Goal: Task Accomplishment & Management: Manage account settings

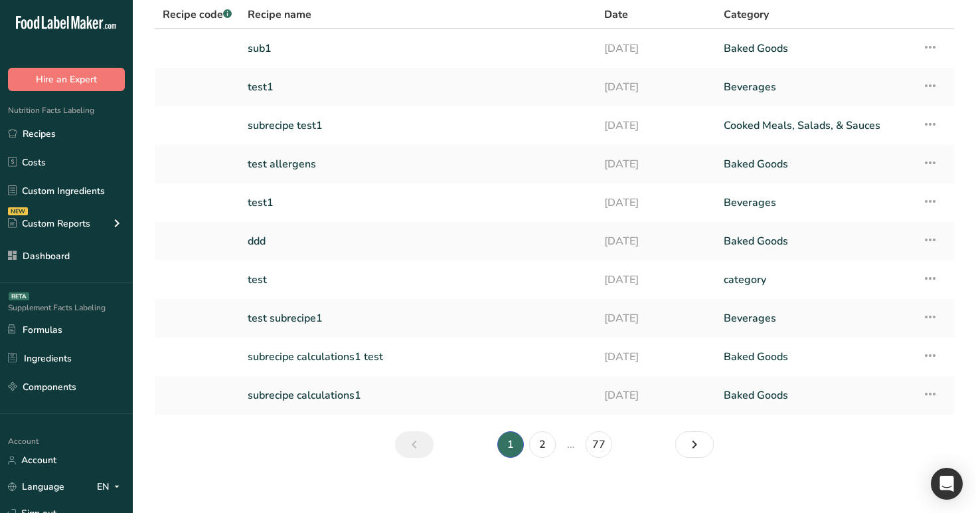
scroll to position [107, 0]
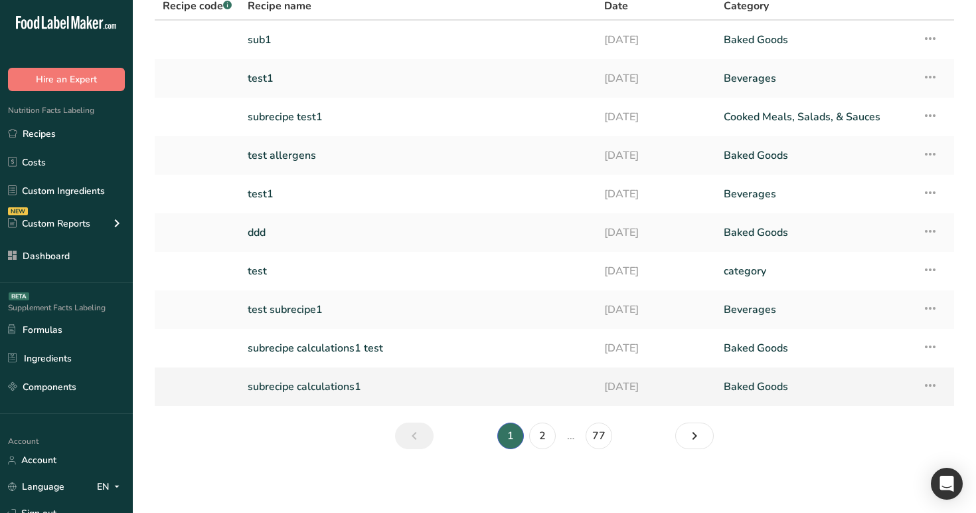
click at [318, 390] on link "subrecipe calculations1" at bounding box center [418, 387] width 341 height 28
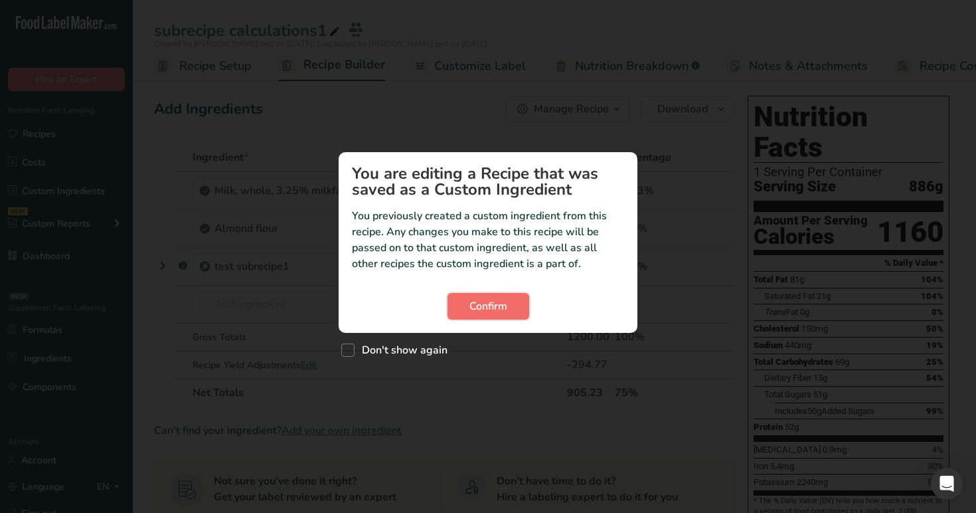
click at [483, 311] on span "Confirm" at bounding box center [489, 306] width 38 height 16
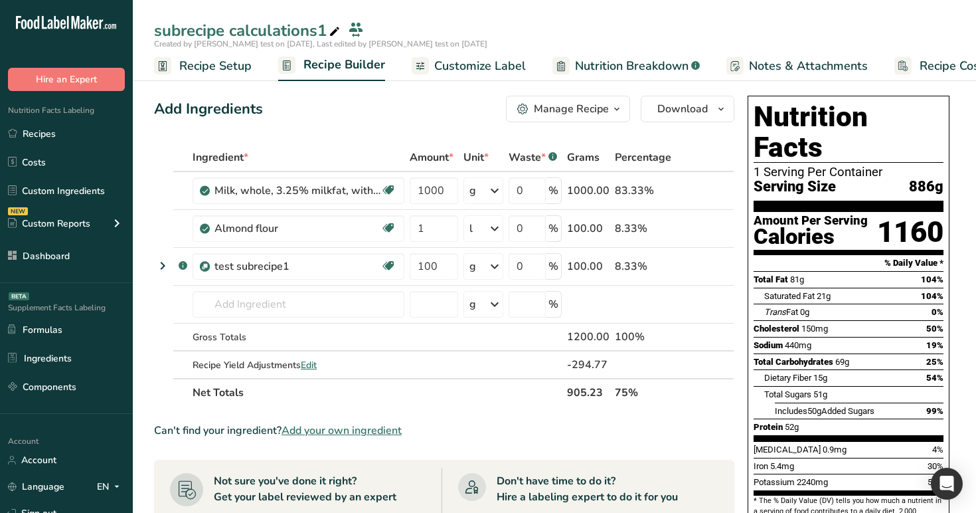
click at [216, 64] on span "Recipe Setup" at bounding box center [215, 66] width 72 height 18
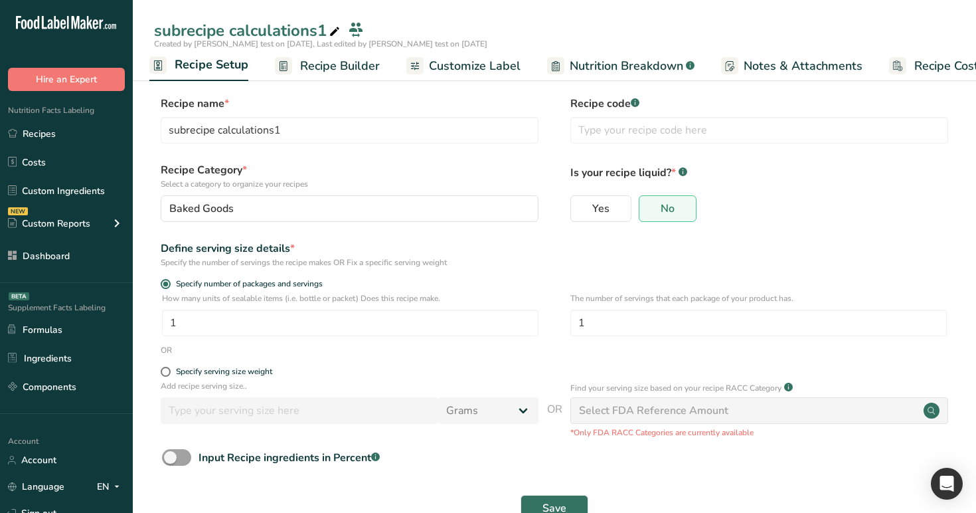
scroll to position [38, 0]
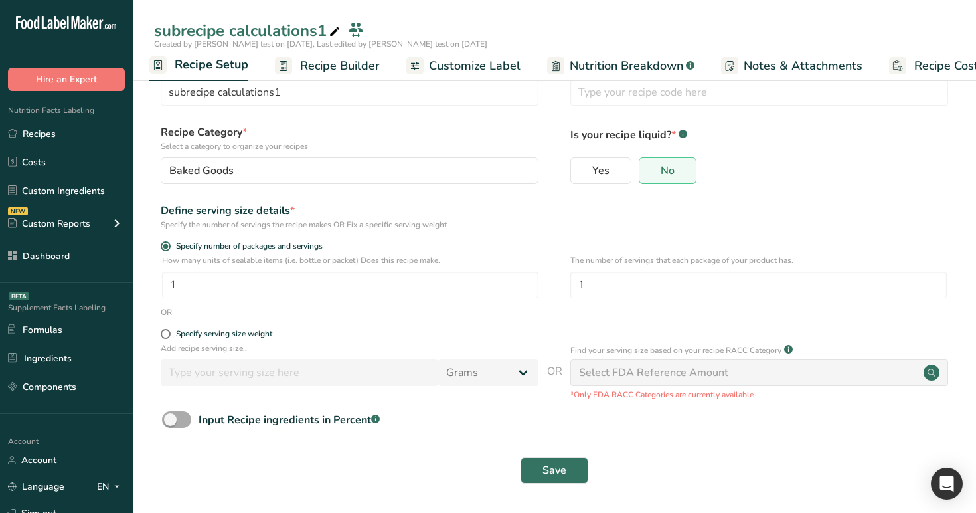
click at [182, 413] on span at bounding box center [176, 419] width 29 height 17
click at [171, 415] on input "Input Recipe ingredients in Percent .a-a{fill:#347362;}.b-a{fill:#fff;}" at bounding box center [166, 419] width 9 height 9
checkbox input "true"
click at [236, 462] on input "number" at bounding box center [516, 475] width 709 height 27
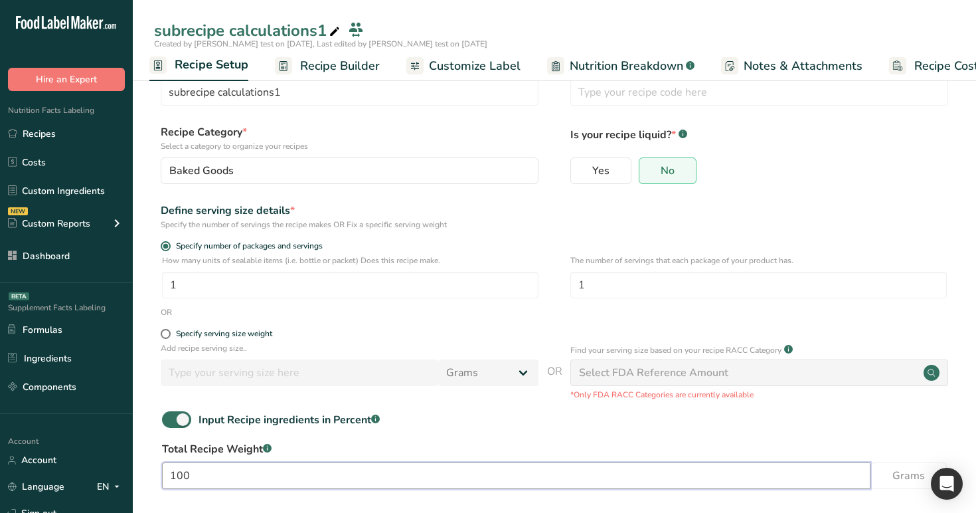
scroll to position [96, 0]
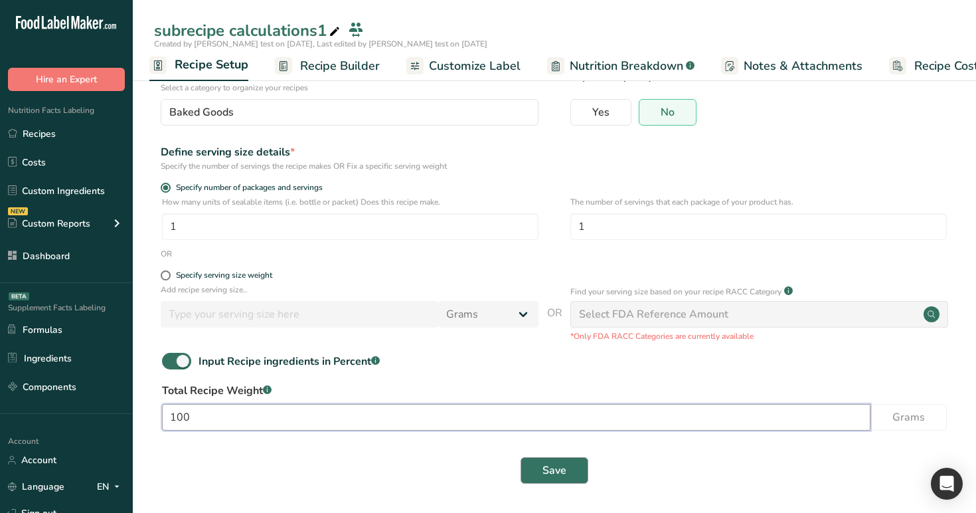
type input "100"
click at [551, 463] on span "Save" at bounding box center [555, 470] width 24 height 16
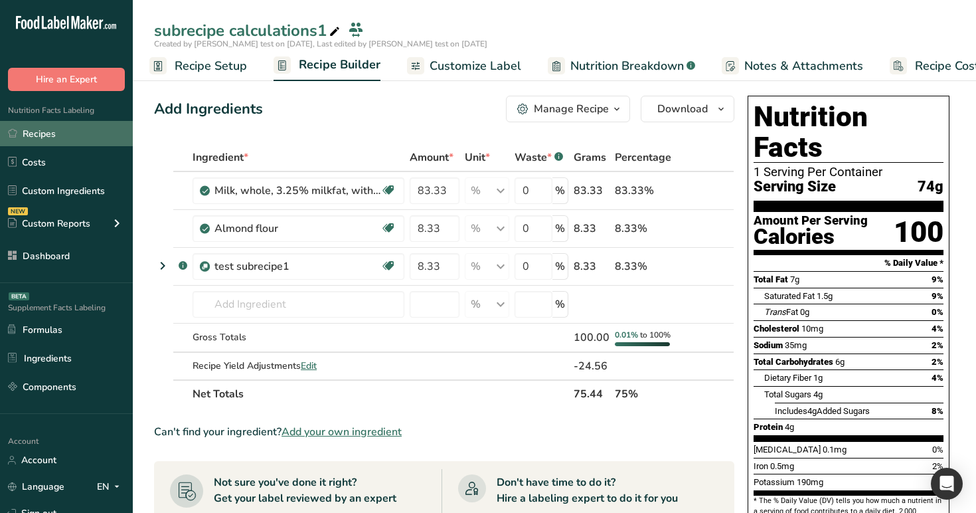
click at [66, 140] on link "Recipes" at bounding box center [66, 133] width 133 height 25
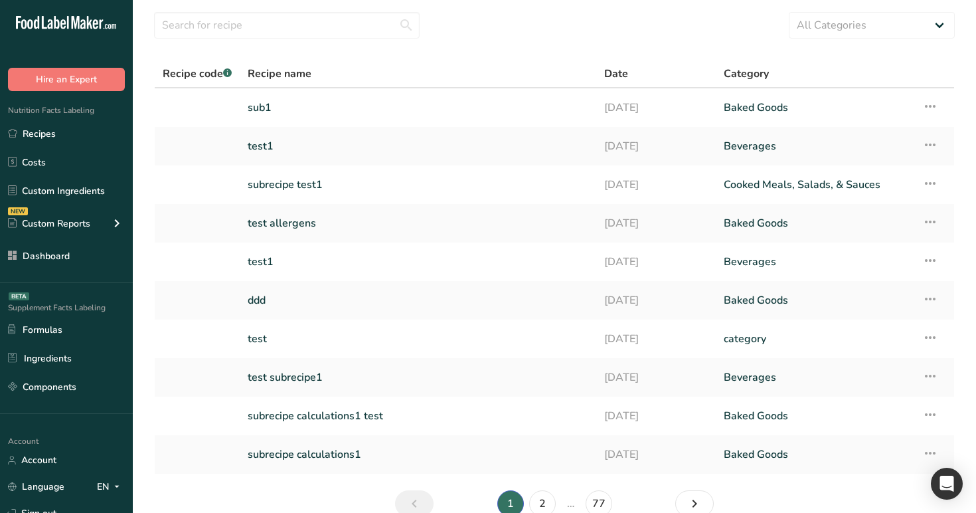
scroll to position [107, 0]
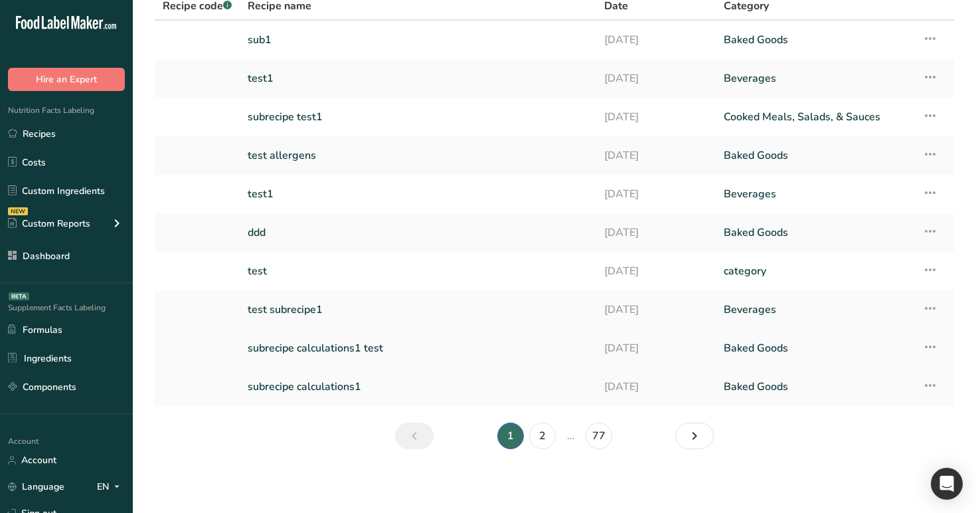
click at [298, 347] on link "subrecipe calculations1 test" at bounding box center [418, 348] width 341 height 28
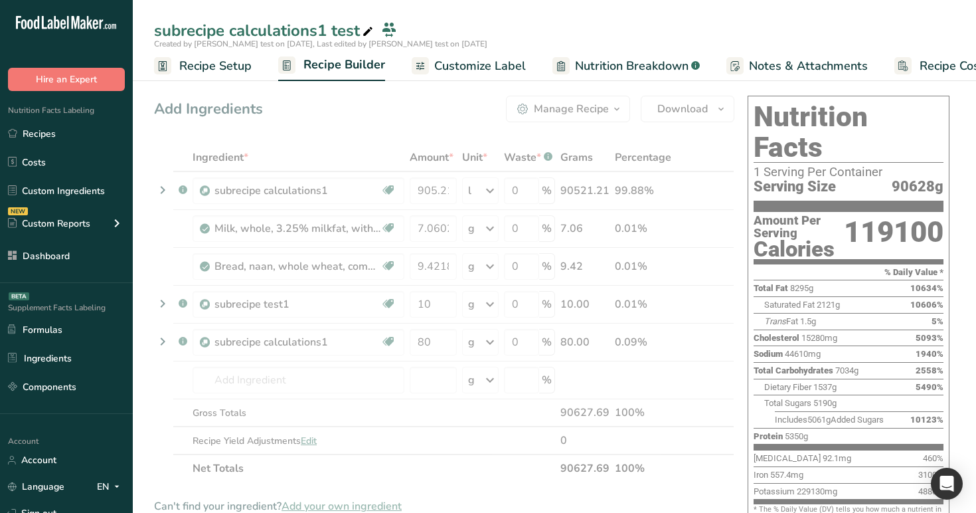
scroll to position [2, 0]
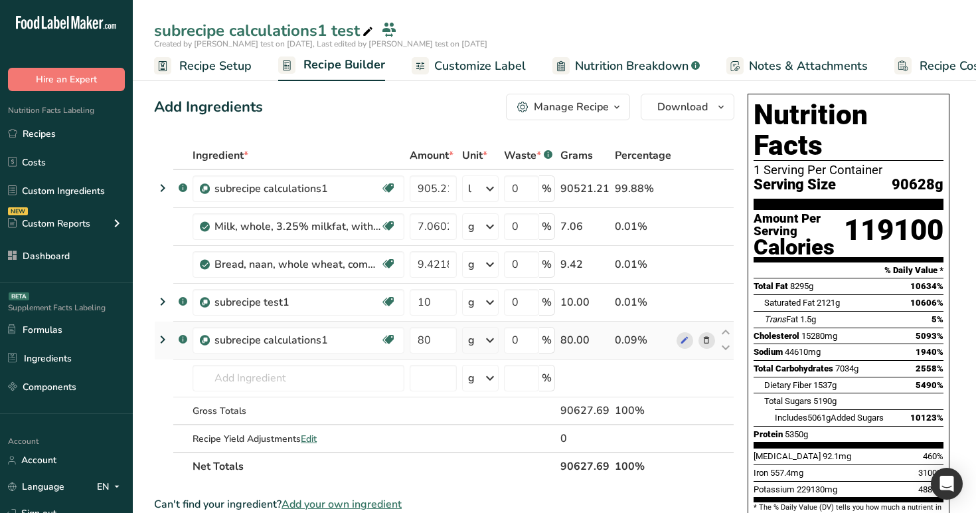
click at [170, 336] on icon at bounding box center [163, 339] width 16 height 24
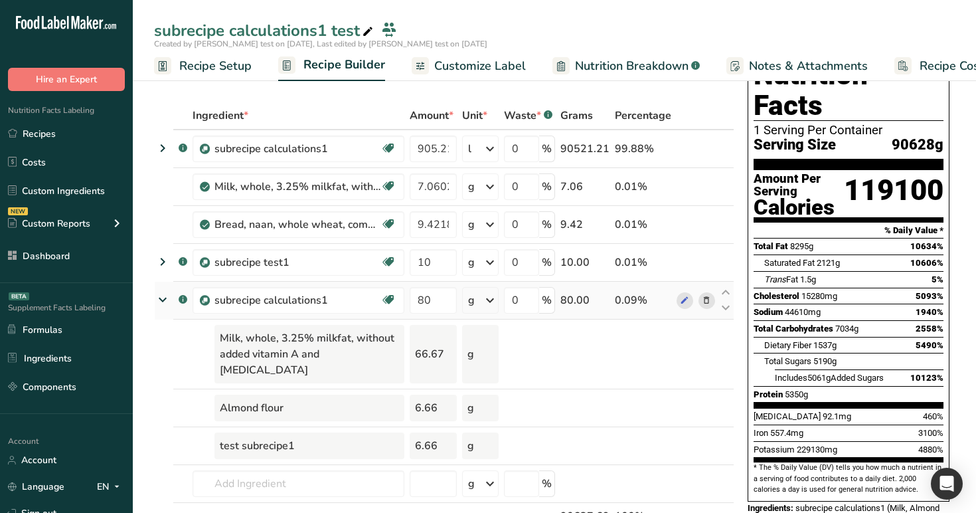
scroll to position [56, 0]
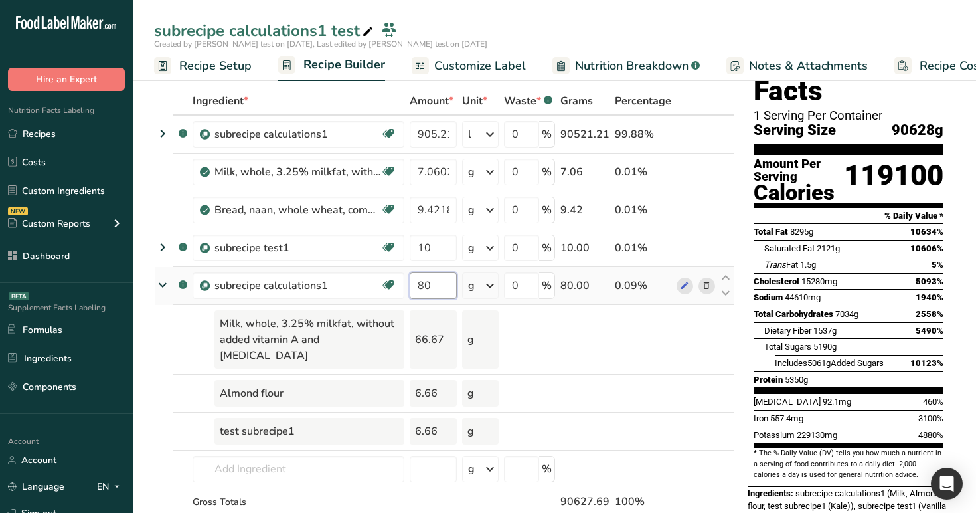
click at [438, 286] on input "80" at bounding box center [433, 285] width 47 height 27
type input "8"
type input "100"
click at [513, 363] on div "Ingredient * Amount * Unit * Waste * .a-a{fill:#347362;}.b-a{fill:#fff;} Grams …" at bounding box center [444, 329] width 580 height 484
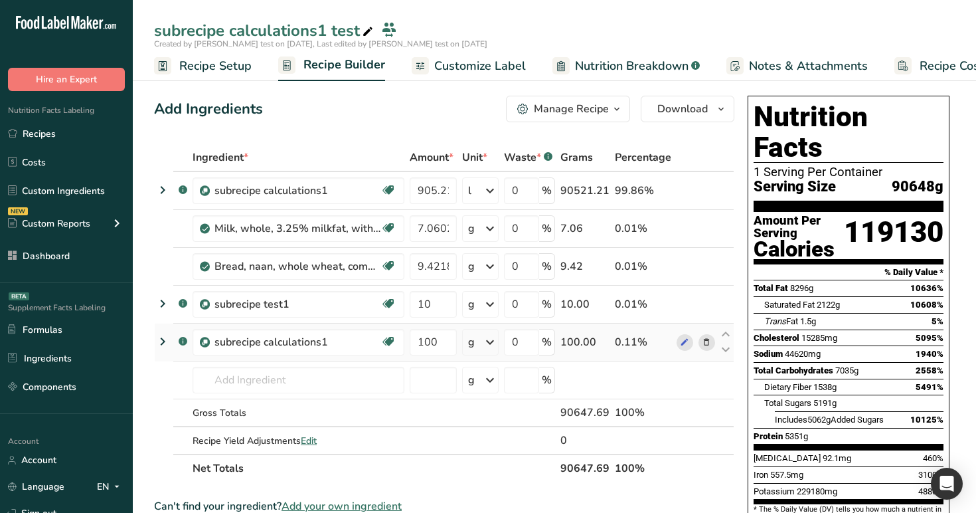
click at [165, 332] on icon at bounding box center [163, 341] width 16 height 24
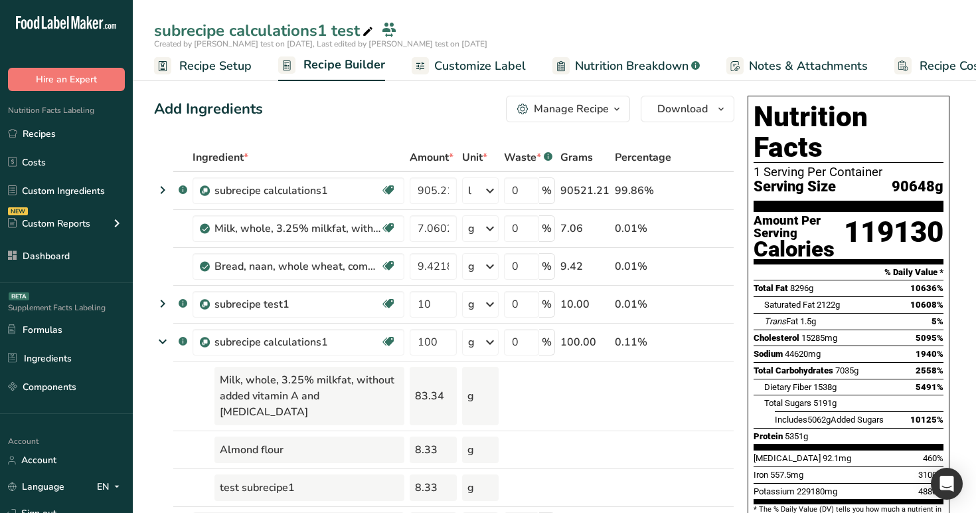
click at [213, 62] on span "Recipe Setup" at bounding box center [215, 66] width 72 height 18
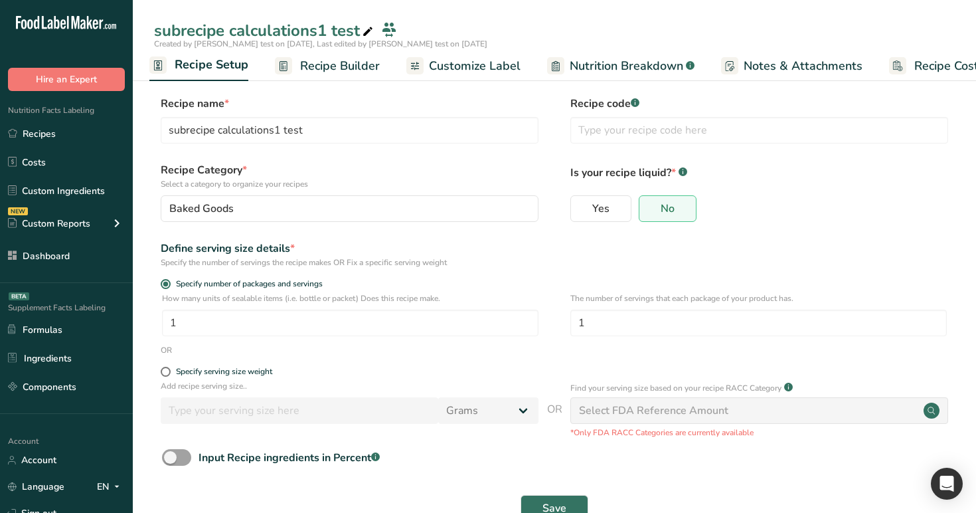
scroll to position [38, 0]
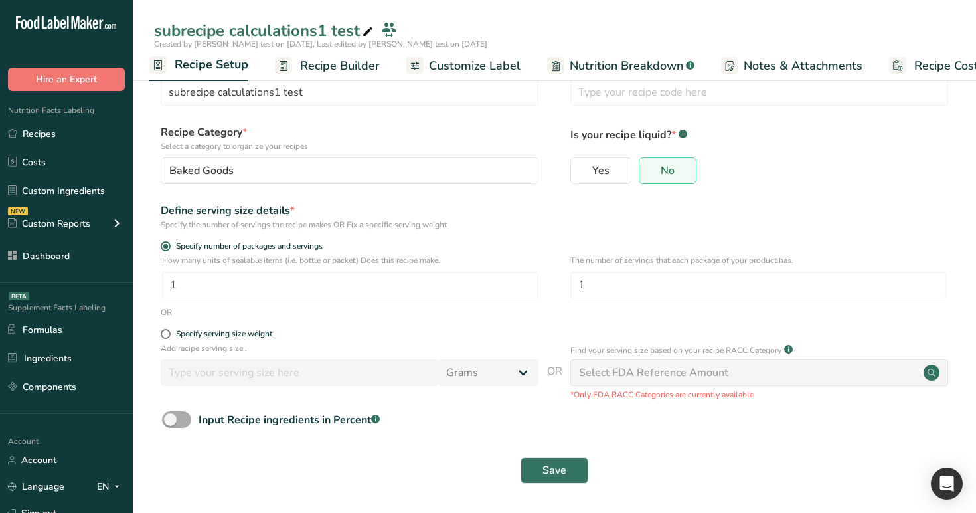
click at [177, 420] on span at bounding box center [176, 419] width 29 height 17
click at [171, 420] on input "Input Recipe ingredients in Percent .a-a{fill:#347362;}.b-a{fill:#fff;}" at bounding box center [166, 419] width 9 height 9
checkbox input "true"
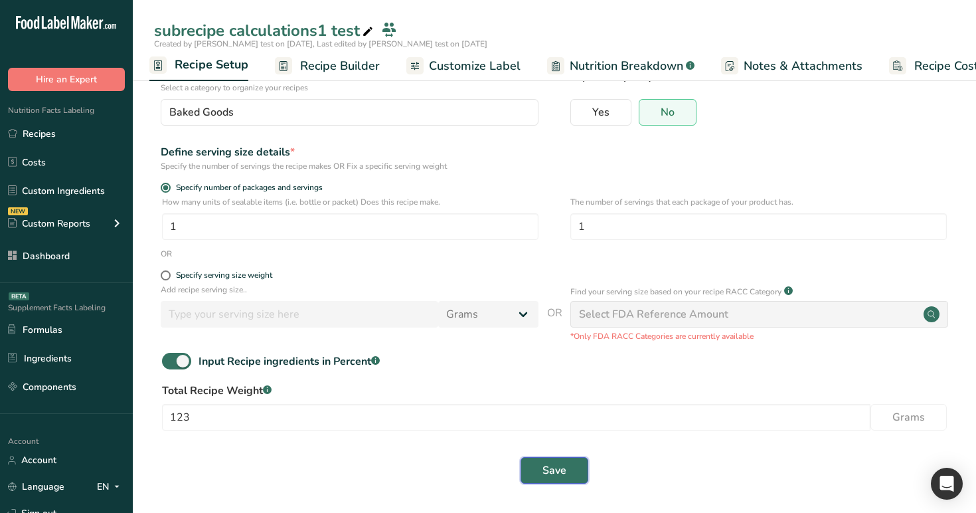
click at [548, 473] on span "Save" at bounding box center [555, 470] width 24 height 16
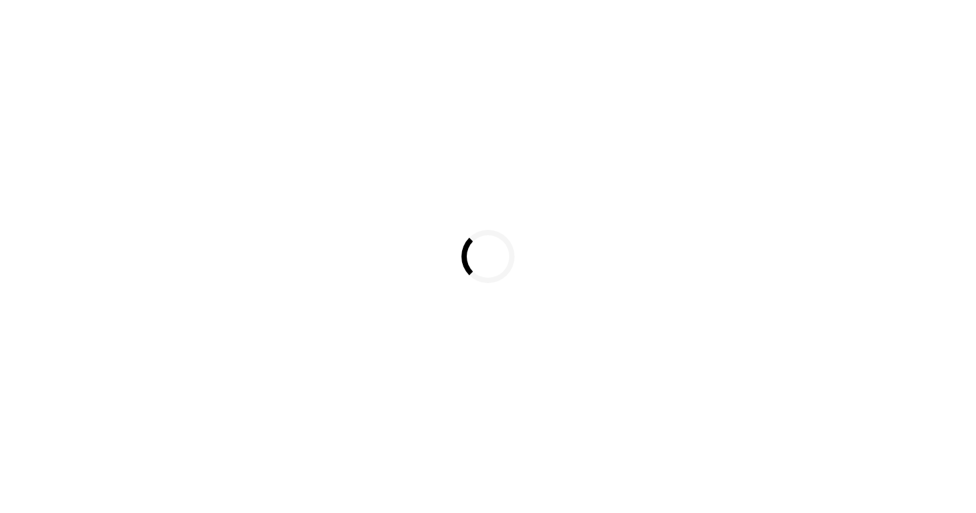
select select
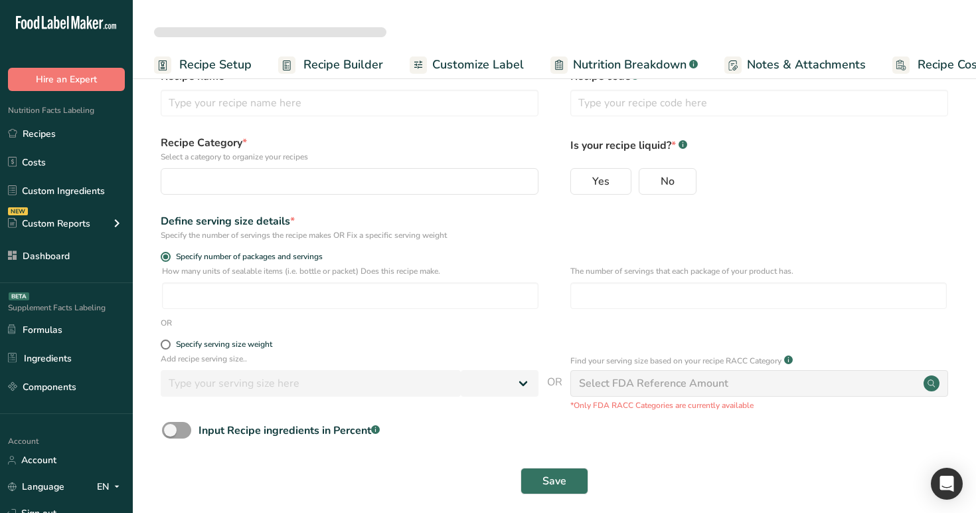
scroll to position [38, 0]
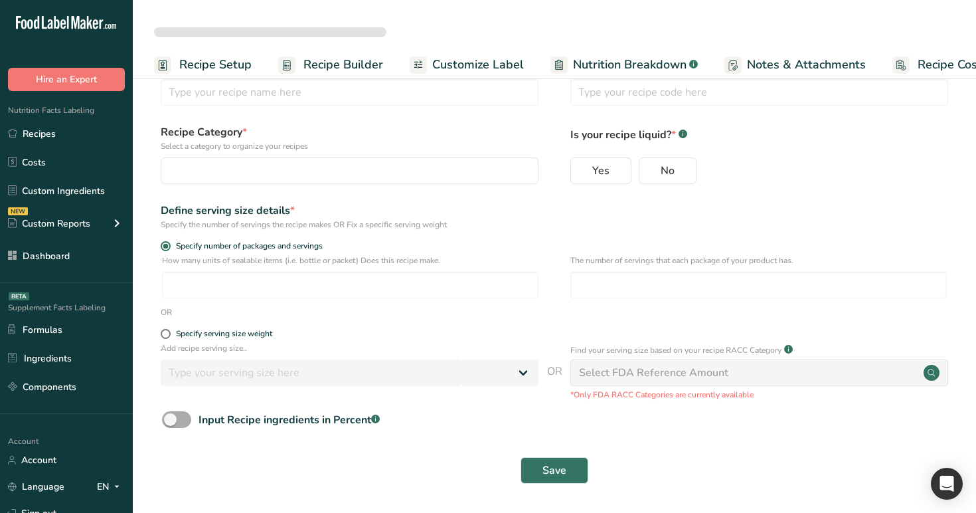
click at [170, 426] on span at bounding box center [176, 419] width 29 height 17
click at [170, 424] on input "Input Recipe ingredients in Percent .a-a{fill:#347362;}.b-a{fill:#fff;}" at bounding box center [166, 419] width 9 height 9
checkbox input "true"
select select
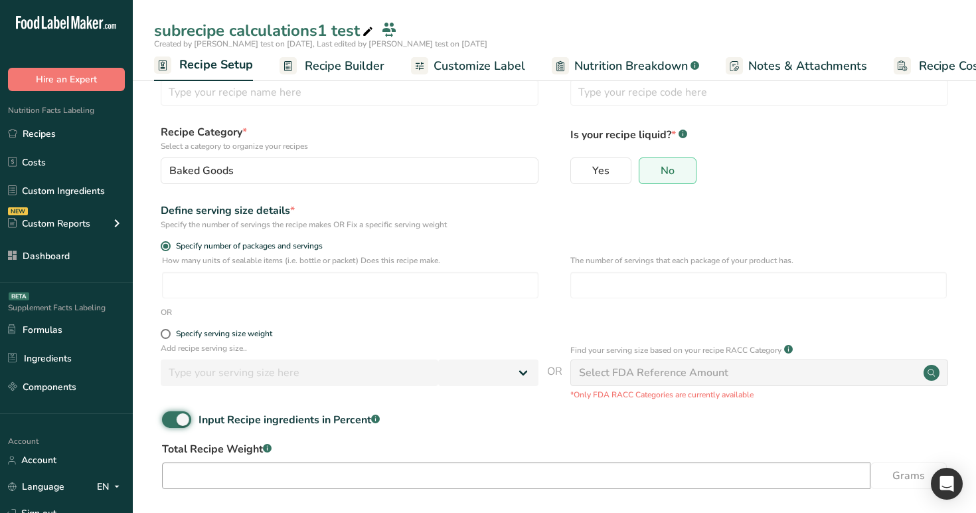
type input "subrecipe calculations1 test"
radio input "true"
type input "1"
select select "0"
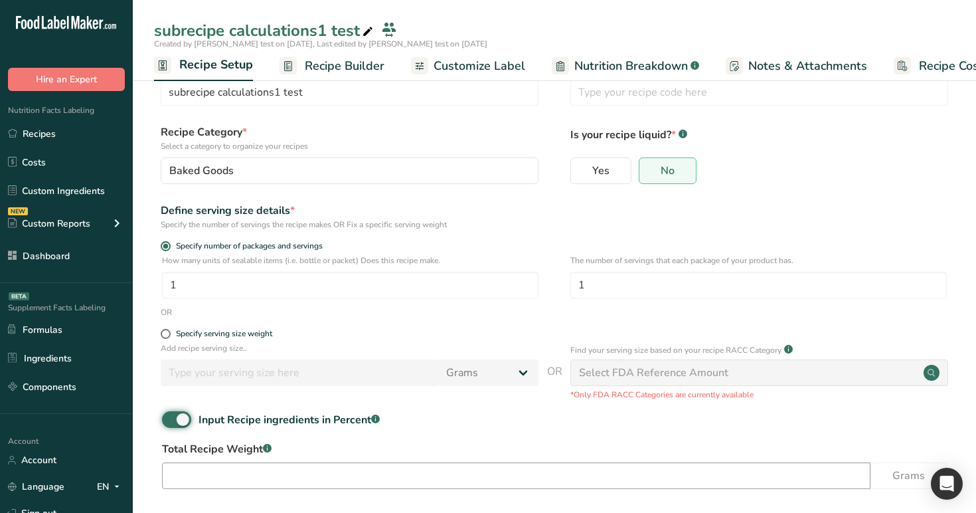
type input "123"
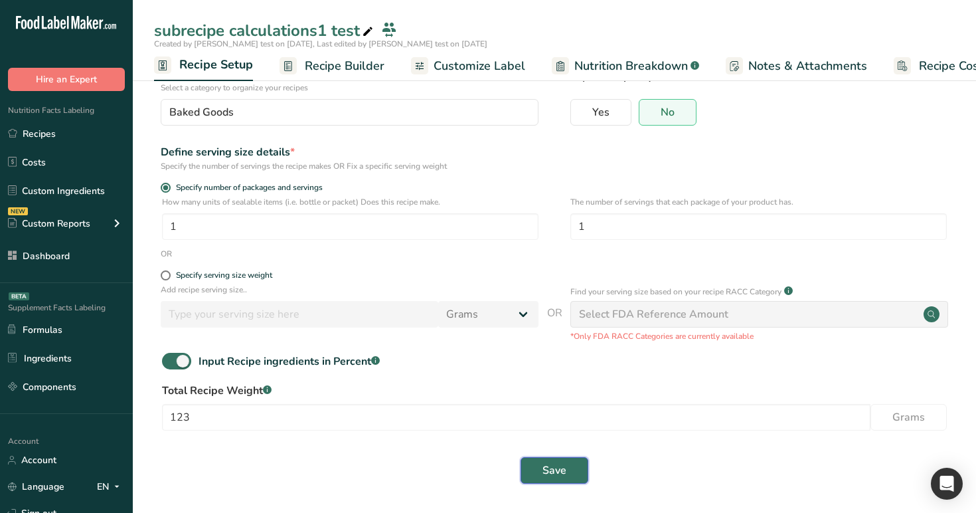
click at [549, 478] on button "Save" at bounding box center [555, 470] width 68 height 27
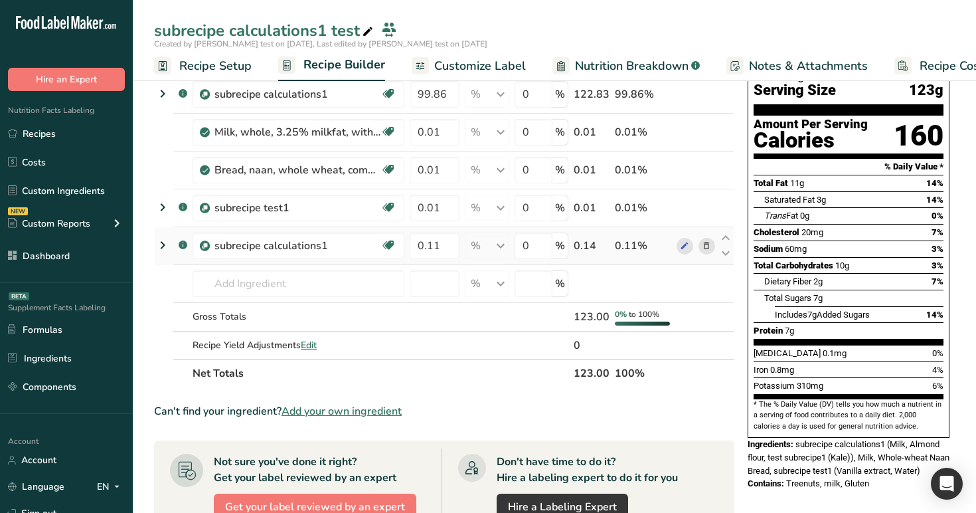
click at [167, 240] on icon at bounding box center [163, 245] width 16 height 24
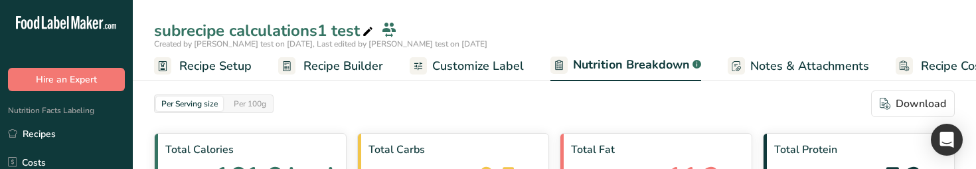
select select "Calories"
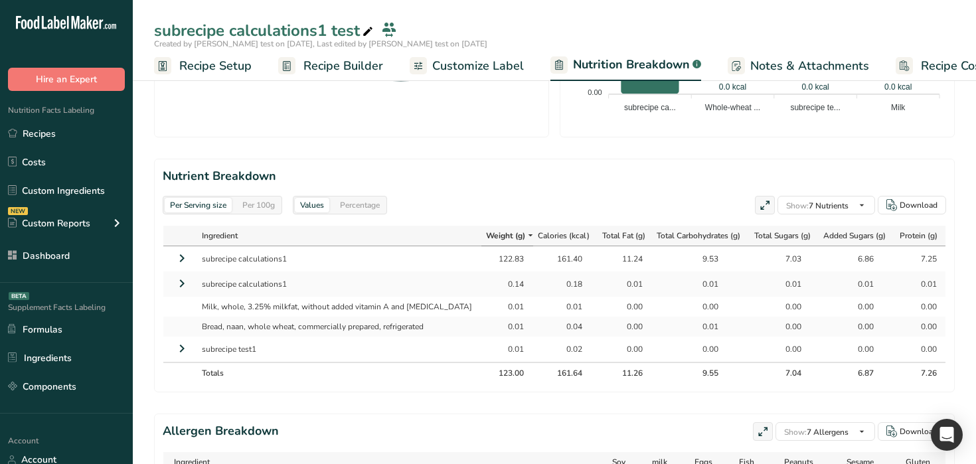
scroll to position [524, 0]
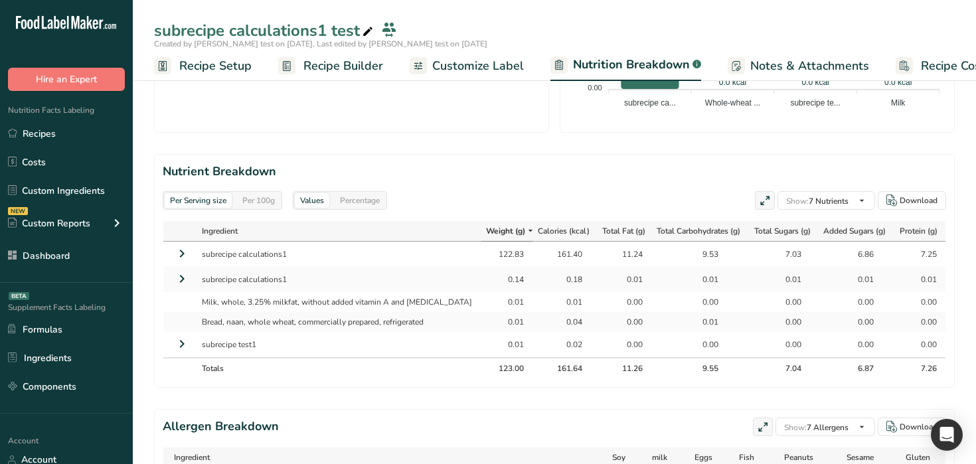
click at [183, 278] on icon at bounding box center [182, 279] width 16 height 24
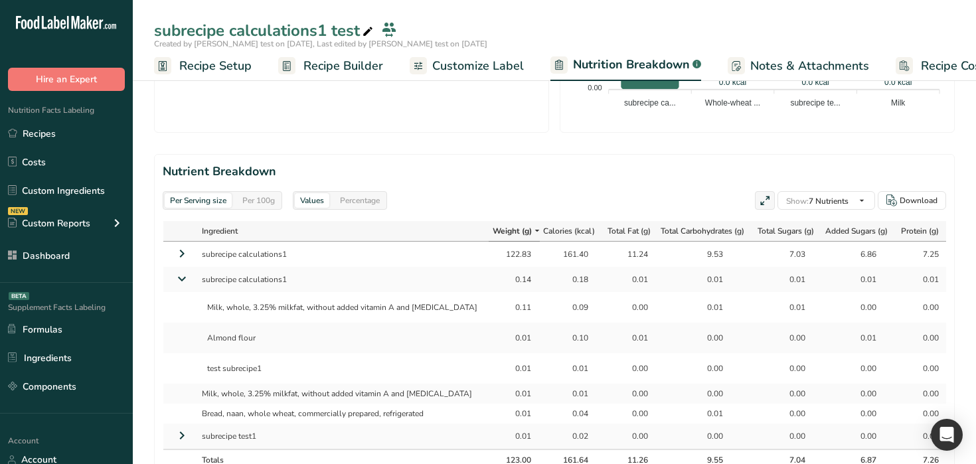
click at [183, 278] on icon at bounding box center [182, 279] width 24 height 16
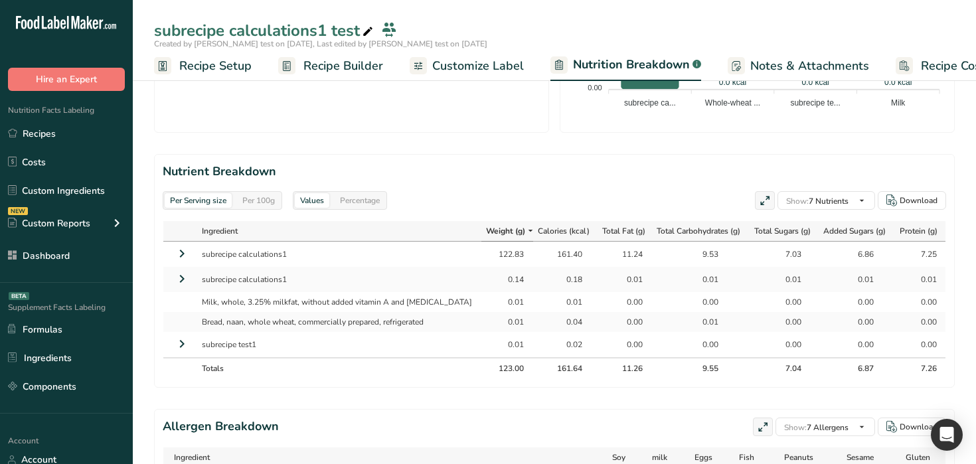
click at [181, 345] on icon at bounding box center [182, 344] width 16 height 24
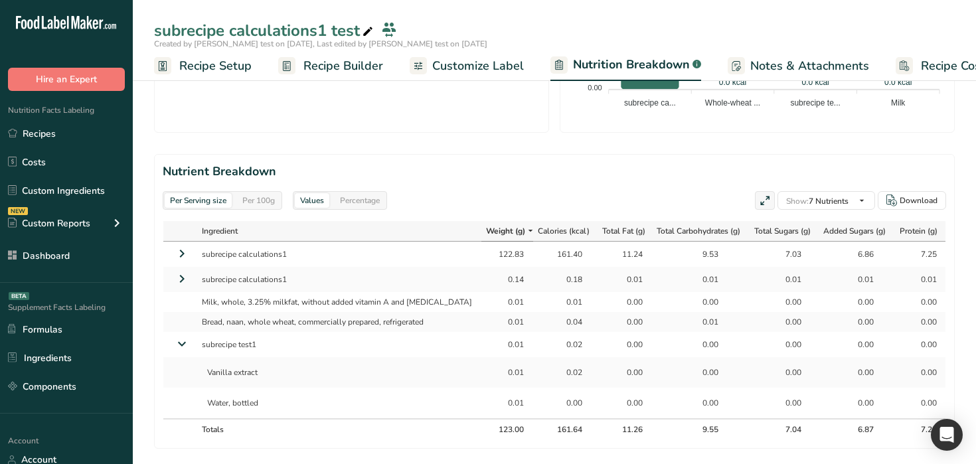
click at [182, 279] on icon at bounding box center [182, 279] width 16 height 24
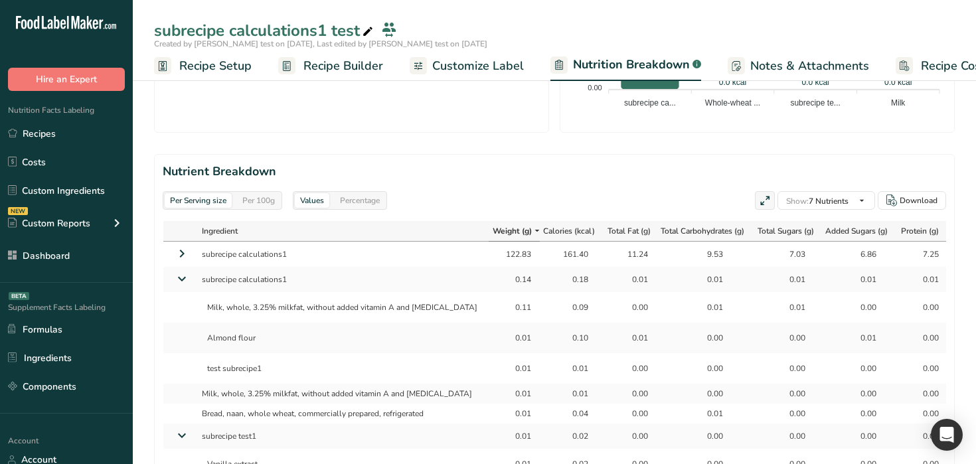
click at [177, 251] on icon at bounding box center [182, 254] width 16 height 24
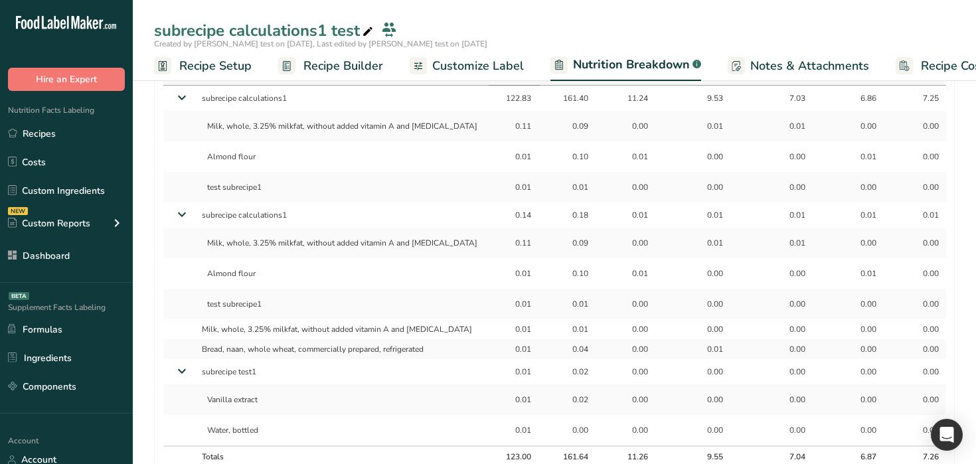
scroll to position [679, 0]
drag, startPoint x: 480, startPoint y: 103, endPoint x: 513, endPoint y: 102, distance: 32.5
click at [513, 102] on div "122.83" at bounding box center [514, 100] width 39 height 12
drag, startPoint x: 504, startPoint y: 114, endPoint x: 504, endPoint y: 123, distance: 9.3
click at [504, 114] on td "0.11" at bounding box center [514, 127] width 51 height 31
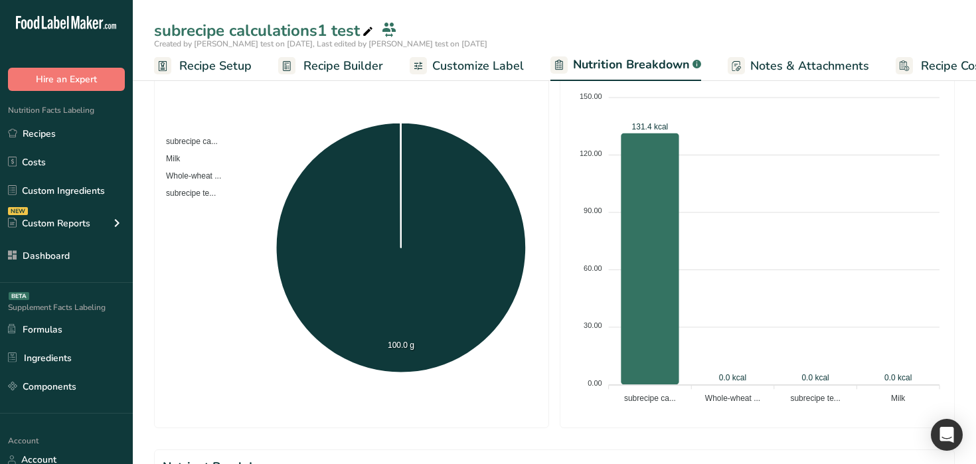
scroll to position [0, 0]
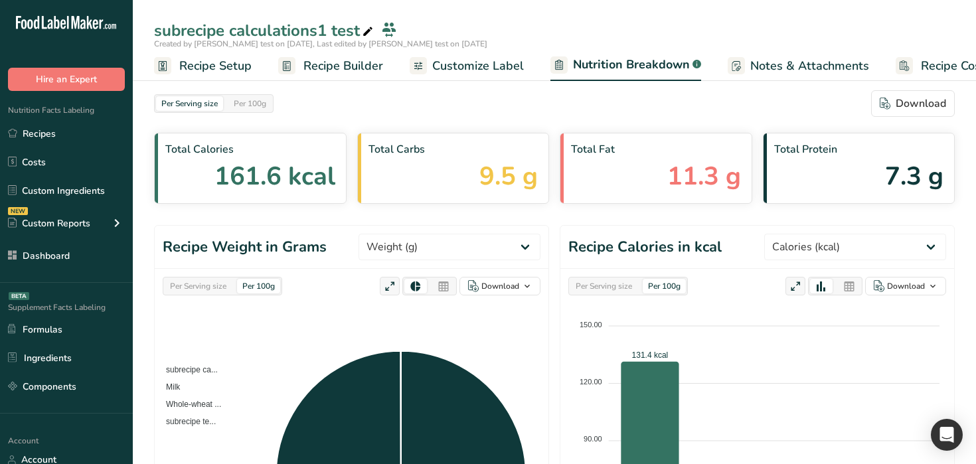
click at [343, 70] on span "Recipe Builder" at bounding box center [343, 66] width 80 height 18
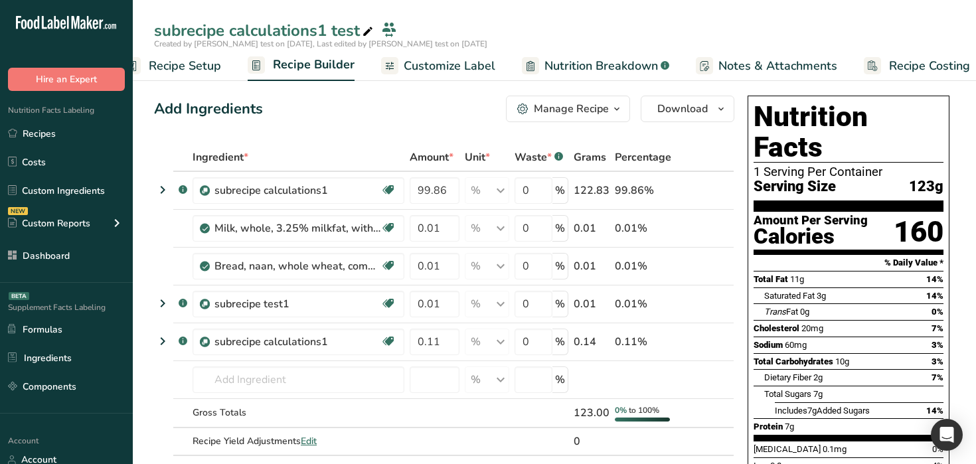
scroll to position [0, 45]
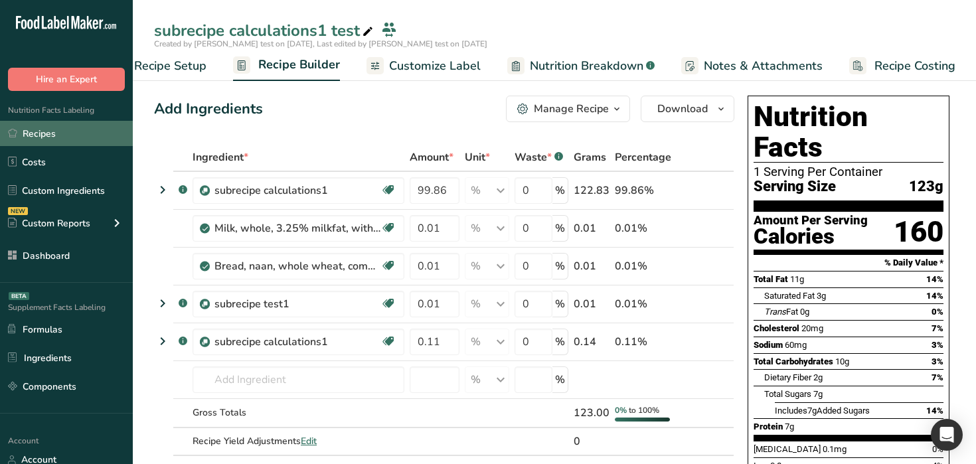
click at [91, 135] on link "Recipes" at bounding box center [66, 133] width 133 height 25
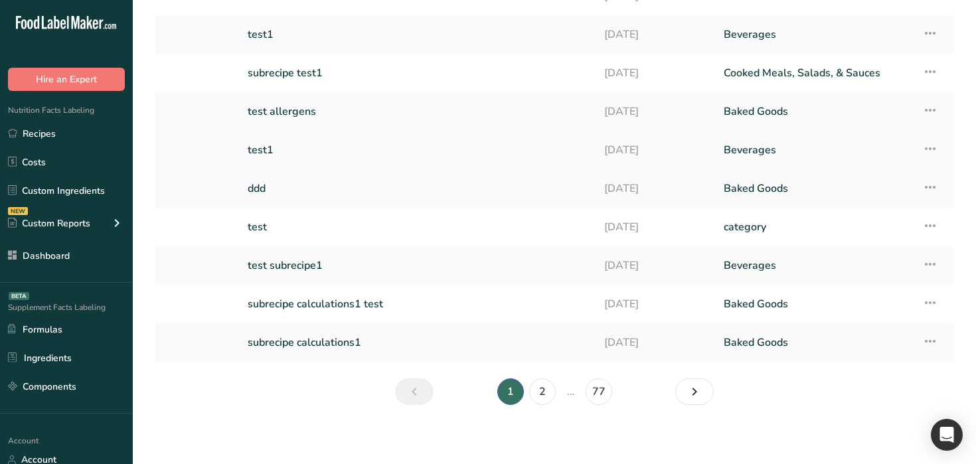
scroll to position [155, 0]
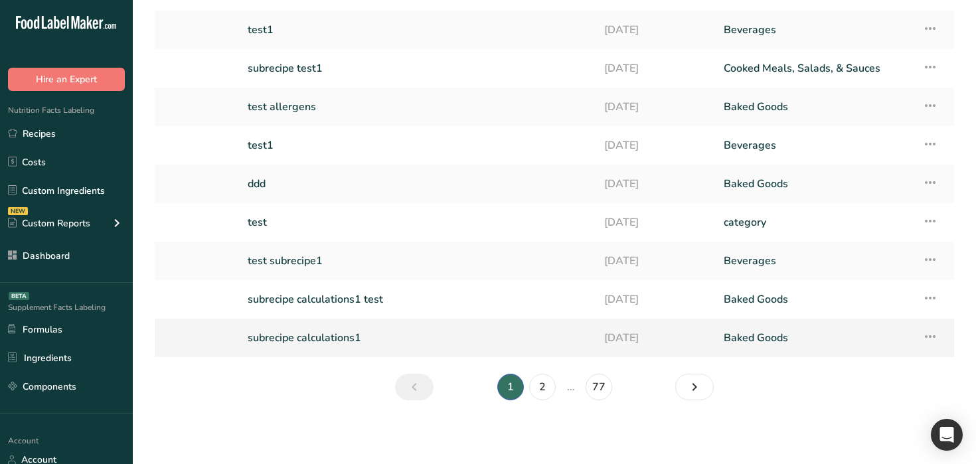
click at [307, 333] on link "subrecipe calculations1" at bounding box center [418, 338] width 341 height 28
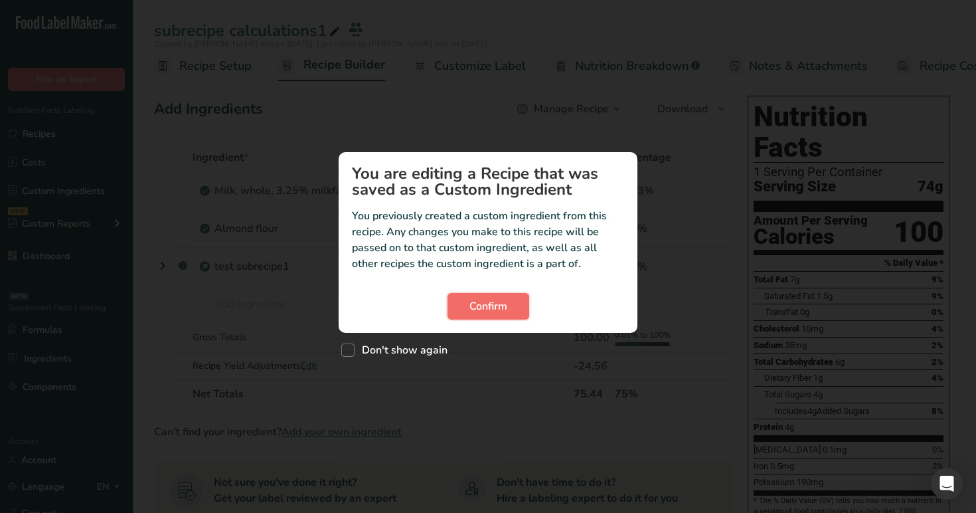
click at [472, 298] on span "Confirm" at bounding box center [489, 306] width 38 height 16
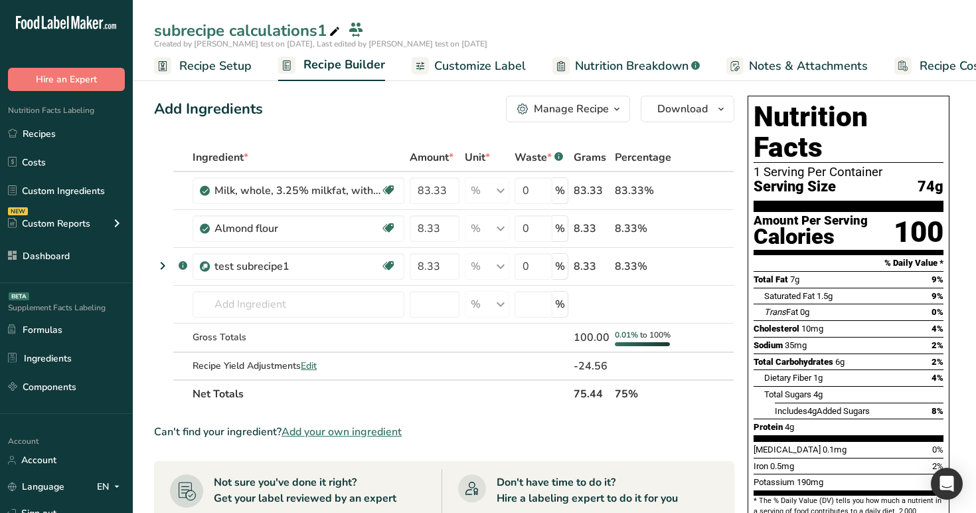
click at [161, 261] on icon at bounding box center [163, 266] width 16 height 24
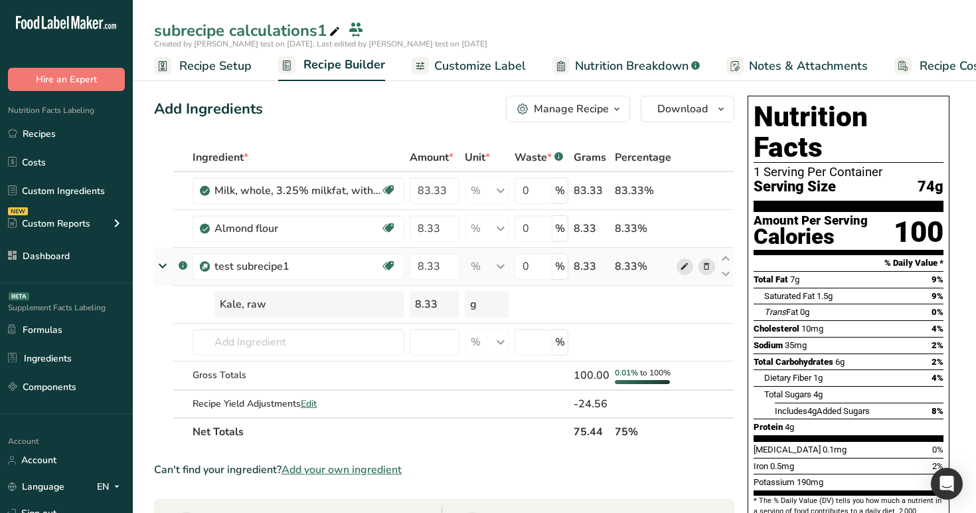
click at [688, 266] on icon at bounding box center [684, 267] width 9 height 14
click at [608, 59] on span "Nutrition Breakdown" at bounding box center [632, 66] width 114 height 18
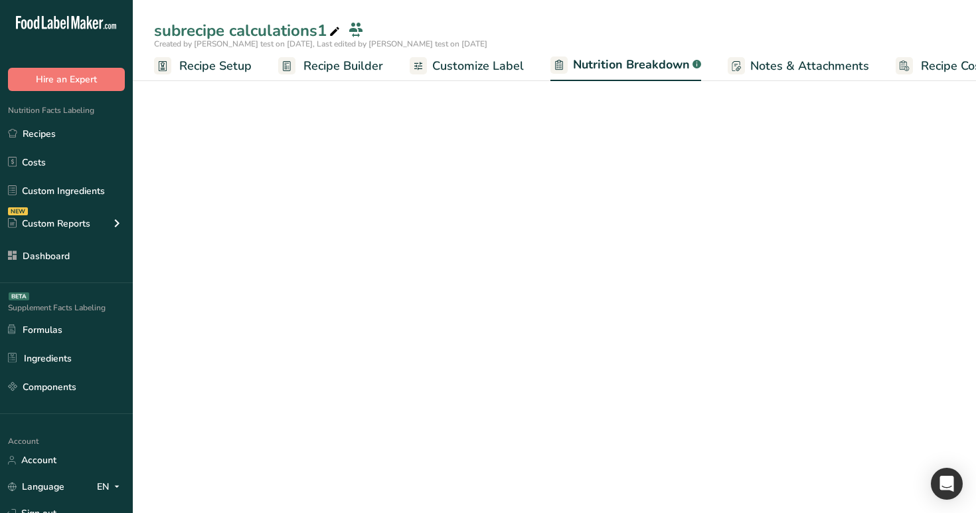
scroll to position [0, 31]
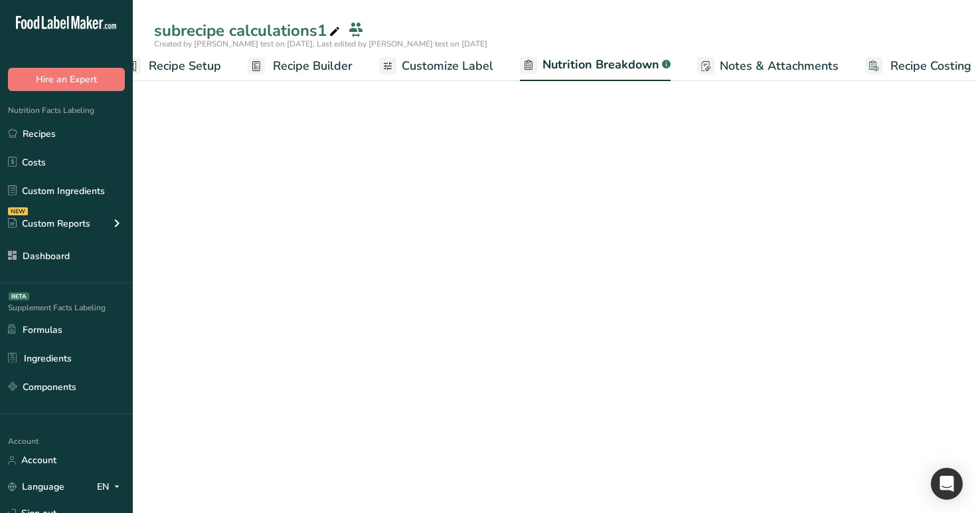
select select "Calories"
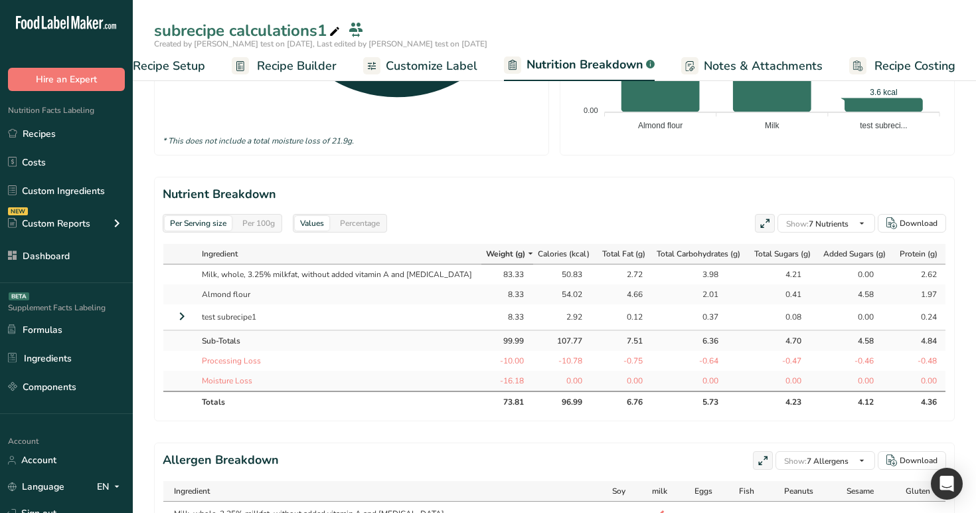
scroll to position [553, 0]
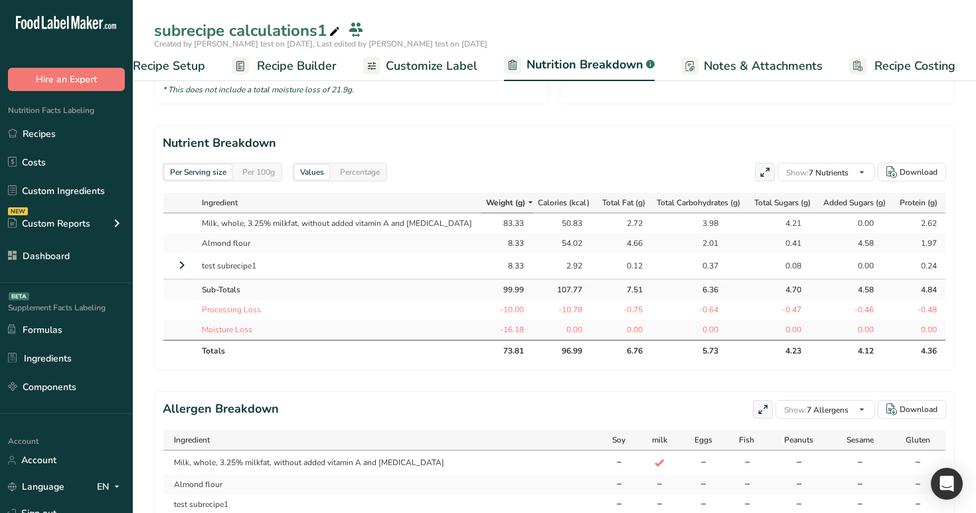
click at [183, 262] on icon at bounding box center [182, 265] width 16 height 24
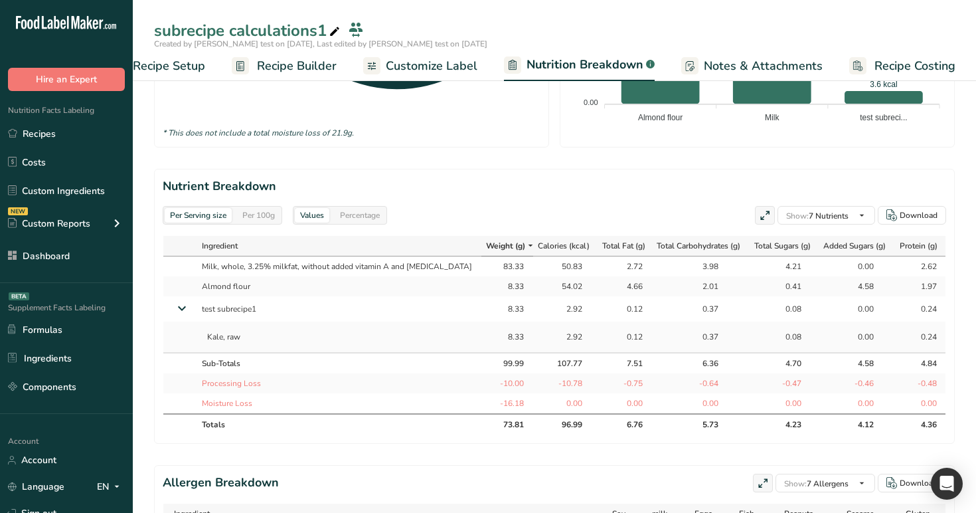
scroll to position [466, 0]
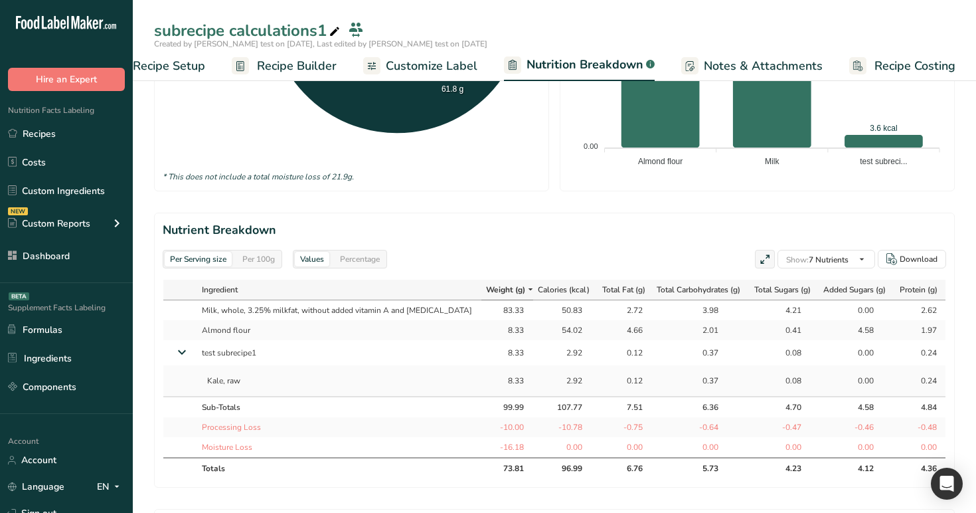
click at [300, 65] on span "Recipe Builder" at bounding box center [297, 66] width 80 height 18
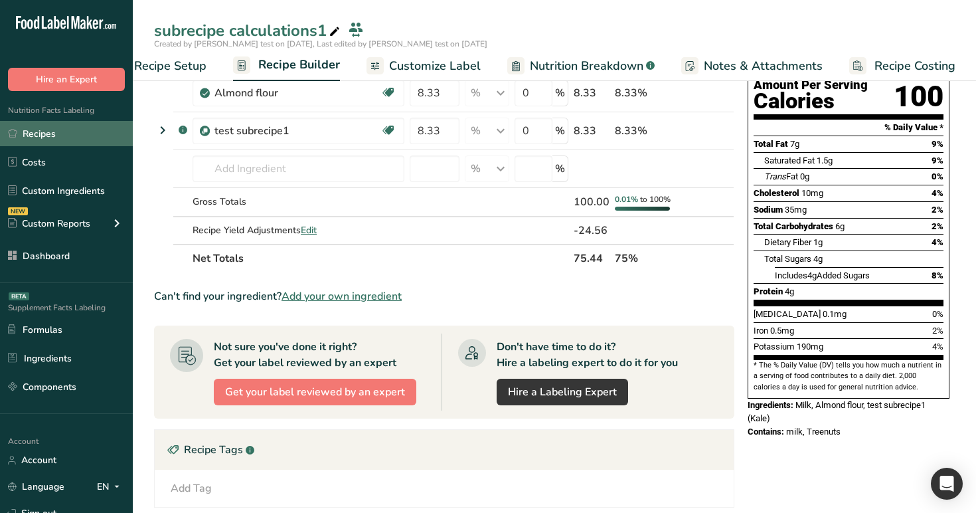
click at [55, 131] on link "Recipes" at bounding box center [66, 133] width 133 height 25
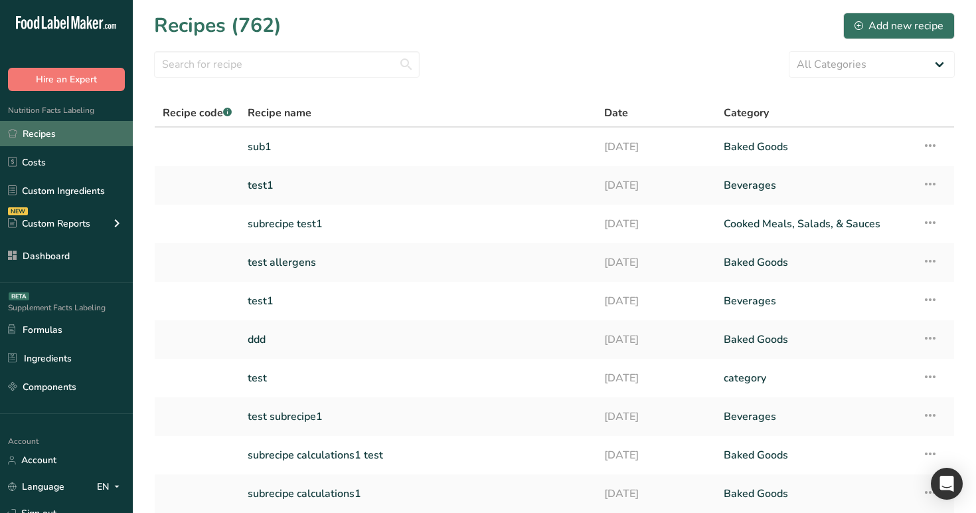
click at [69, 136] on link "Recipes" at bounding box center [66, 133] width 133 height 25
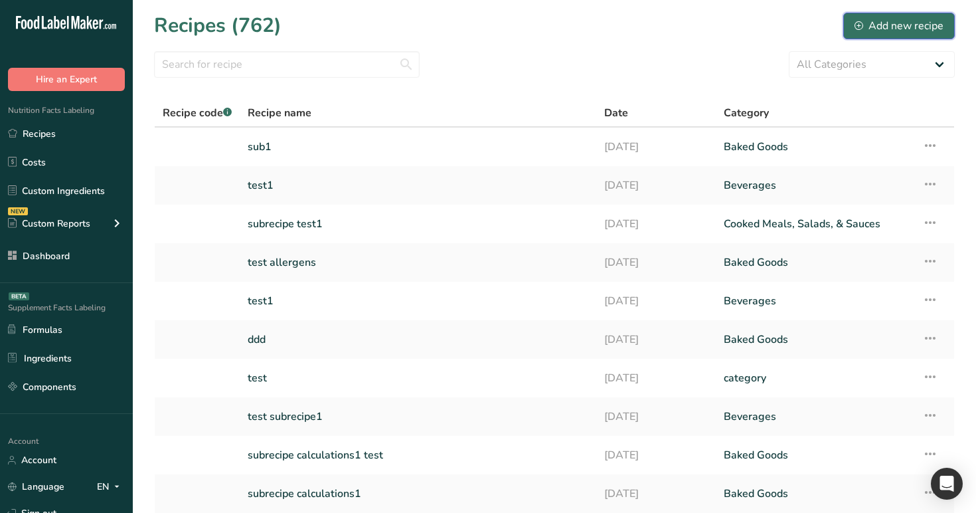
click at [876, 28] on div "Add new recipe" at bounding box center [899, 26] width 89 height 16
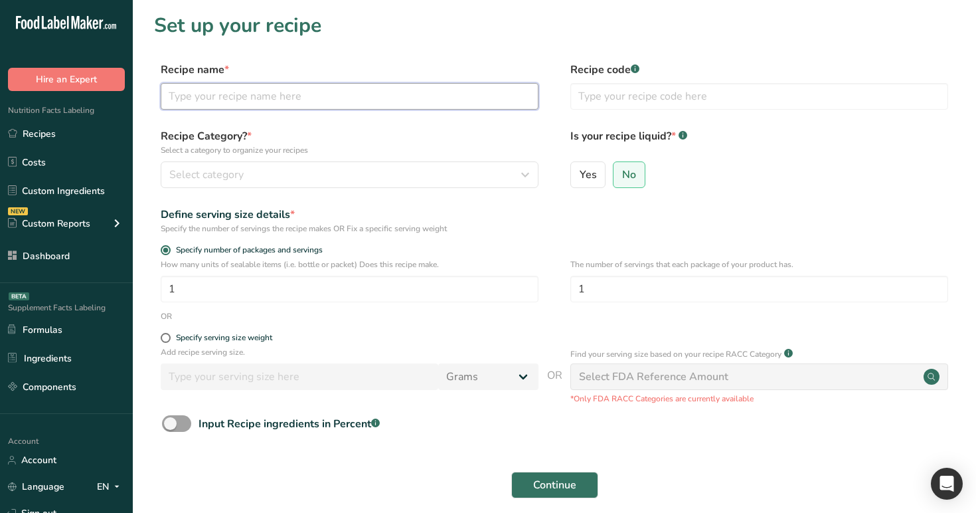
click at [400, 90] on input "text" at bounding box center [350, 96] width 378 height 27
type input "main 1"
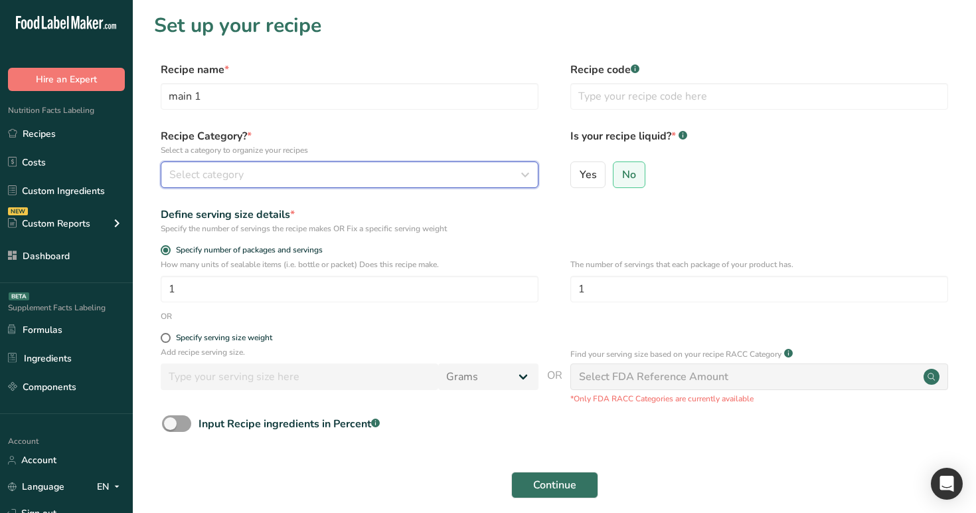
click at [402, 175] on div "Select category" at bounding box center [345, 175] width 353 height 16
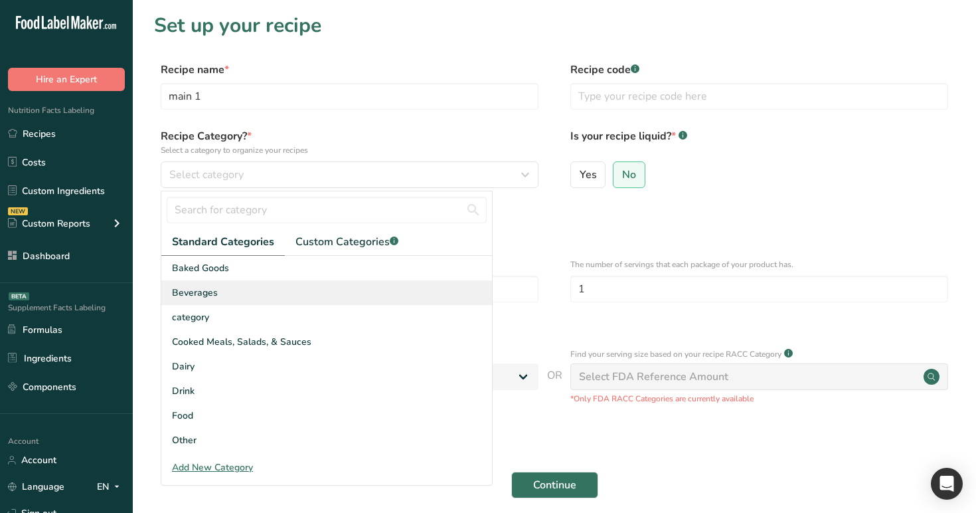
click at [383, 288] on div "Beverages" at bounding box center [326, 292] width 331 height 25
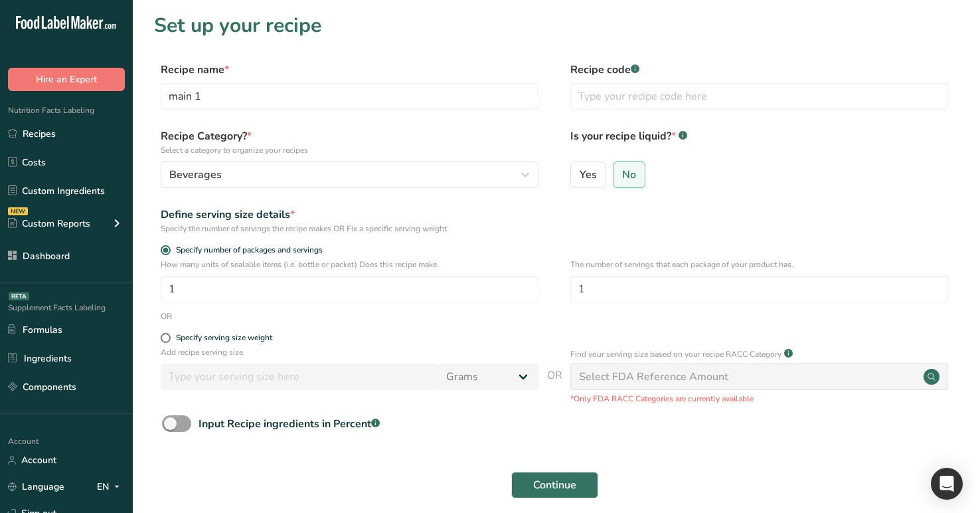
click at [539, 471] on div "Continue" at bounding box center [554, 485] width 801 height 43
click at [543, 485] on span "Continue" at bounding box center [554, 485] width 43 height 16
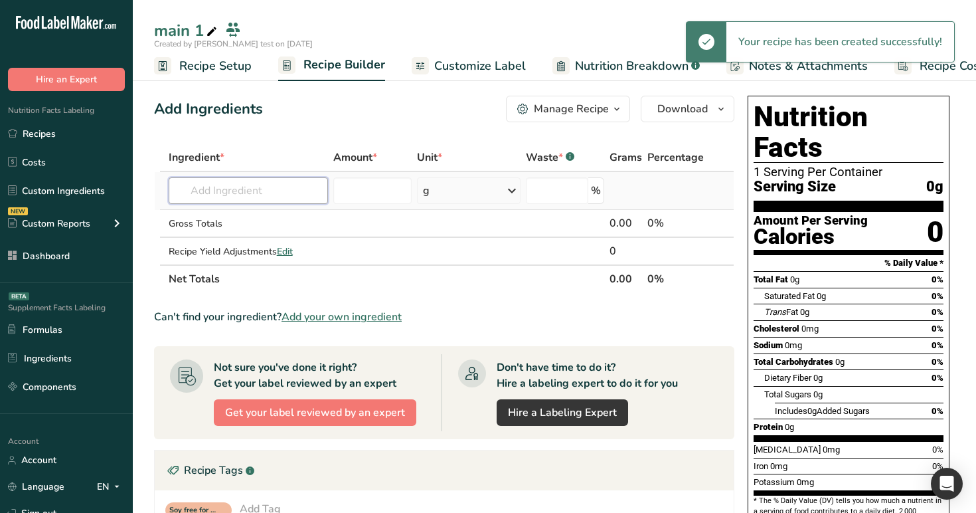
click at [262, 186] on input "text" at bounding box center [249, 190] width 160 height 27
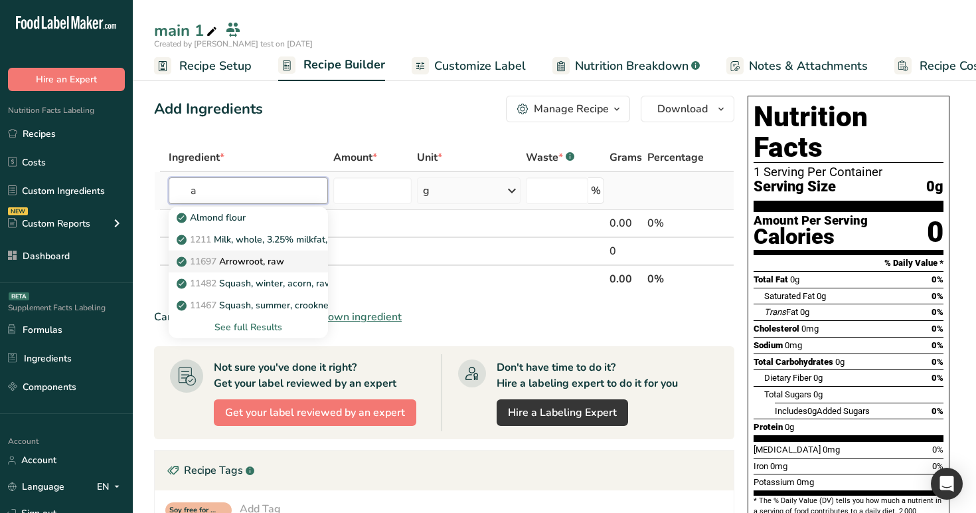
type input "a"
click at [276, 266] on p "11697 Arrowroot, raw" at bounding box center [231, 261] width 105 height 14
type input "Arrowroot, raw"
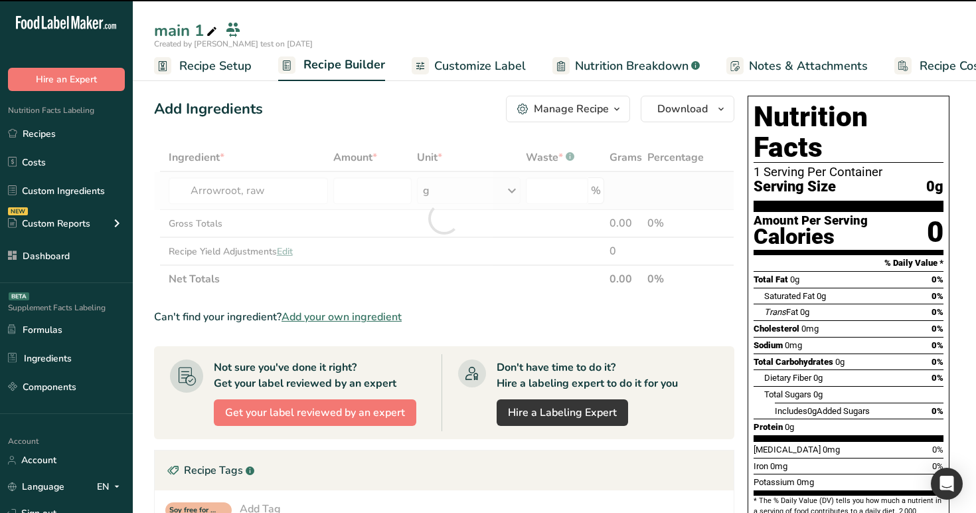
type input "0"
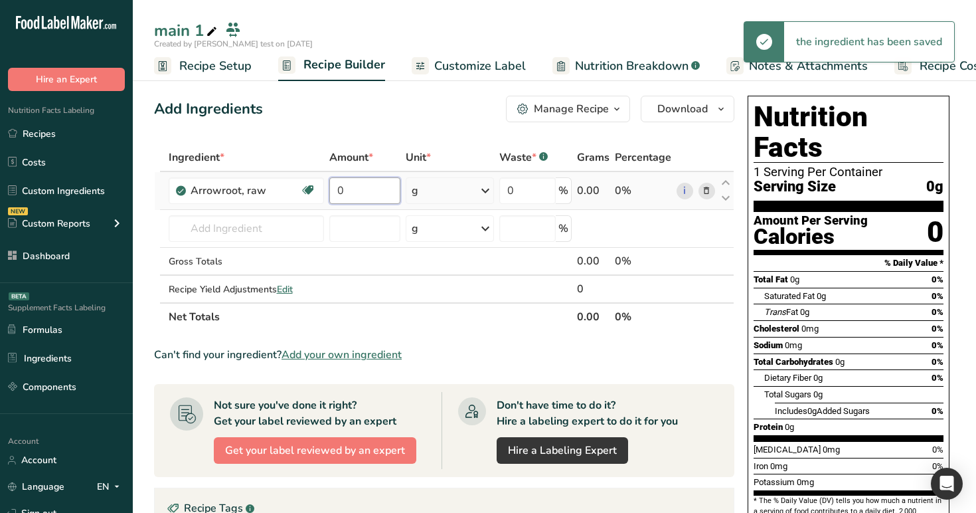
click at [364, 187] on input "0" at bounding box center [364, 190] width 71 height 27
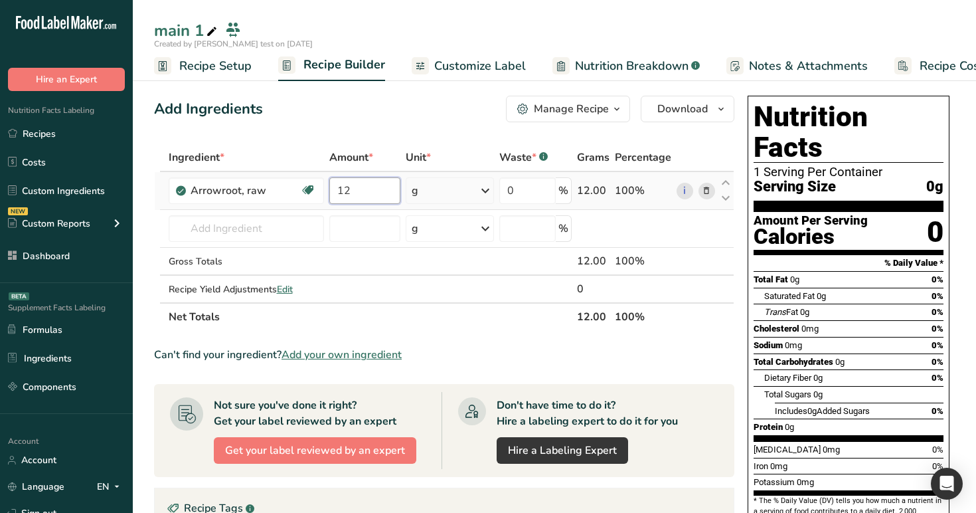
type input "12"
click at [452, 187] on div "Ingredient * Amount * Unit * Waste * .a-a{fill:#347362;}.b-a{fill:#fff;} Grams …" at bounding box center [444, 236] width 580 height 187
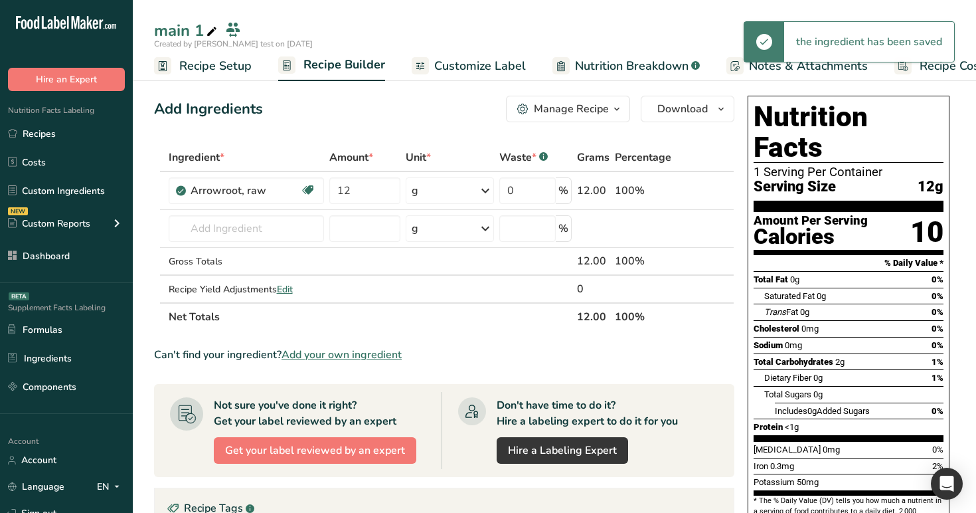
click at [452, 188] on div "g" at bounding box center [450, 190] width 88 height 27
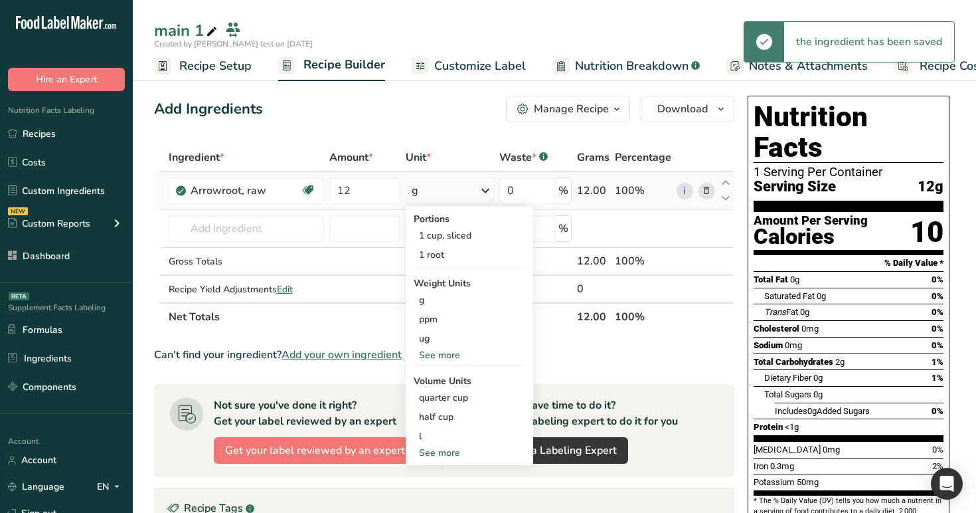
click at [448, 446] on div "See more" at bounding box center [470, 453] width 112 height 14
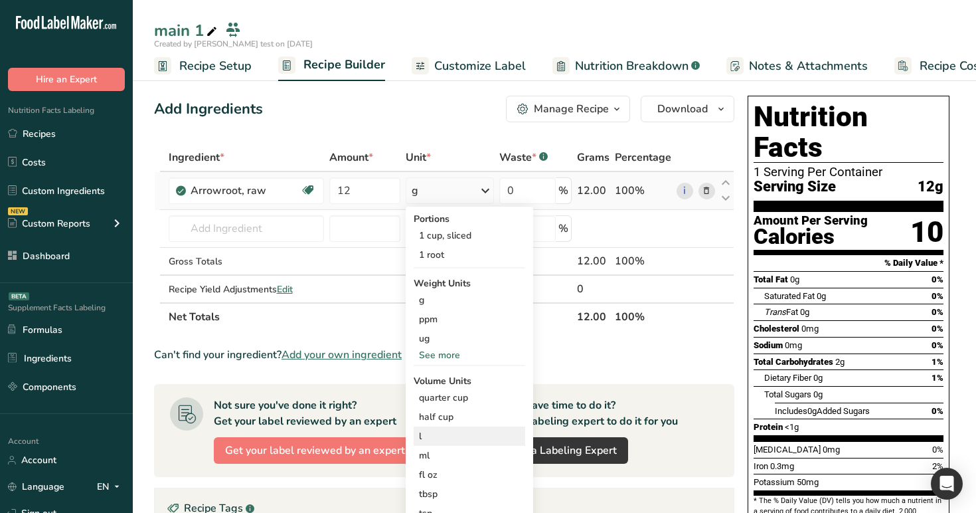
click at [440, 440] on div "l" at bounding box center [469, 436] width 101 height 14
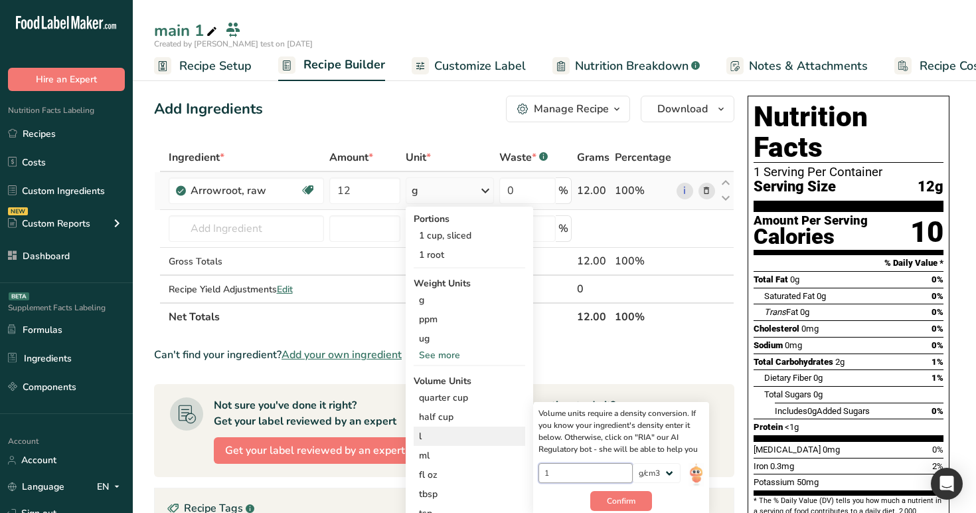
click at [603, 479] on input "1" at bounding box center [586, 473] width 95 height 20
type input "0.2"
click at [632, 497] on span "Confirm" at bounding box center [621, 501] width 29 height 12
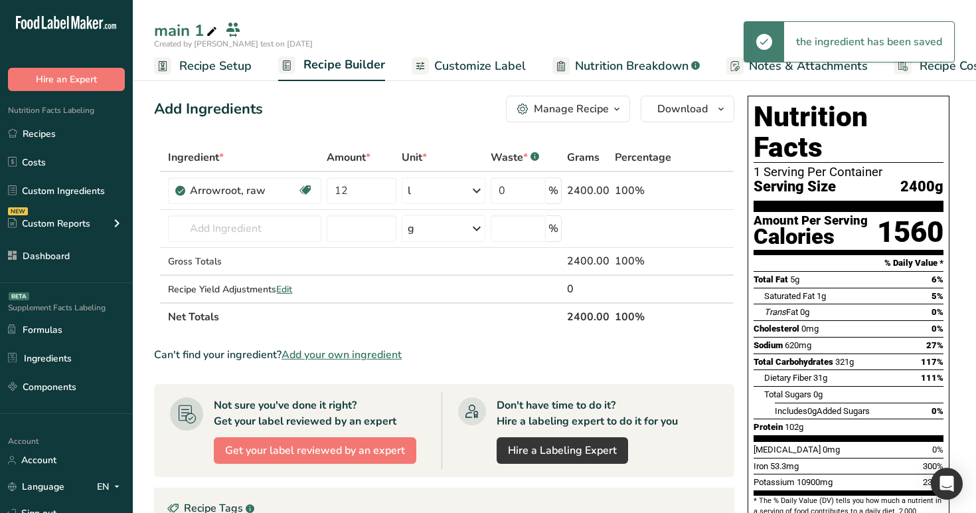
click at [184, 33] on div "main 1" at bounding box center [187, 31] width 66 height 24
click at [155, 33] on input "main 1" at bounding box center [544, 33] width 780 height 24
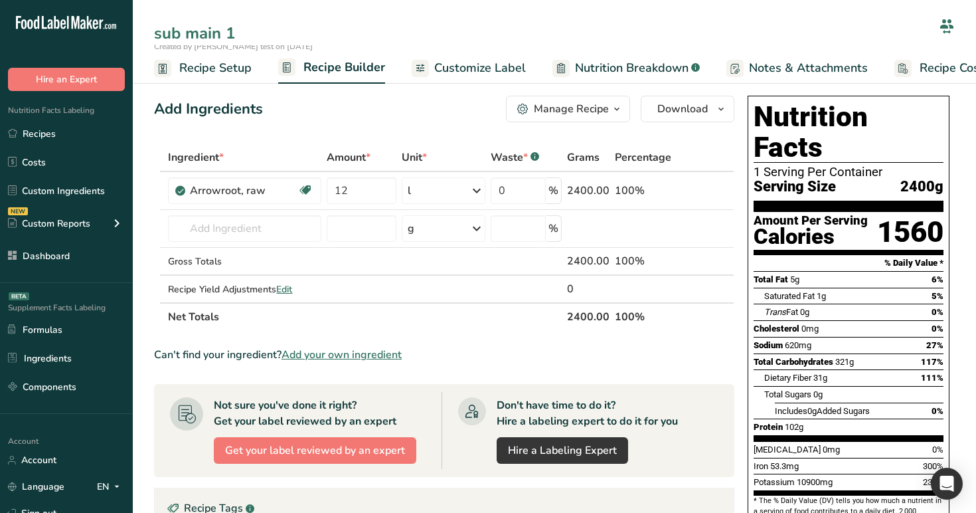
type input "sub main 1"
click at [284, 133] on div "Add Ingredients Manage Recipe Delete Recipe Duplicate Recipe Scale Recipe Save …" at bounding box center [448, 467] width 588 height 754
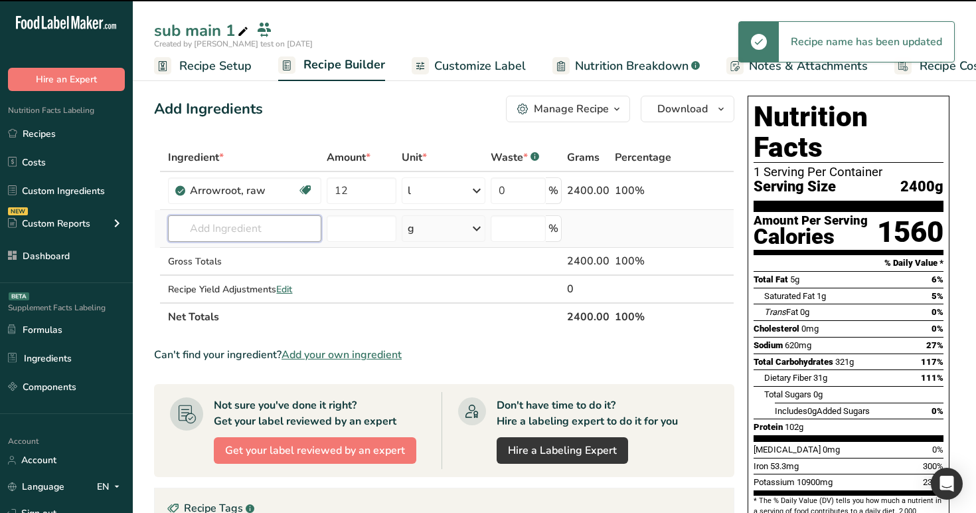
click at [288, 219] on input "text" at bounding box center [244, 228] width 153 height 27
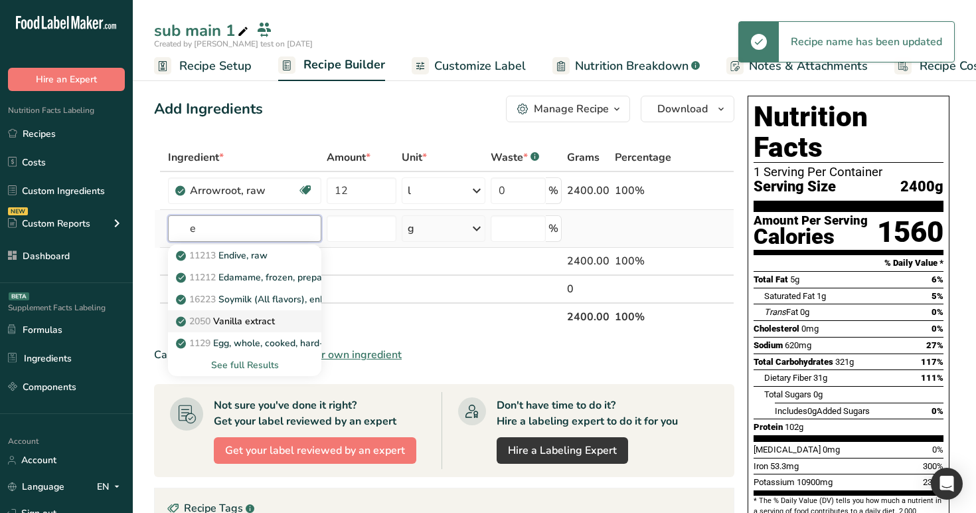
type input "e"
click at [270, 320] on p "2050 Vanilla extract" at bounding box center [227, 321] width 96 height 14
type input "Vanilla extract"
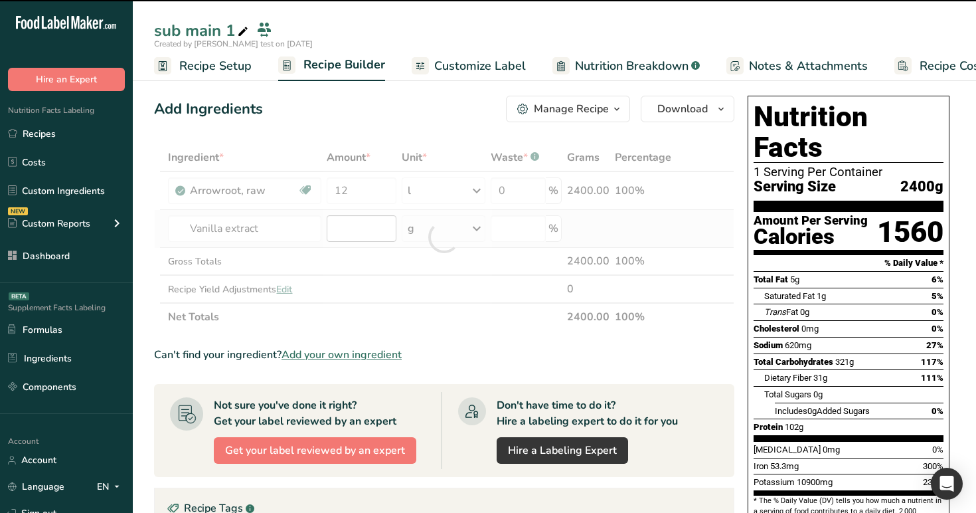
type input "0"
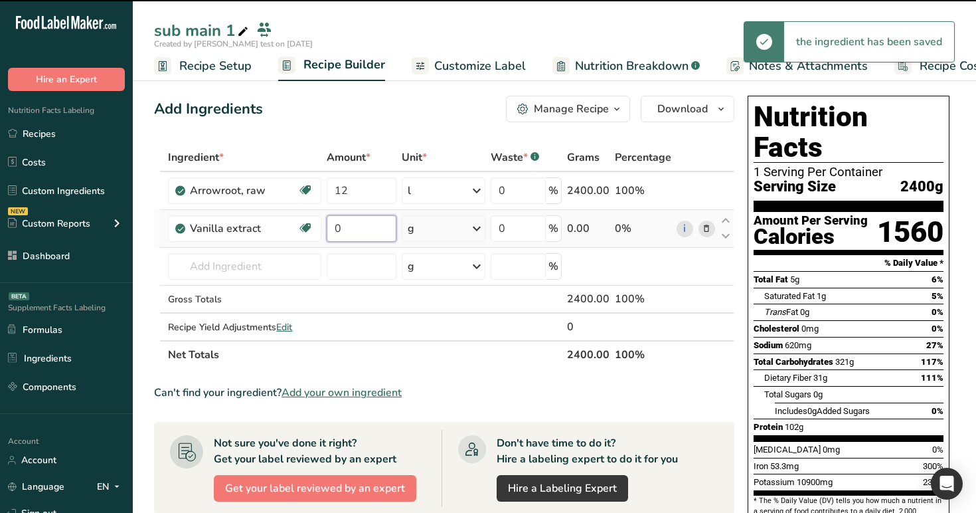
click at [353, 226] on input "0" at bounding box center [361, 228] width 69 height 27
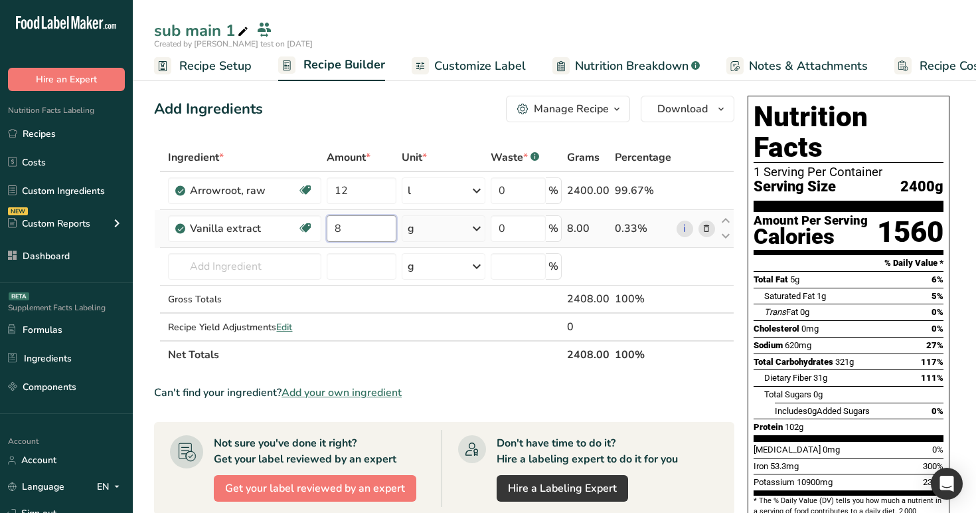
type input "8"
click at [422, 229] on div "Ingredient * Amount * Unit * Waste * .a-a{fill:#347362;}.b-a{fill:#fff;} Grams …" at bounding box center [444, 255] width 580 height 225
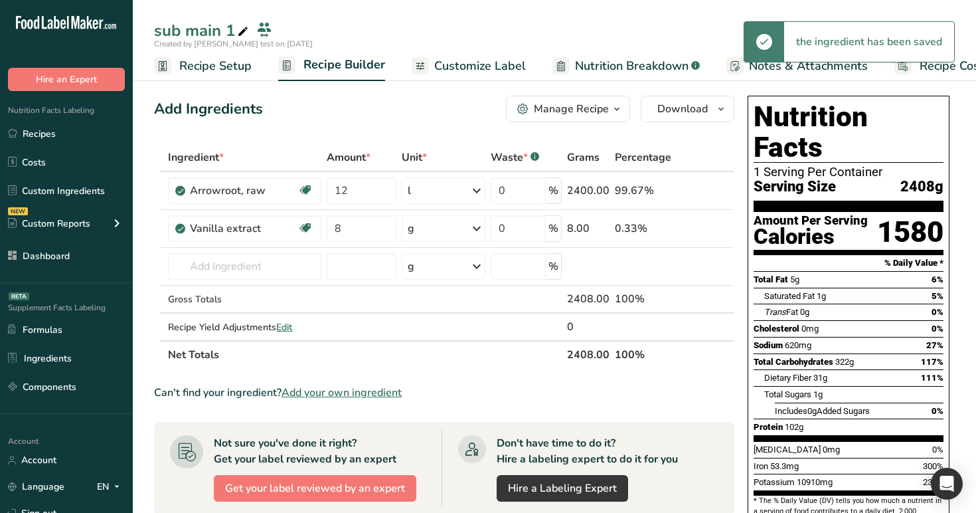
click at [578, 102] on div "Manage Recipe" at bounding box center [571, 109] width 75 height 16
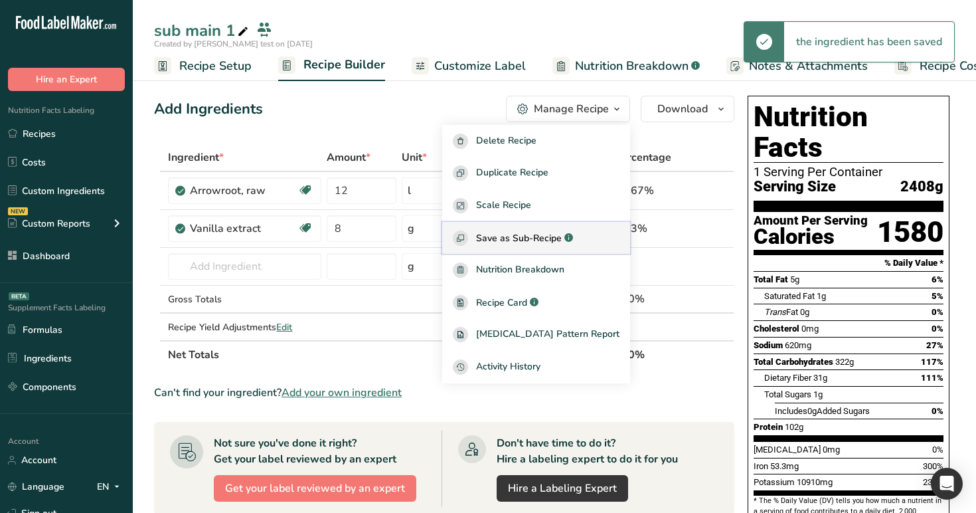
click at [562, 233] on span "Save as Sub-Recipe" at bounding box center [519, 238] width 86 height 14
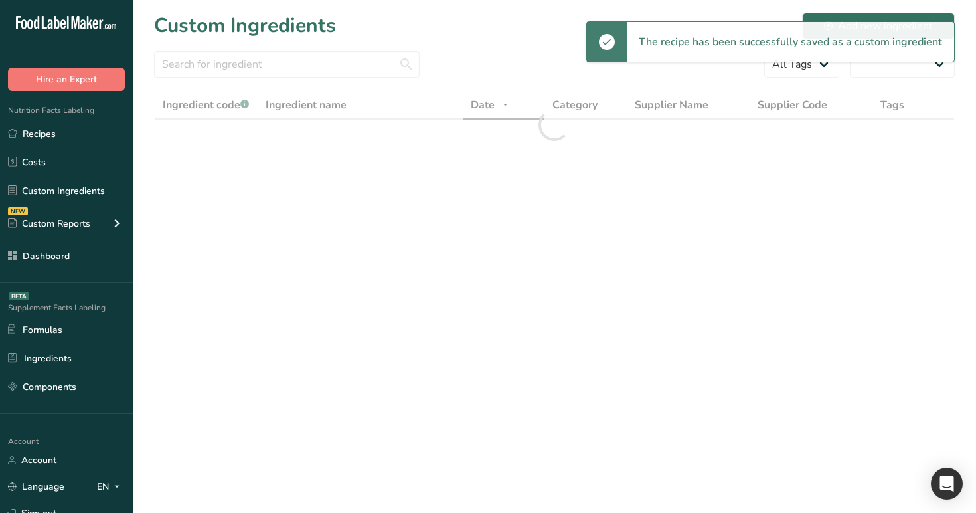
select select "30"
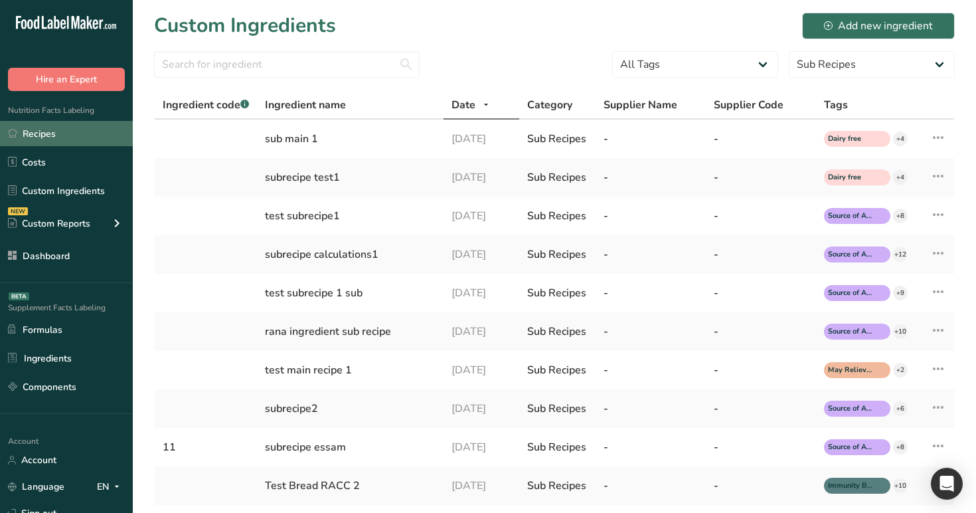
click at [53, 138] on link "Recipes" at bounding box center [66, 133] width 133 height 25
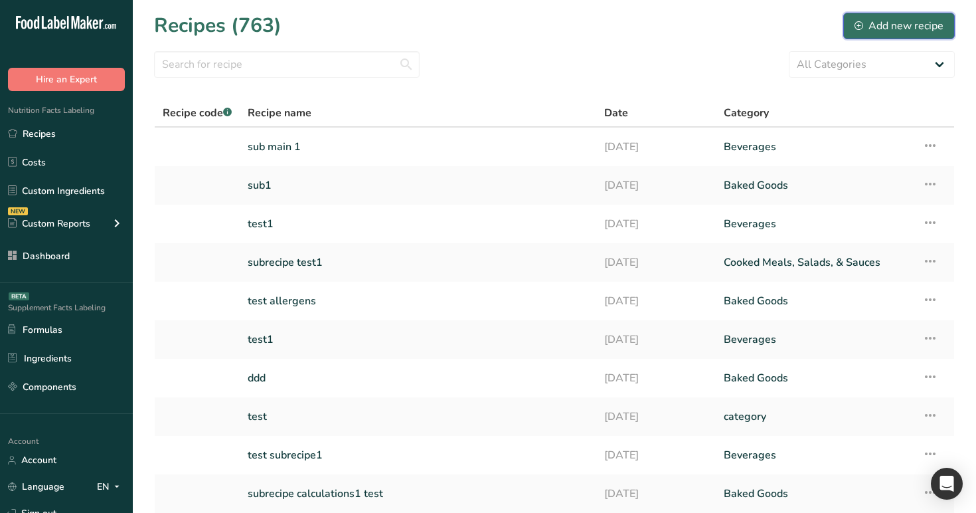
click at [858, 21] on icon at bounding box center [859, 25] width 9 height 9
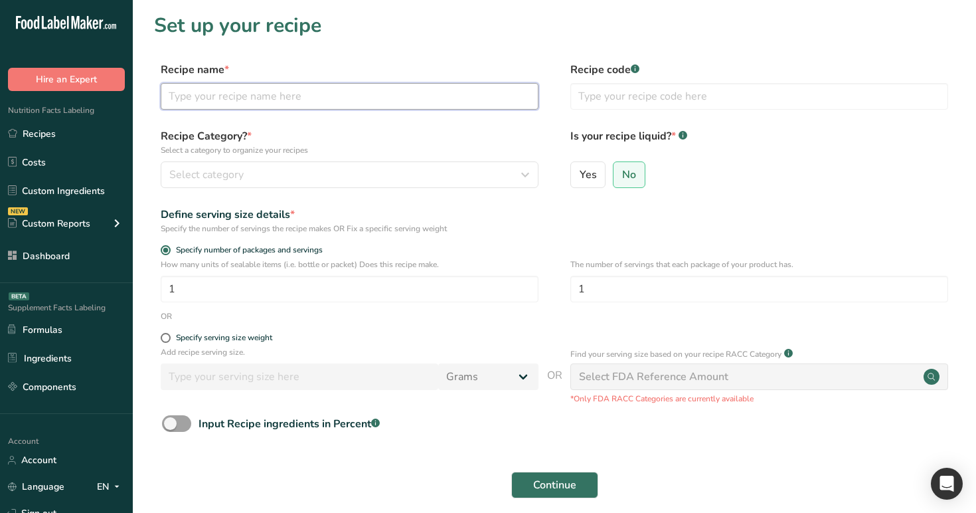
click at [335, 108] on input "text" at bounding box center [350, 96] width 378 height 27
type input "123"
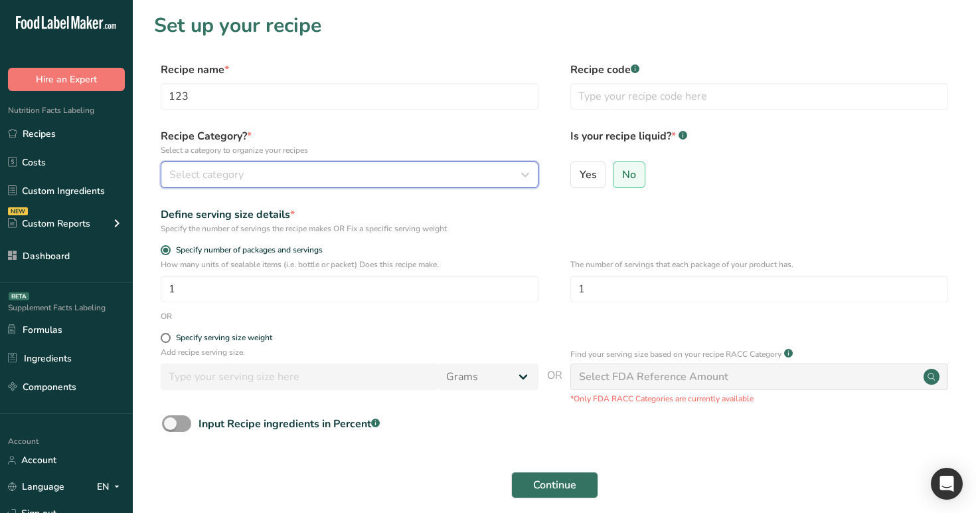
click at [295, 179] on div "Select category" at bounding box center [345, 175] width 353 height 16
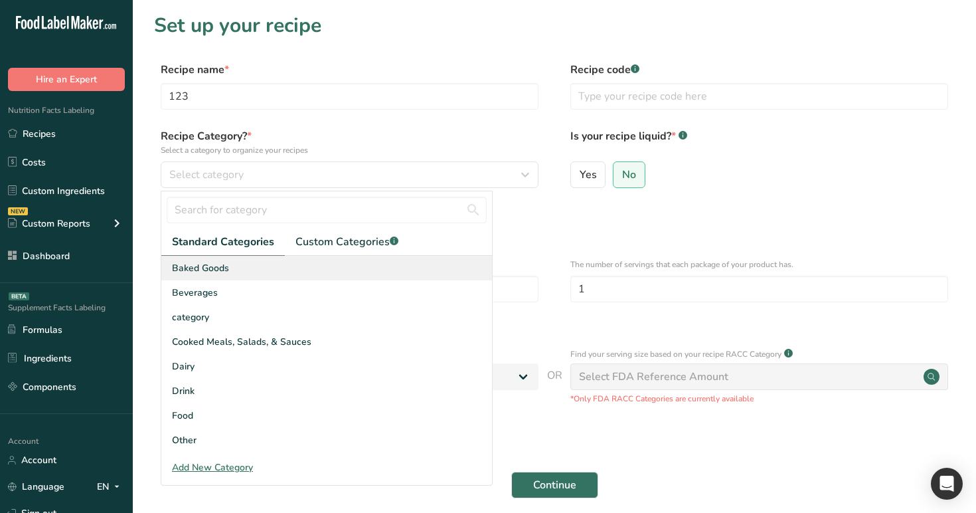
click at [294, 274] on div "Baked Goods" at bounding box center [326, 268] width 331 height 25
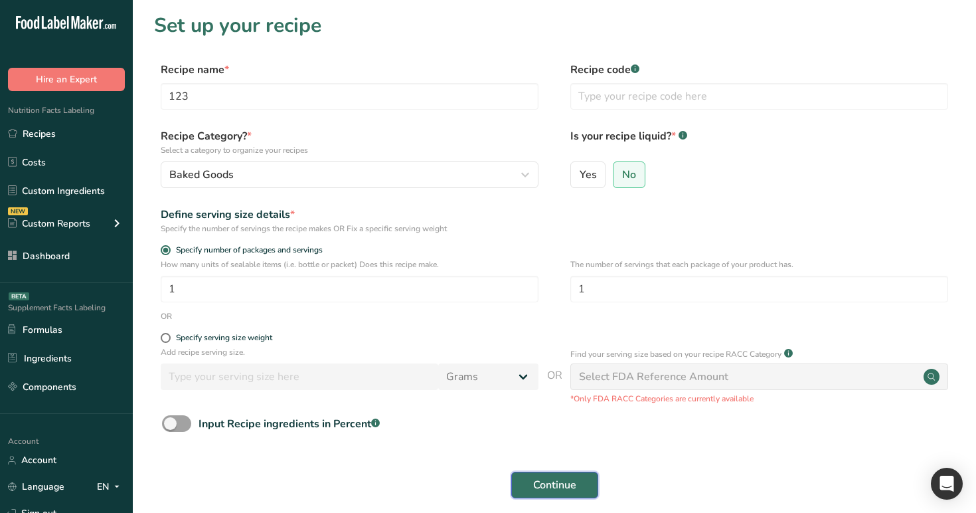
click at [537, 481] on span "Continue" at bounding box center [554, 485] width 43 height 16
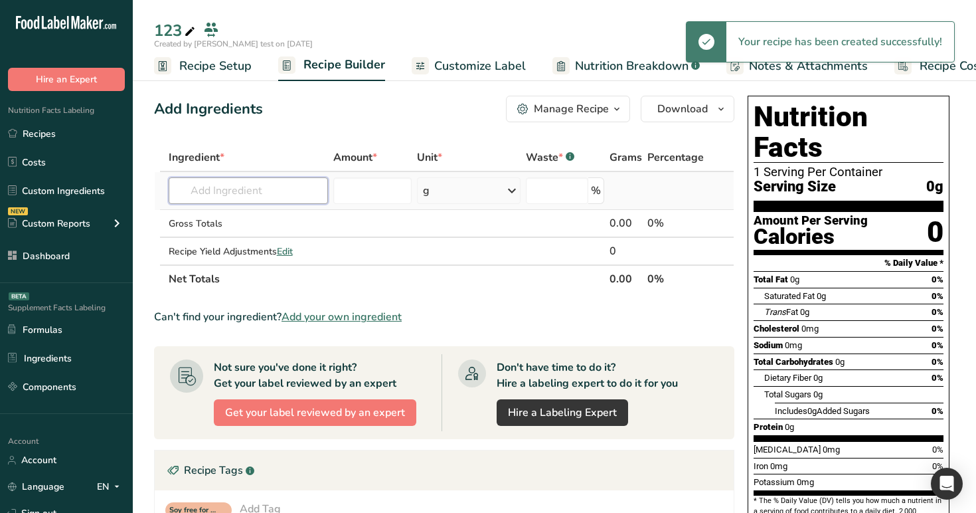
click at [251, 192] on input "text" at bounding box center [249, 190] width 160 height 27
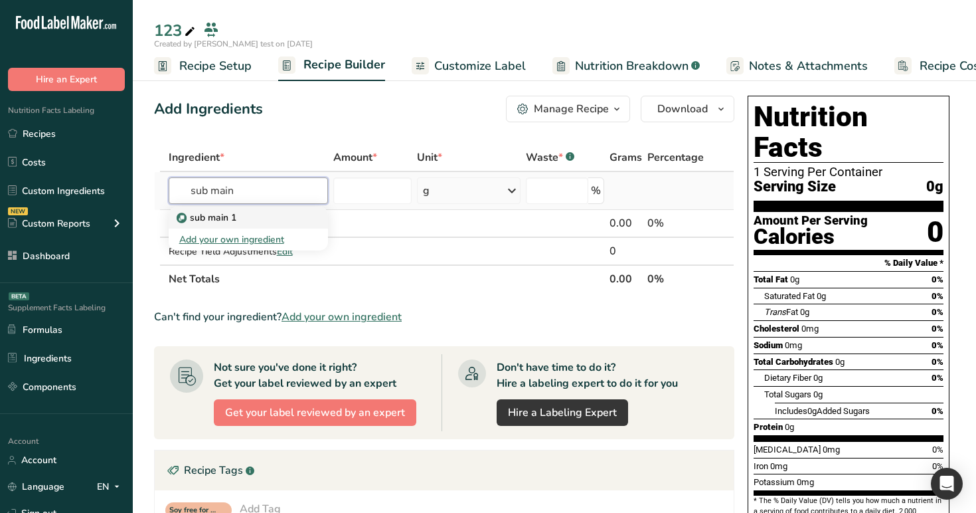
type input "sub main"
click at [247, 213] on div "sub main 1" at bounding box center [238, 218] width 118 height 14
type input "sub main 1"
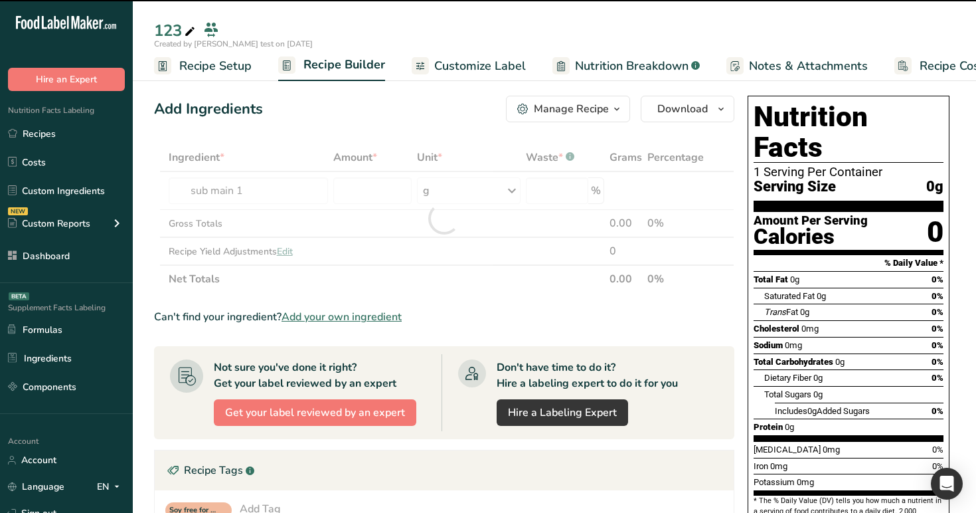
type input "0"
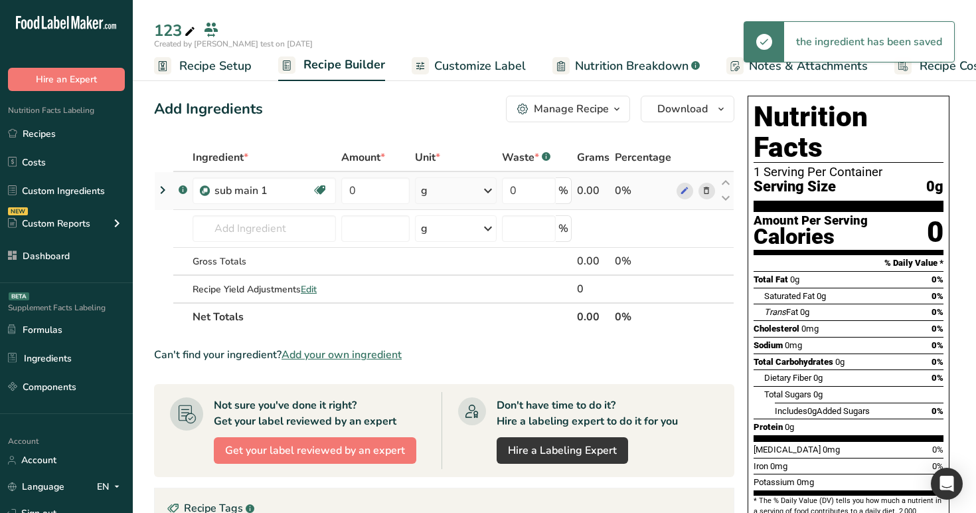
click at [158, 186] on icon at bounding box center [163, 190] width 16 height 24
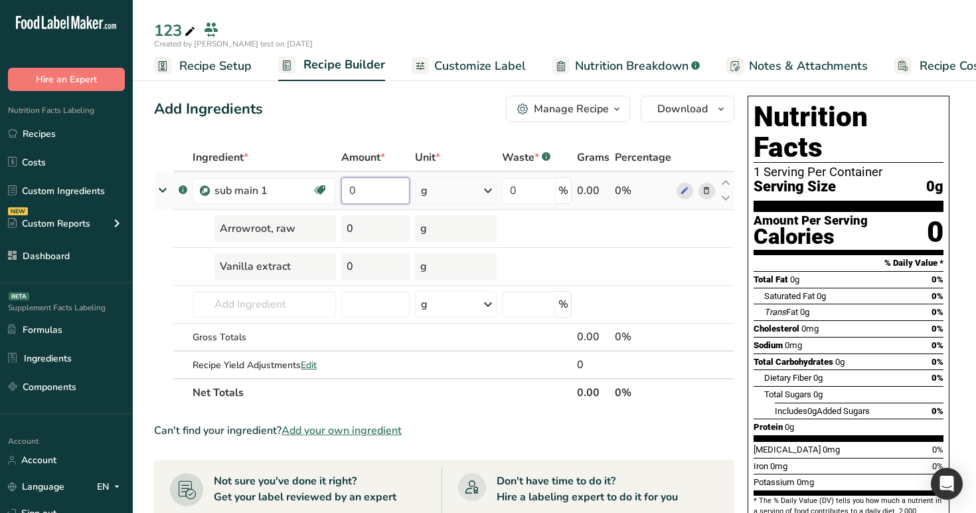
click at [387, 186] on input "0" at bounding box center [375, 190] width 68 height 27
type input "1"
click at [426, 120] on div "Add Ingredients Manage Recipe Delete Recipe Duplicate Recipe Scale Recipe Save …" at bounding box center [444, 109] width 580 height 27
click at [375, 196] on input "1" at bounding box center [375, 190] width 68 height 27
paste input "2408"
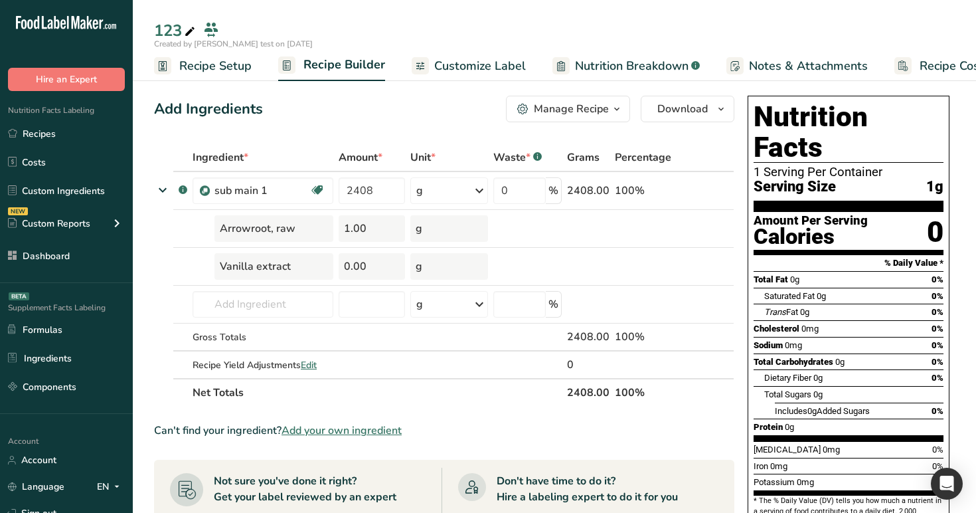
click at [399, 105] on div "Add Ingredients Manage Recipe Delete Recipe Duplicate Recipe Scale Recipe Save …" at bounding box center [444, 109] width 580 height 27
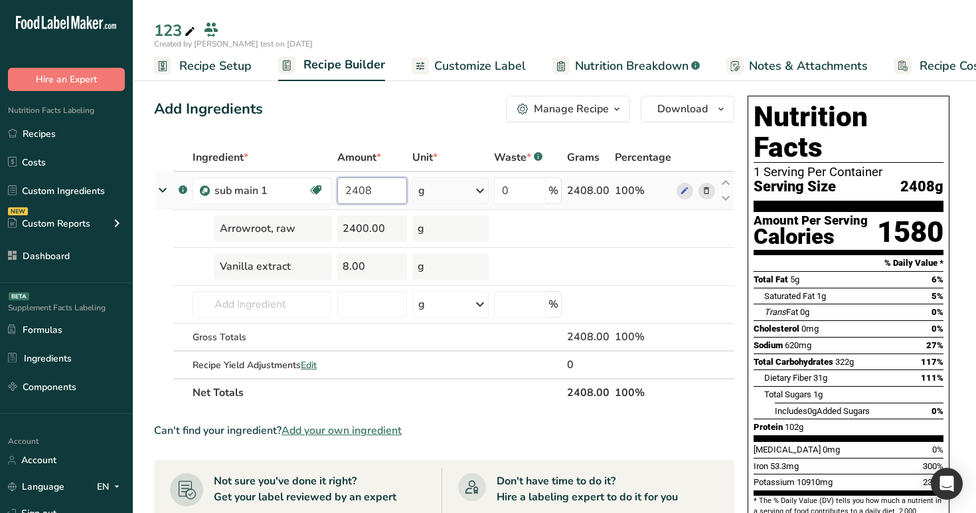
click at [387, 191] on input "2408" at bounding box center [372, 190] width 70 height 27
type input "2408"
click at [343, 101] on div "Add Ingredients Manage Recipe Delete Recipe Duplicate Recipe Scale Recipe Save …" at bounding box center [444, 109] width 580 height 27
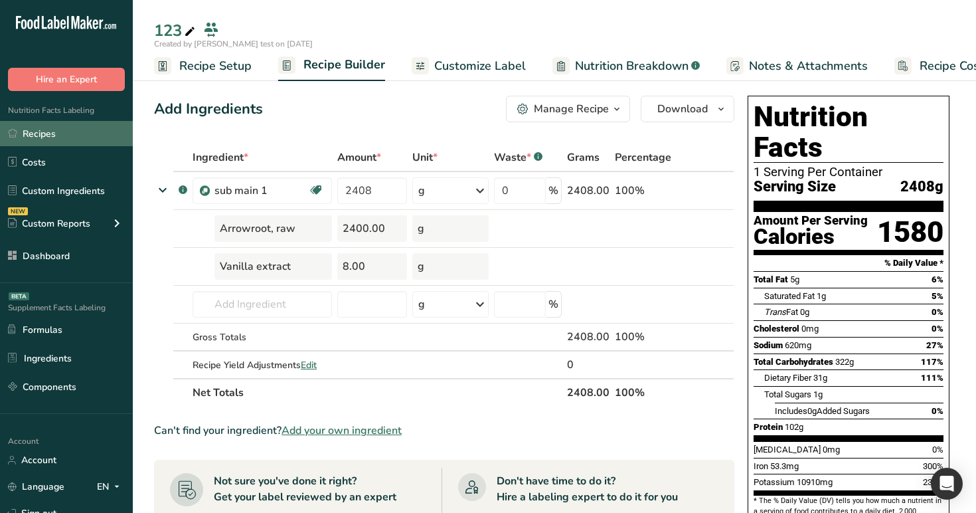
click at [44, 133] on link "Recipes" at bounding box center [66, 133] width 133 height 25
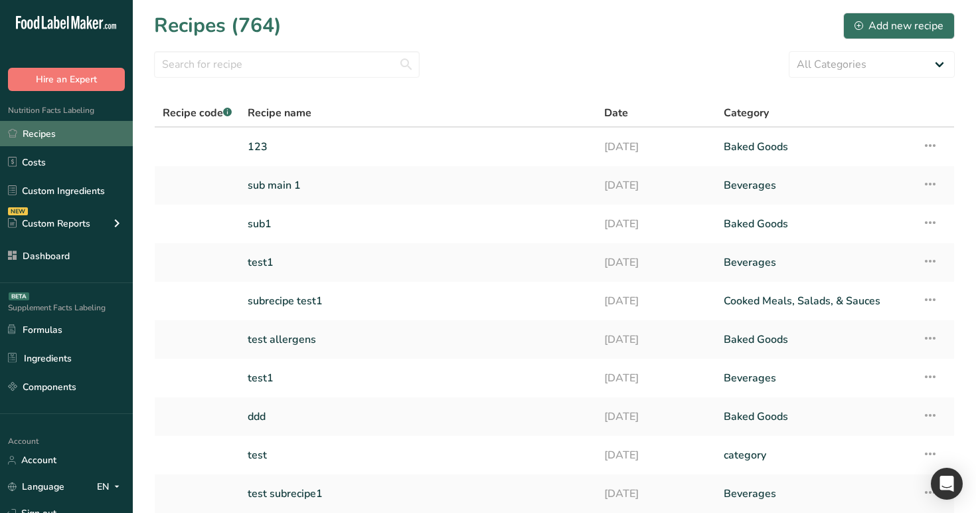
click at [46, 141] on link "Recipes" at bounding box center [66, 133] width 133 height 25
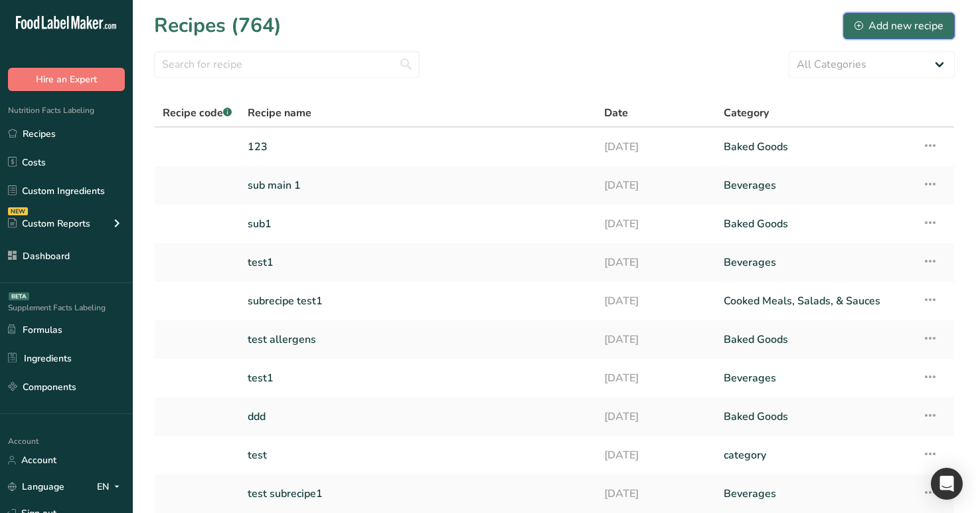
click at [936, 31] on div "Add new recipe" at bounding box center [899, 26] width 89 height 16
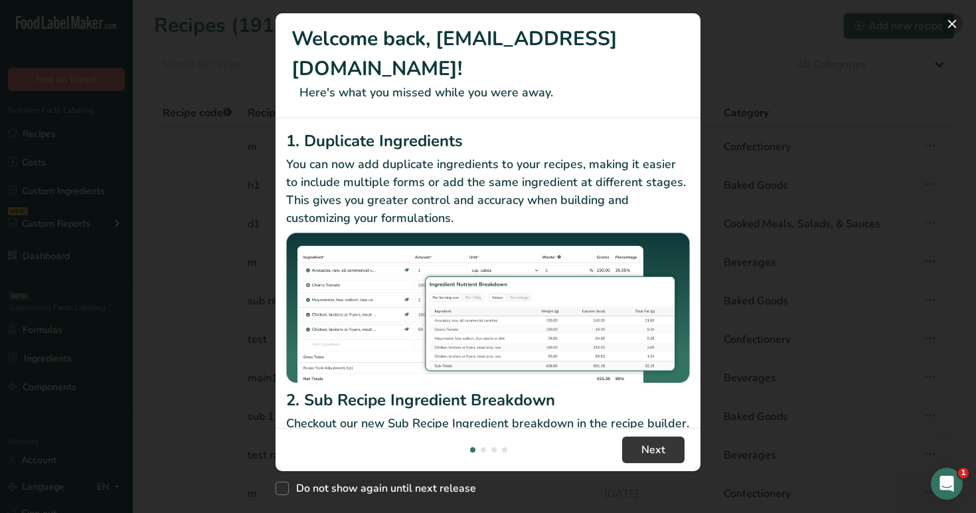
click at [947, 29] on button "New Features" at bounding box center [952, 23] width 21 height 21
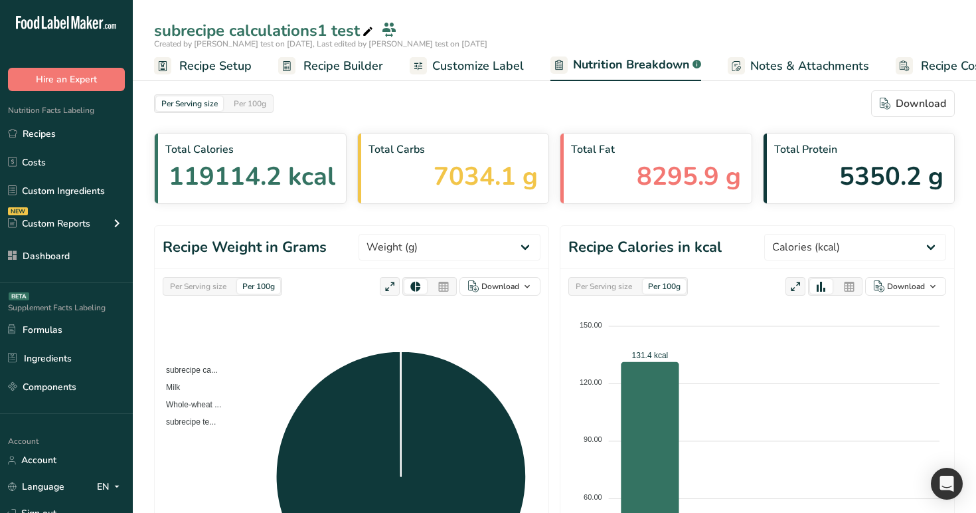
select select "Calories"
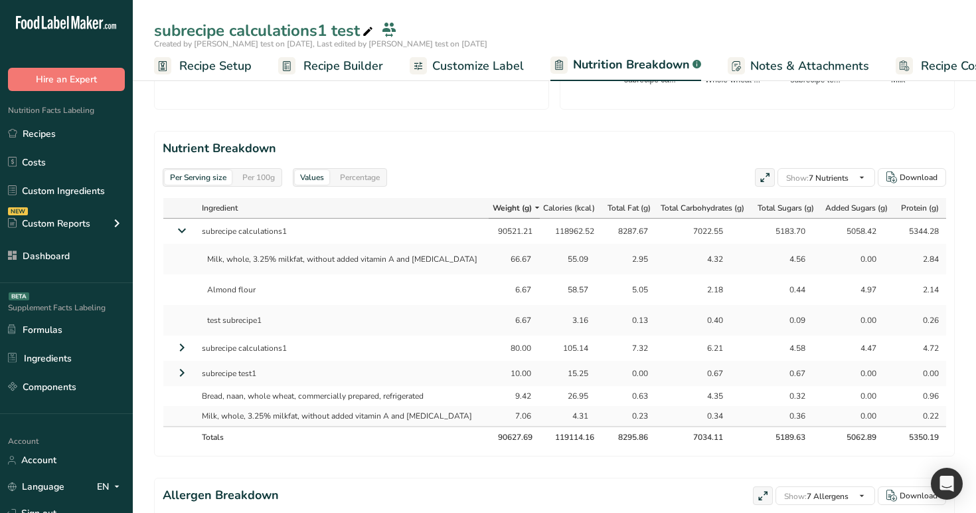
scroll to position [0, 46]
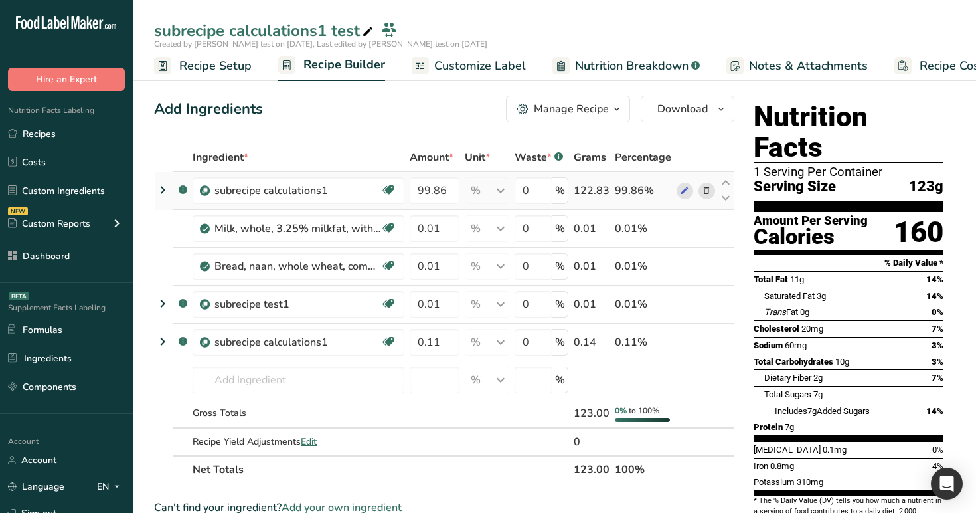
click at [158, 189] on icon at bounding box center [163, 190] width 16 height 24
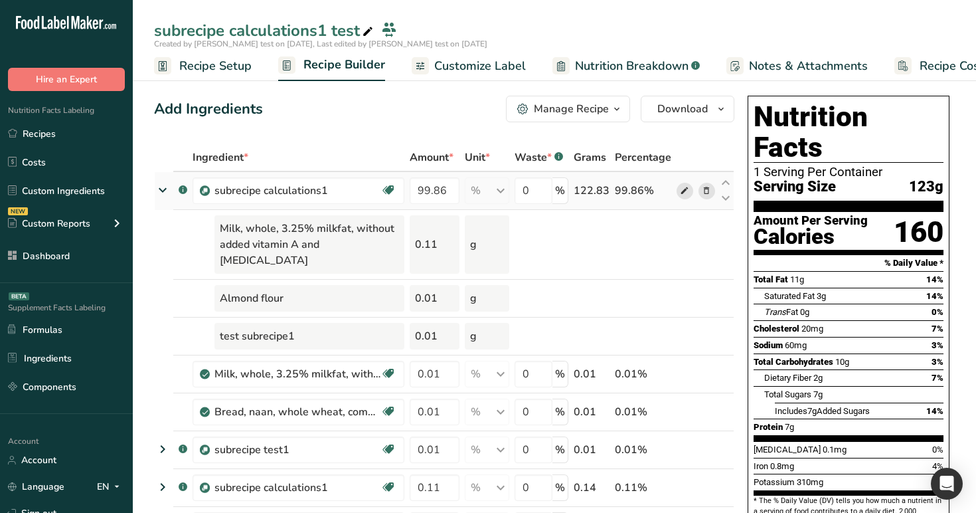
click at [689, 194] on icon at bounding box center [684, 191] width 9 height 14
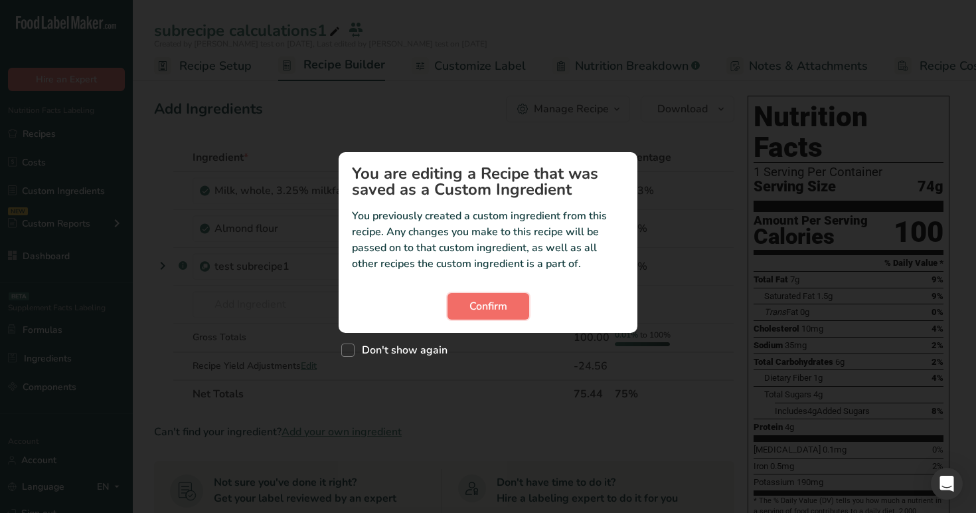
click at [507, 298] on span "Confirm" at bounding box center [489, 306] width 38 height 16
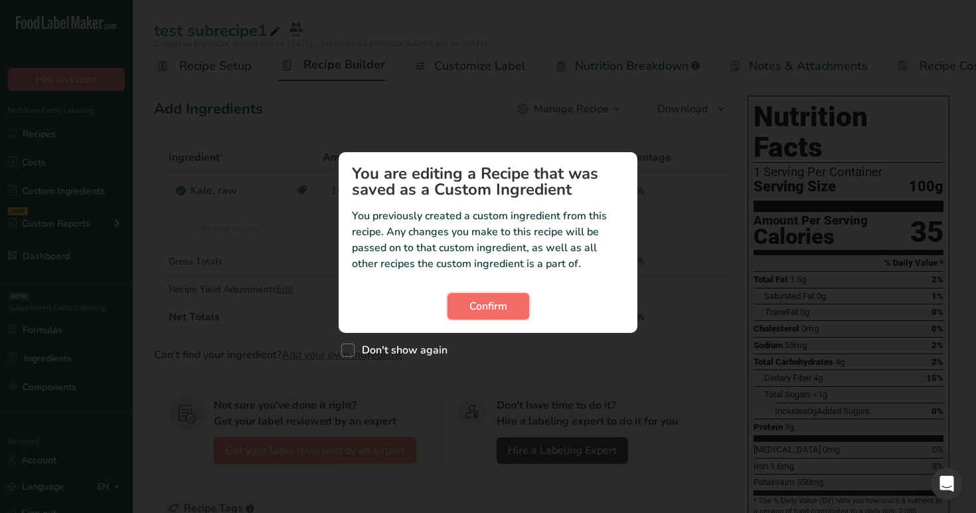
click at [483, 307] on span "Confirm" at bounding box center [489, 306] width 38 height 16
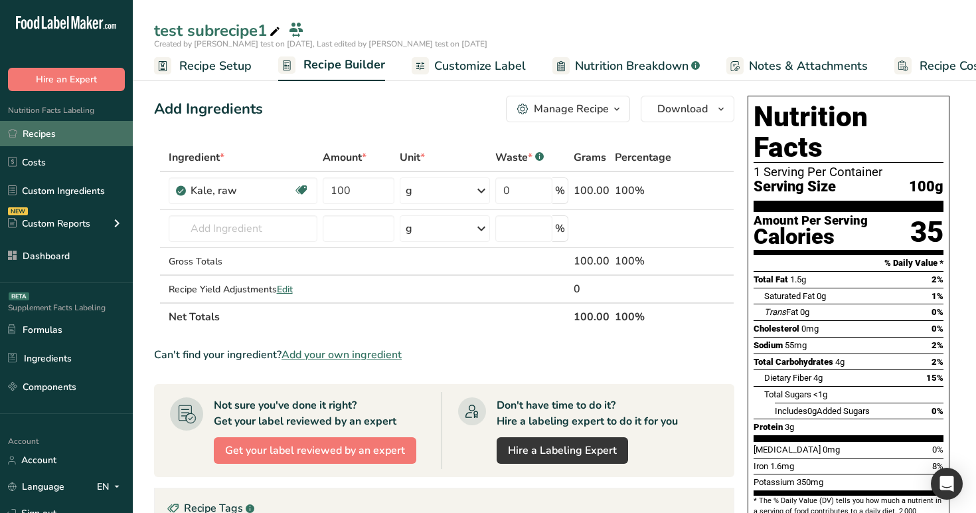
click at [45, 138] on link "Recipes" at bounding box center [66, 133] width 133 height 25
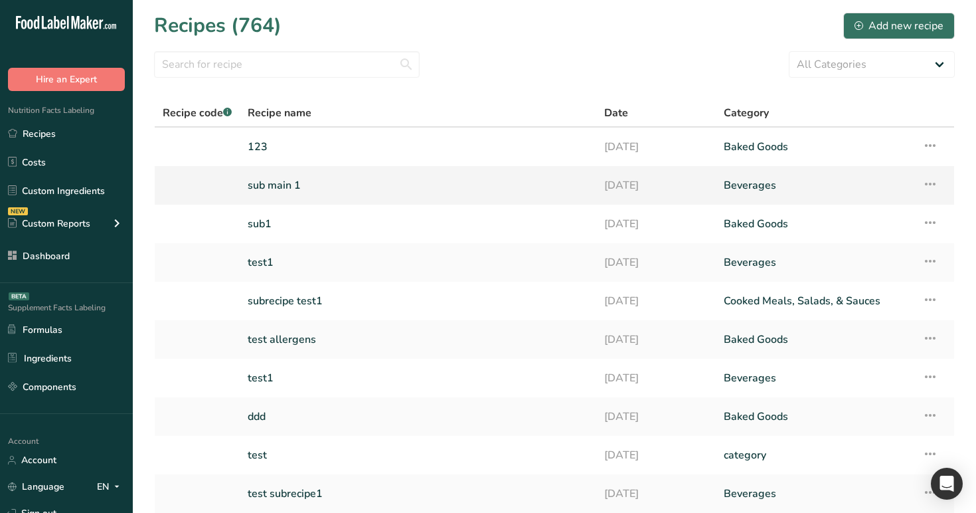
click at [935, 184] on icon at bounding box center [930, 184] width 16 height 24
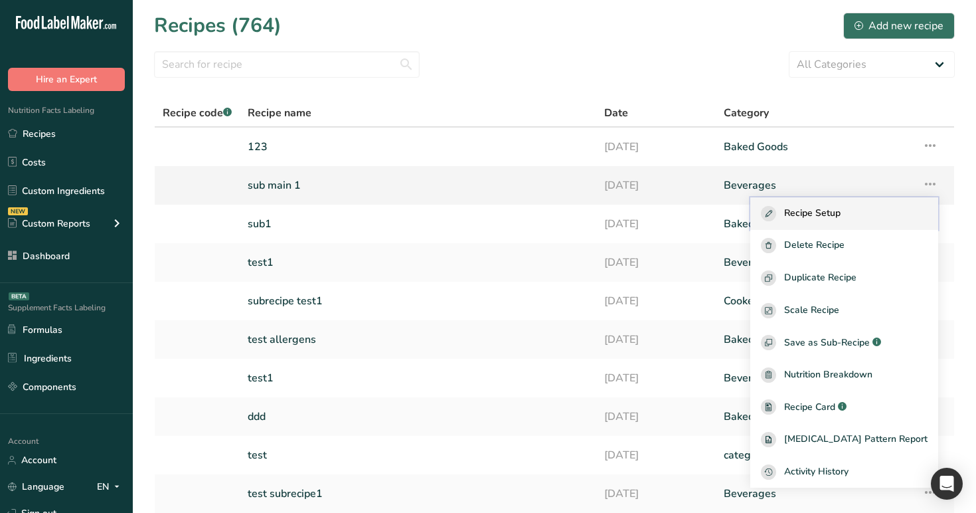
click at [866, 222] on button "Recipe Setup" at bounding box center [844, 213] width 188 height 33
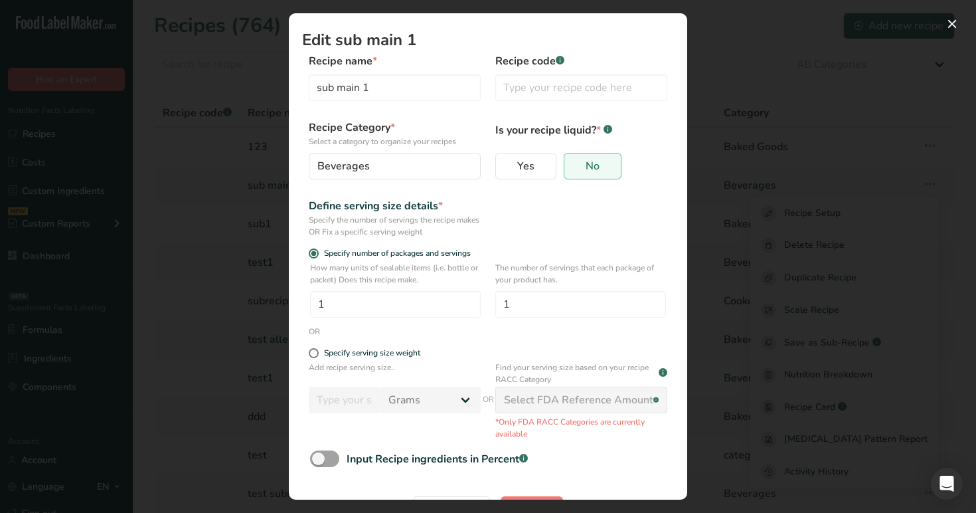
scroll to position [44, 0]
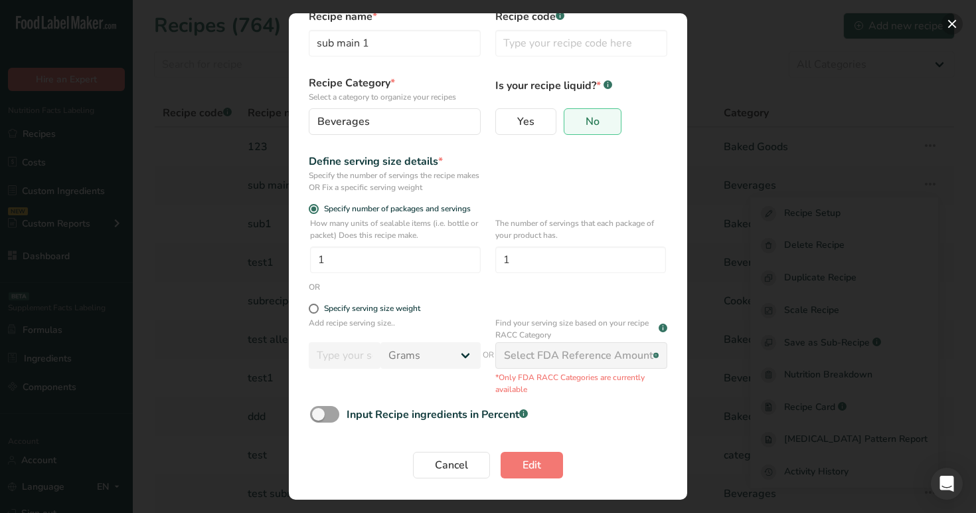
click at [949, 21] on button "Edit Recipe Modal" at bounding box center [952, 23] width 21 height 21
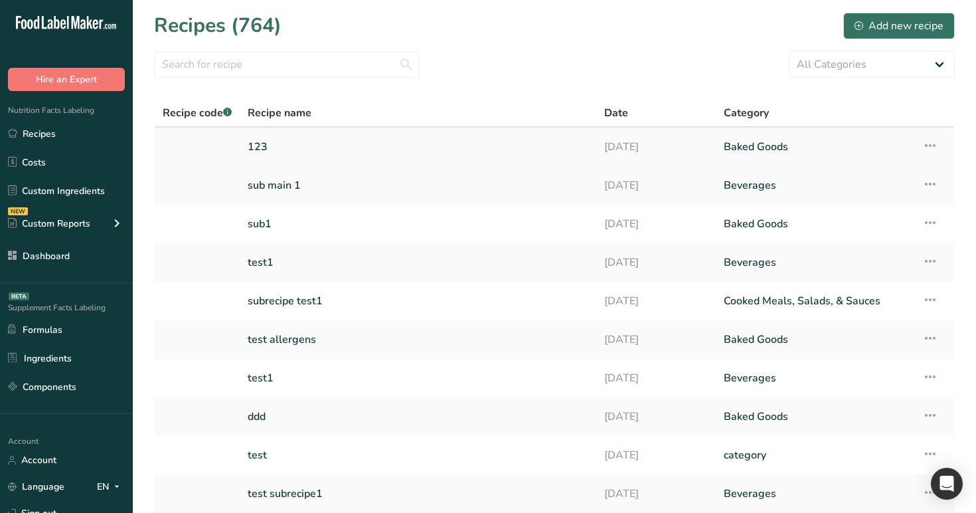
click at [937, 143] on icon at bounding box center [930, 145] width 16 height 24
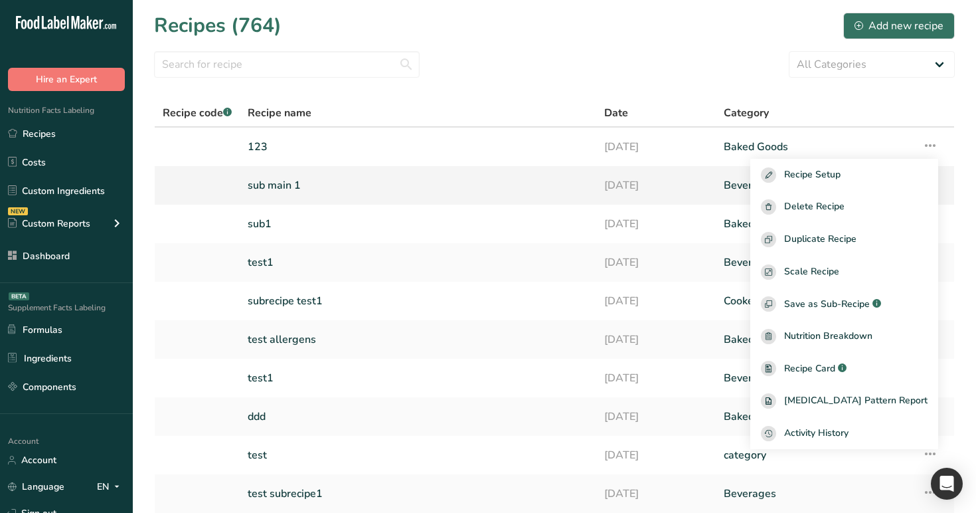
click at [744, 191] on link "Beverages" at bounding box center [815, 185] width 183 height 28
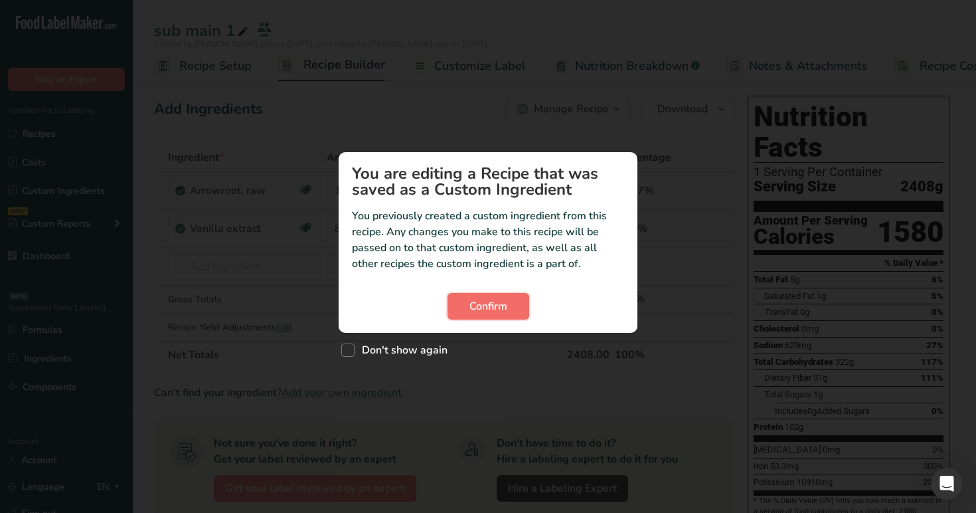
click at [491, 300] on span "Confirm" at bounding box center [489, 306] width 38 height 16
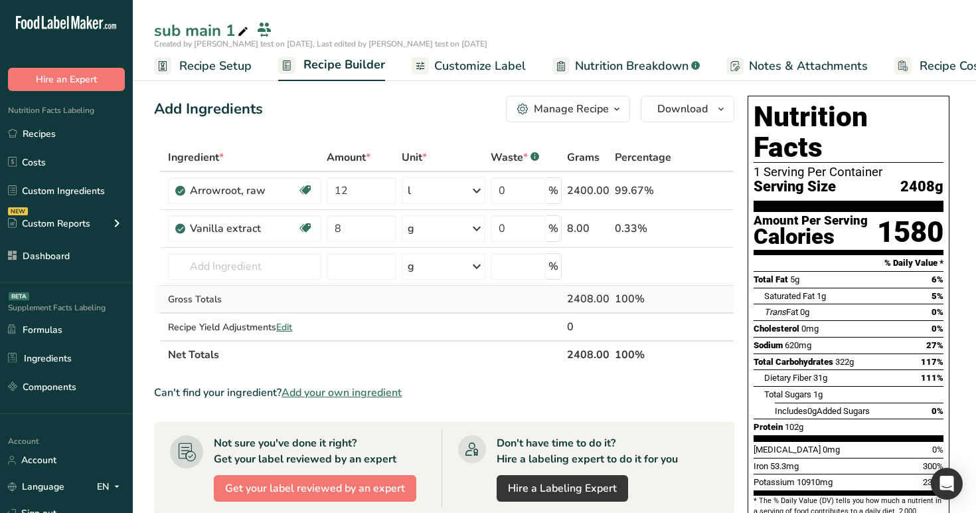
drag, startPoint x: 566, startPoint y: 296, endPoint x: 596, endPoint y: 298, distance: 30.0
click at [596, 298] on tr "Gross Totals 2408.00 100%" at bounding box center [444, 300] width 579 height 28
copy tr "2408"
click at [41, 137] on link "Recipes" at bounding box center [66, 133] width 133 height 25
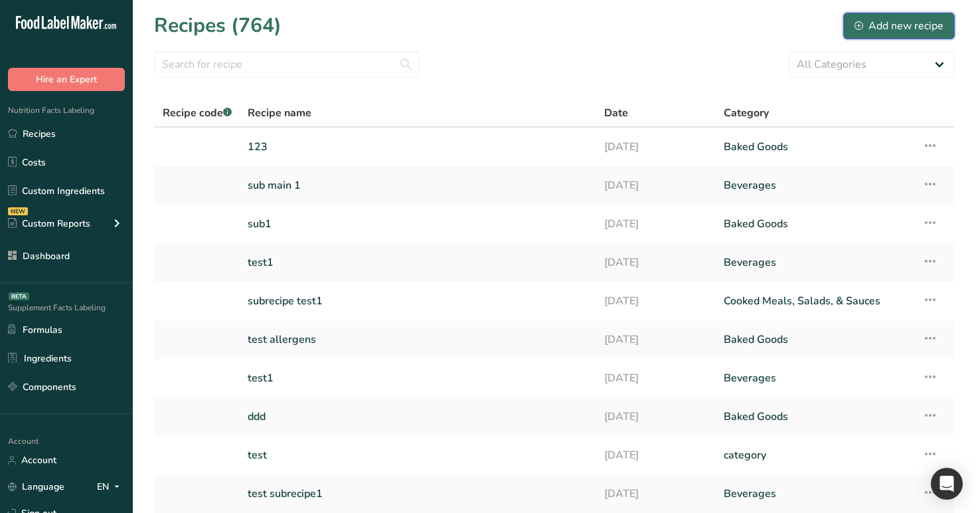
click at [887, 23] on div "Add new recipe" at bounding box center [899, 26] width 89 height 16
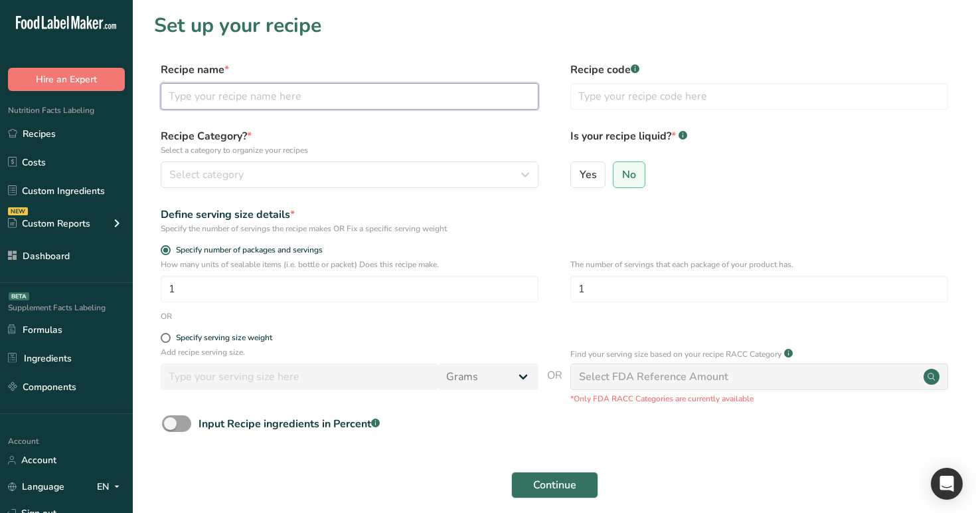
click at [391, 95] on input "text" at bounding box center [350, 96] width 378 height 27
type input "breakdown + builder test"
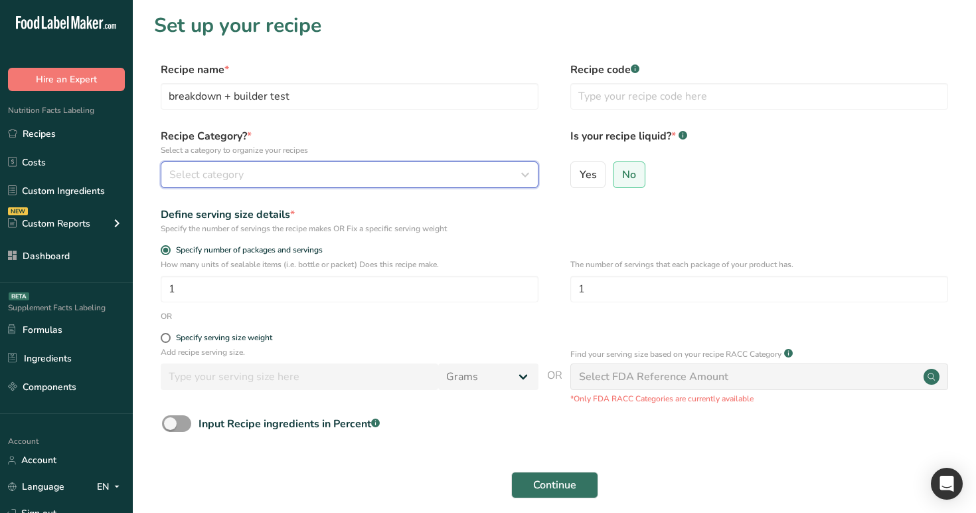
click at [397, 179] on div "Select category" at bounding box center [345, 175] width 353 height 16
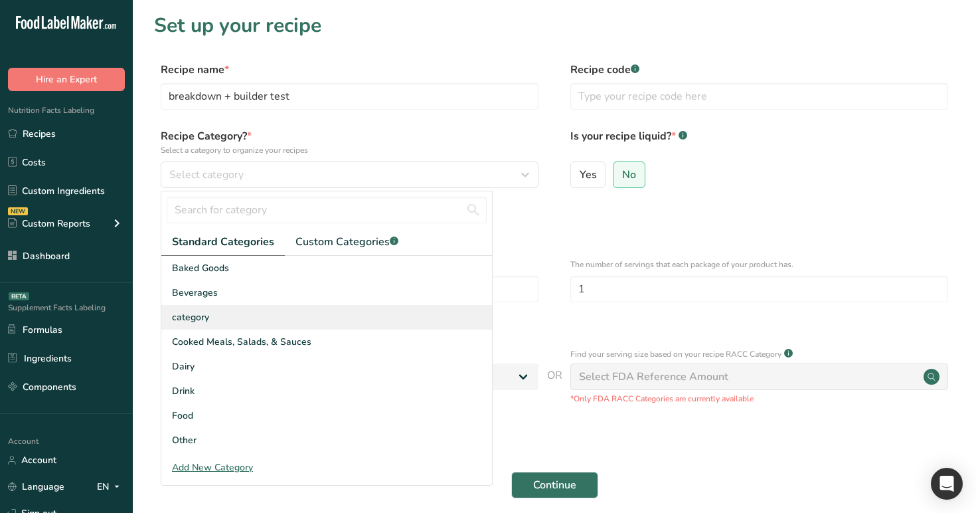
click at [379, 306] on div "category" at bounding box center [326, 317] width 331 height 25
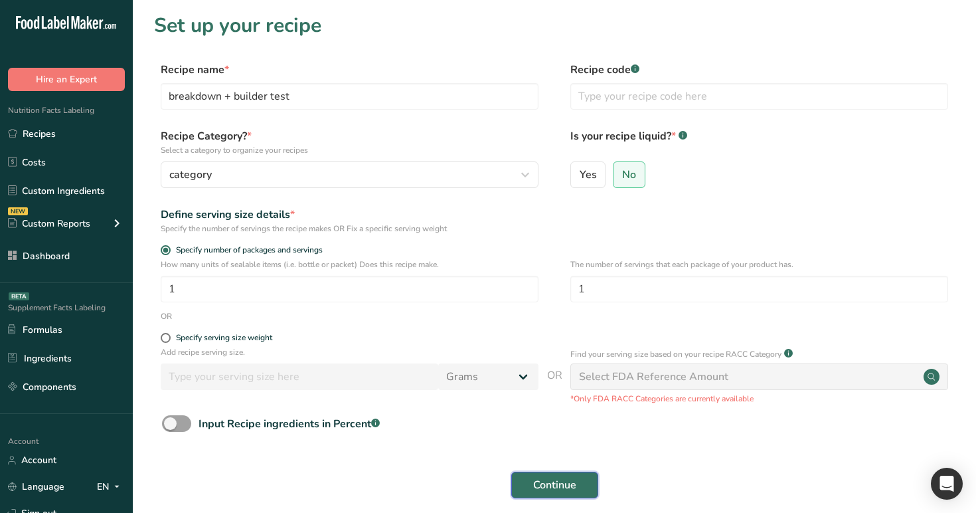
click at [549, 475] on button "Continue" at bounding box center [554, 485] width 87 height 27
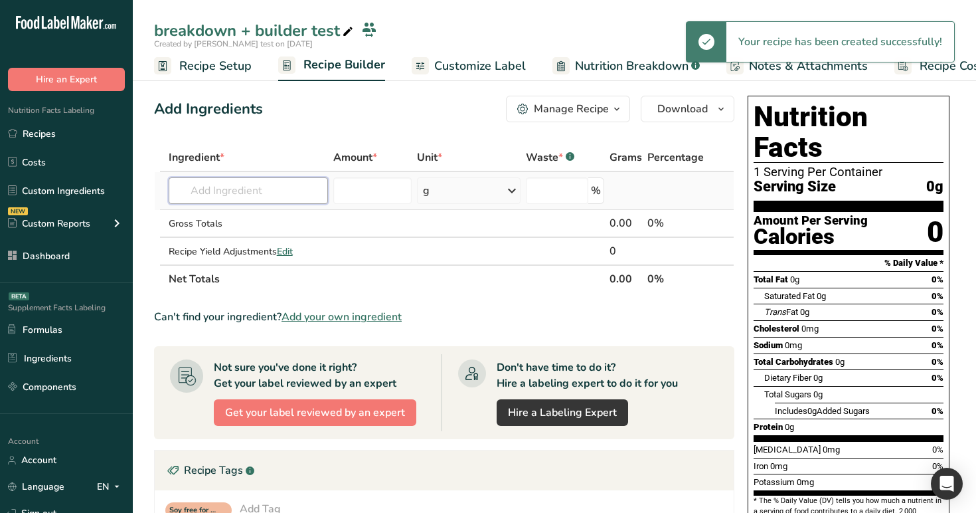
click at [233, 179] on input "text" at bounding box center [249, 190] width 160 height 27
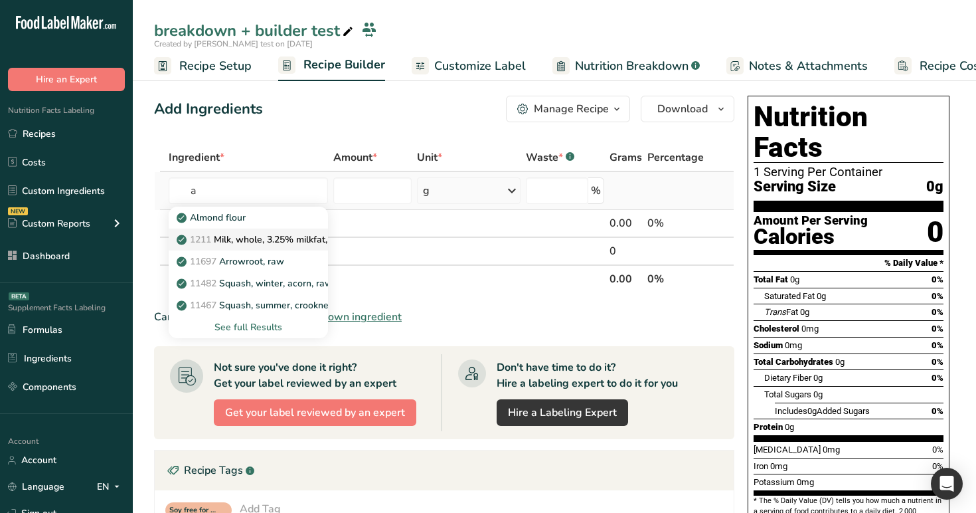
click at [242, 237] on p "1211 Milk, whole, 3.25% milkfat, without added vitamin A and vitamin D" at bounding box center [356, 239] width 354 height 14
type input "Milk, whole, 3.25% milkfat, without added vitamin A and [MEDICAL_DATA]"
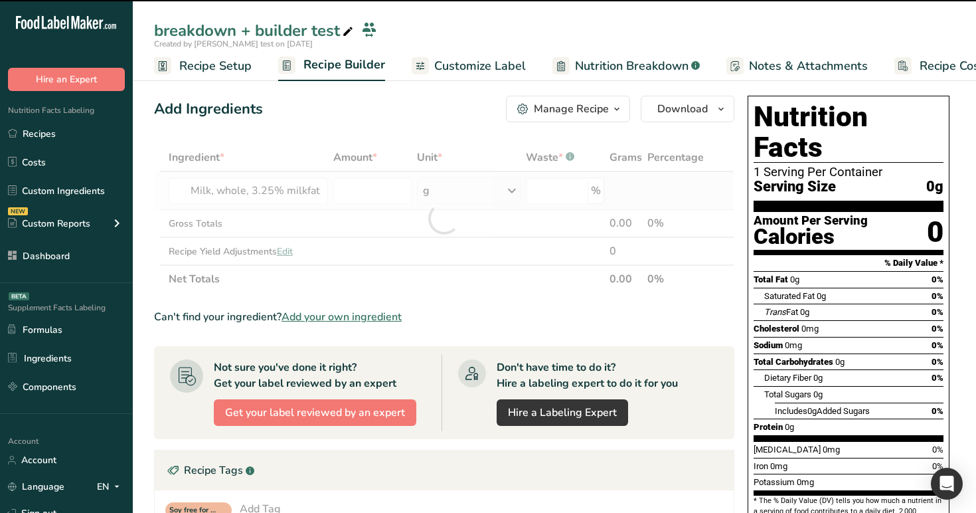
type input "0"
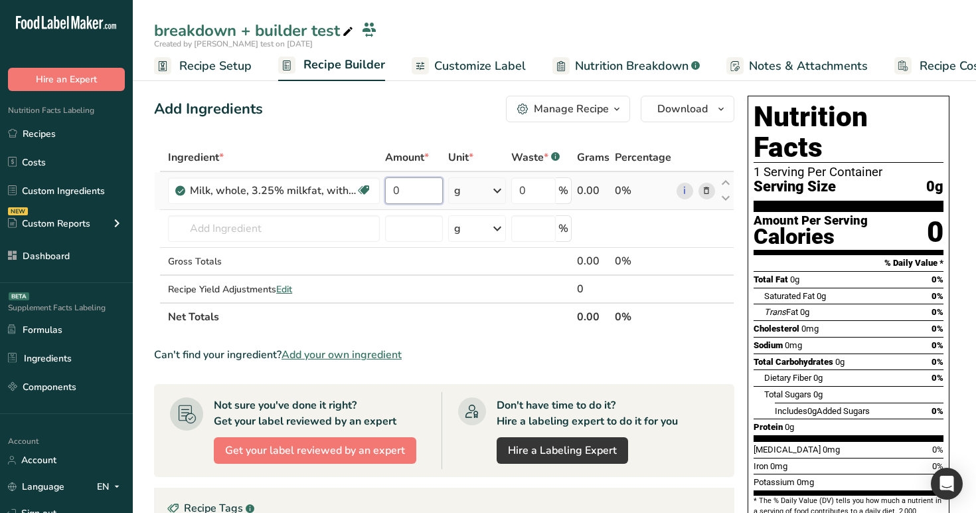
click at [416, 186] on input "0" at bounding box center [413, 190] width 57 height 27
type input "100"
click at [420, 122] on div "Add Ingredients Manage Recipe Delete Recipe Duplicate Recipe Scale Recipe Save …" at bounding box center [444, 109] width 580 height 27
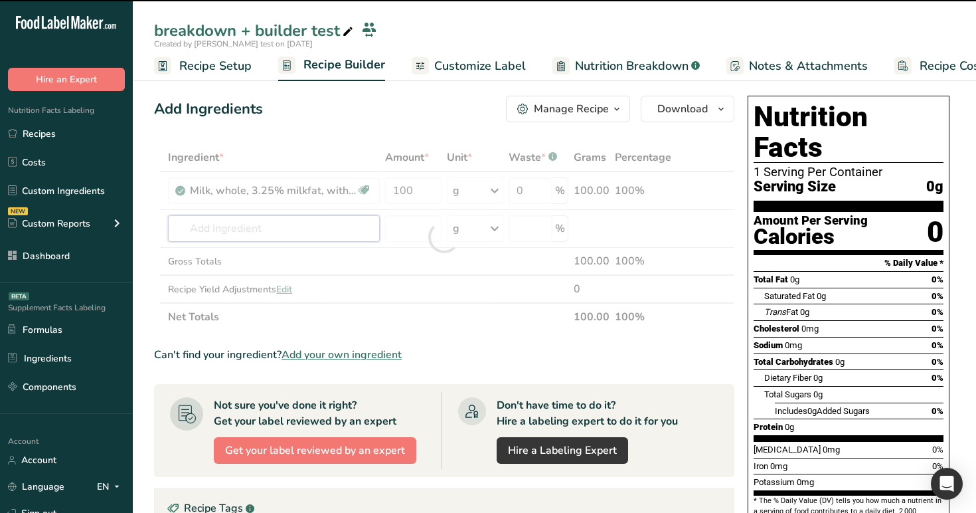
click at [291, 222] on input "text" at bounding box center [274, 228] width 212 height 27
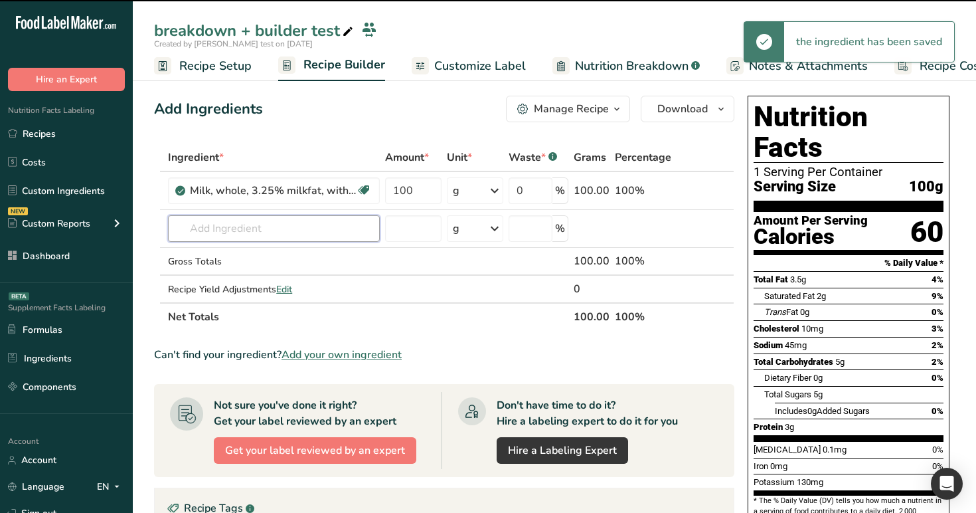
click at [291, 222] on input "text" at bounding box center [274, 228] width 212 height 27
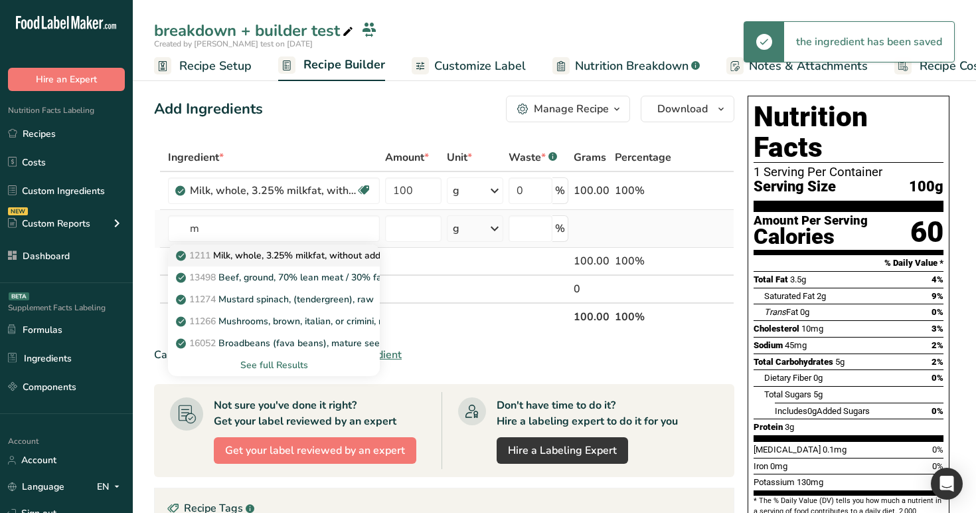
click at [294, 257] on p "1211 Milk, whole, 3.25% milkfat, without added vitamin A and vitamin D" at bounding box center [356, 255] width 354 height 14
type input "Milk, whole, 3.25% milkfat, without added vitamin A and [MEDICAL_DATA]"
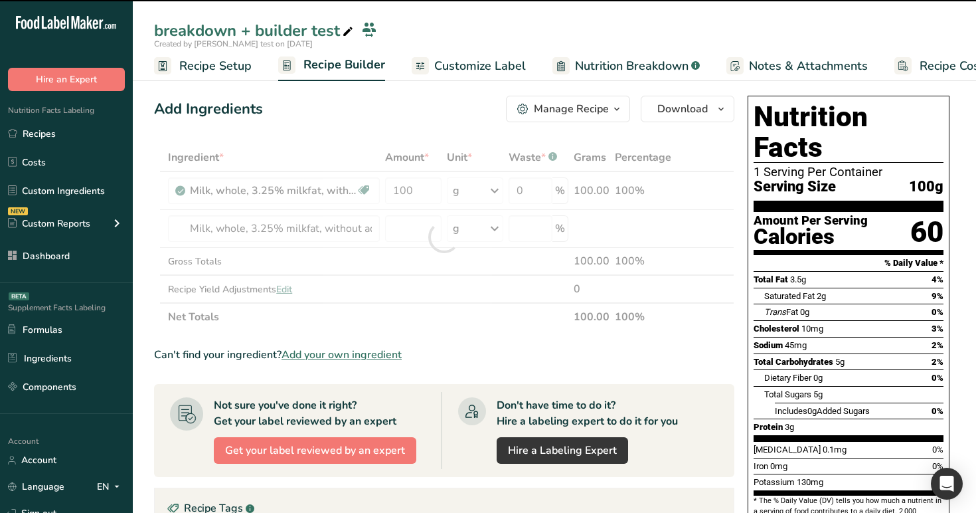
type input "0"
click at [405, 226] on input "0" at bounding box center [413, 228] width 56 height 27
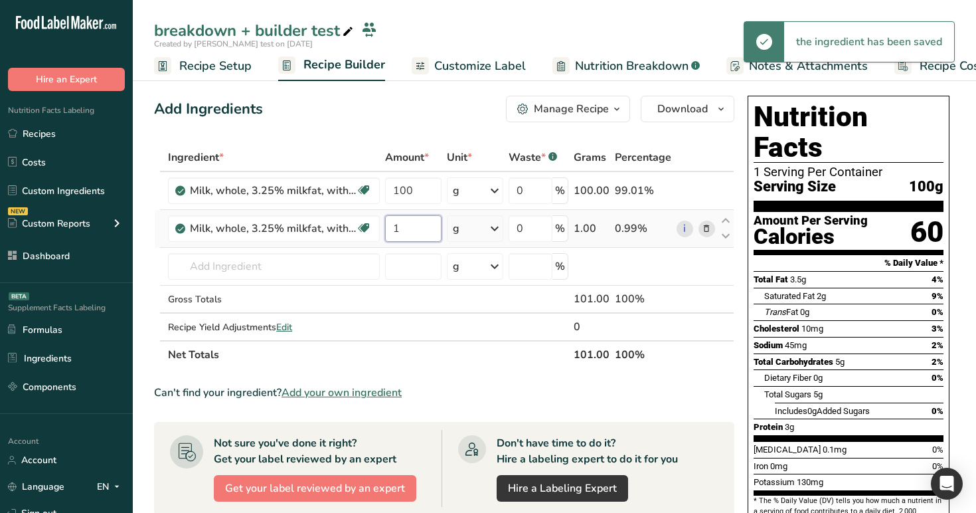
type input "1"
click at [472, 224] on div "Ingredient * Amount * Unit * Waste * .a-a{fill:#347362;}.b-a{fill:#fff;} Grams …" at bounding box center [444, 255] width 580 height 225
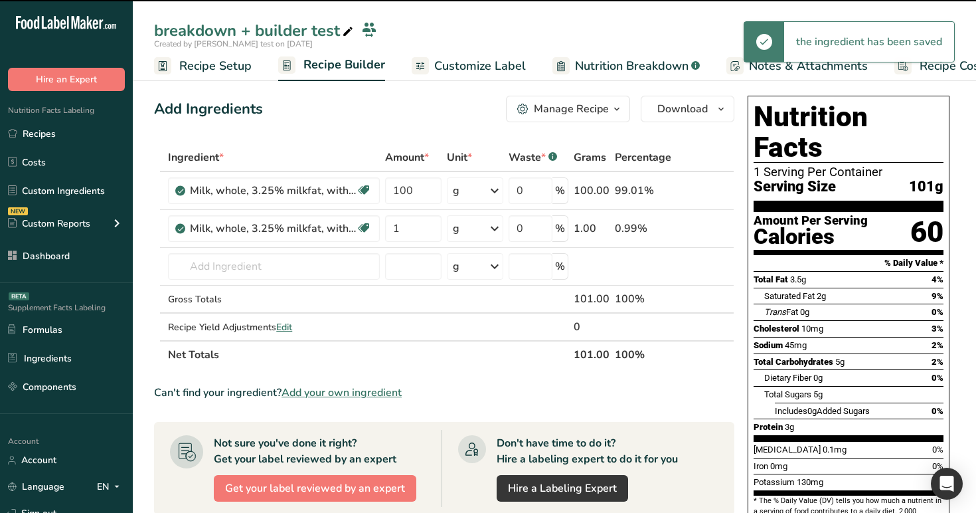
click at [480, 229] on div "g" at bounding box center [475, 228] width 56 height 27
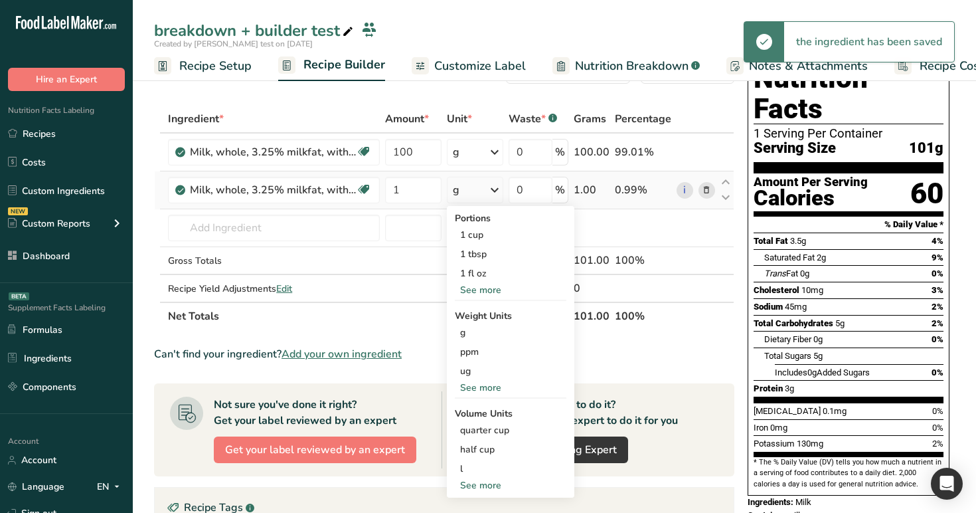
scroll to position [55, 0]
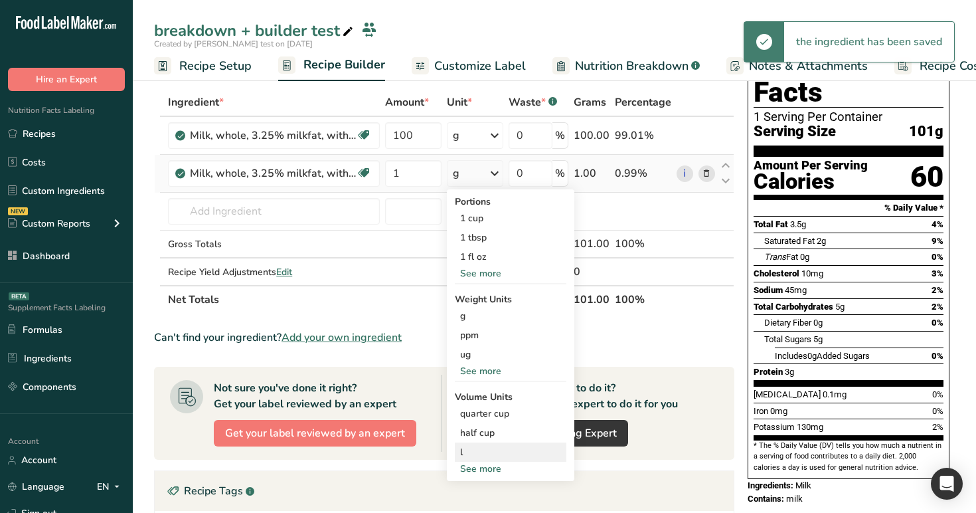
click at [489, 451] on div "l" at bounding box center [510, 452] width 101 height 14
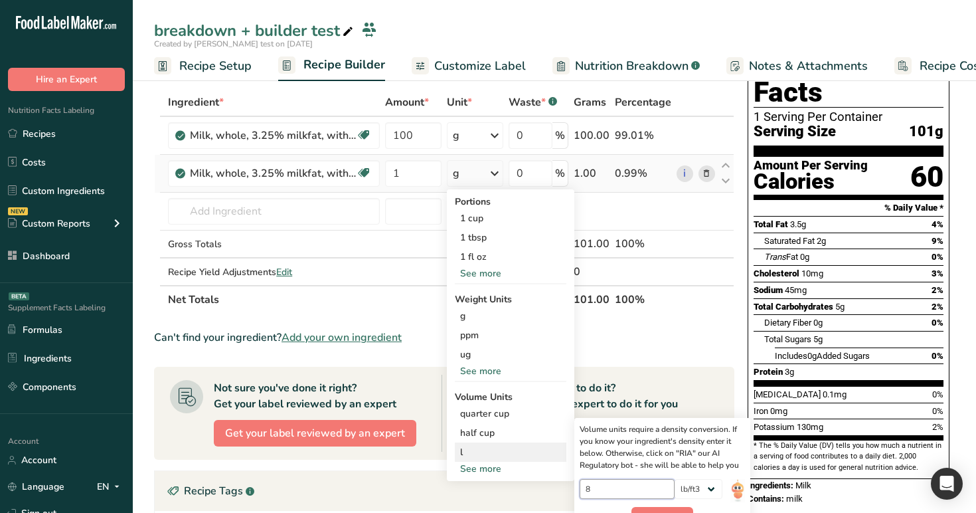
click at [608, 489] on input "8" at bounding box center [627, 489] width 95 height 20
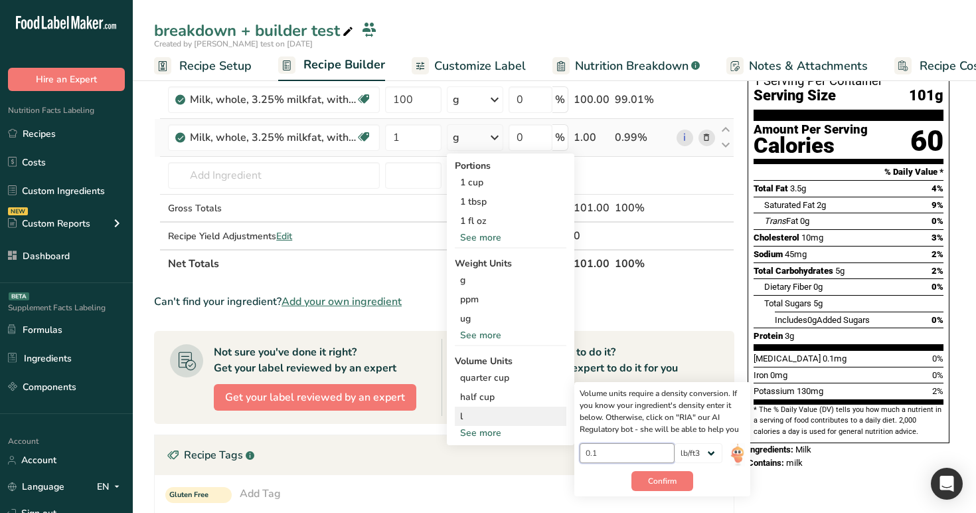
scroll to position [122, 0]
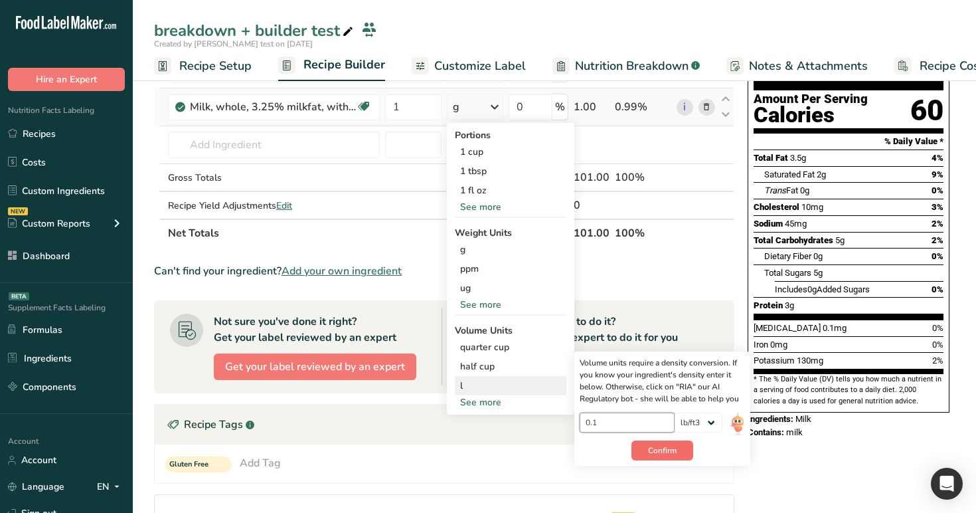
type input "0.1"
click at [674, 446] on span "Confirm" at bounding box center [662, 450] width 29 height 12
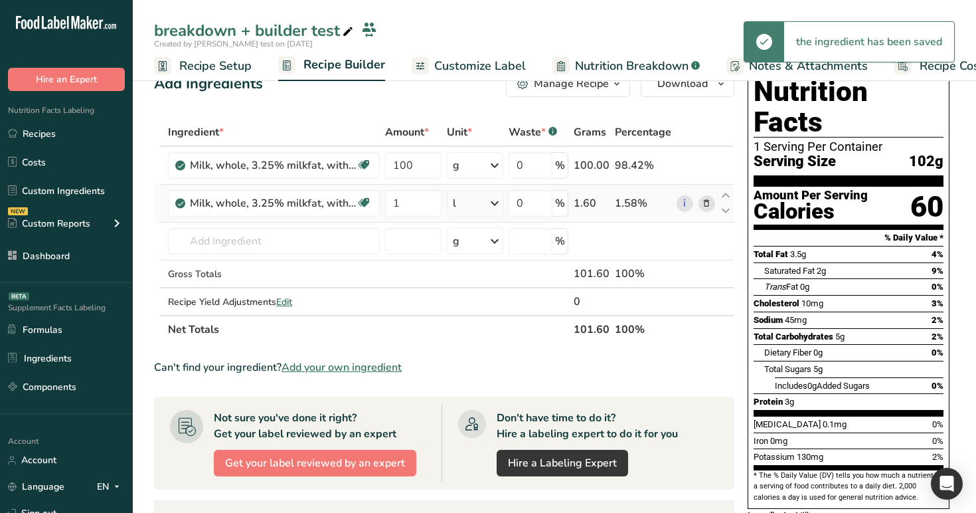
scroll to position [0, 0]
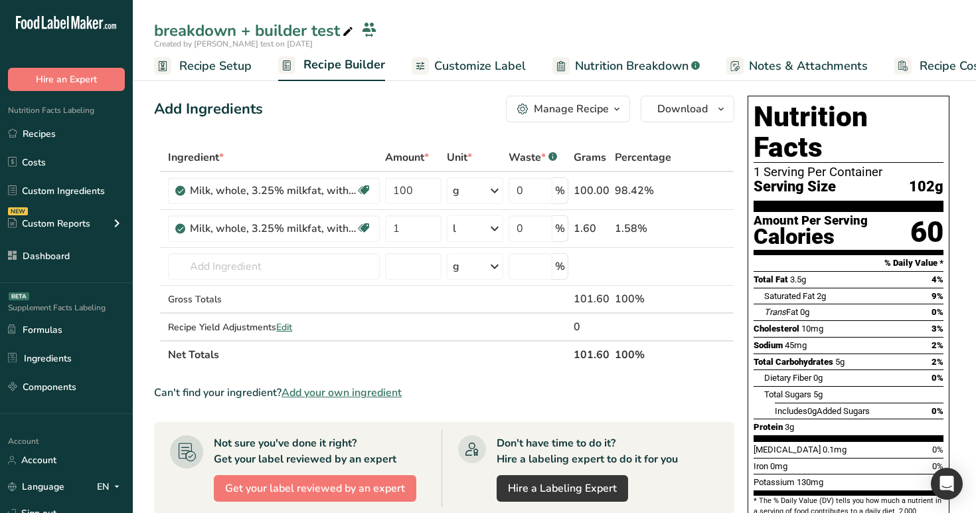
click at [599, 61] on span "Nutrition Breakdown" at bounding box center [632, 66] width 114 height 18
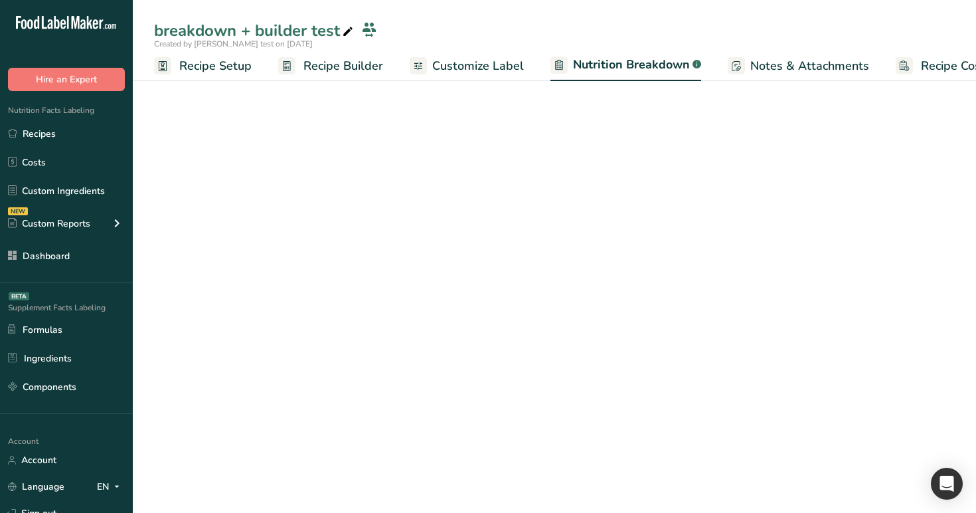
scroll to position [0, 46]
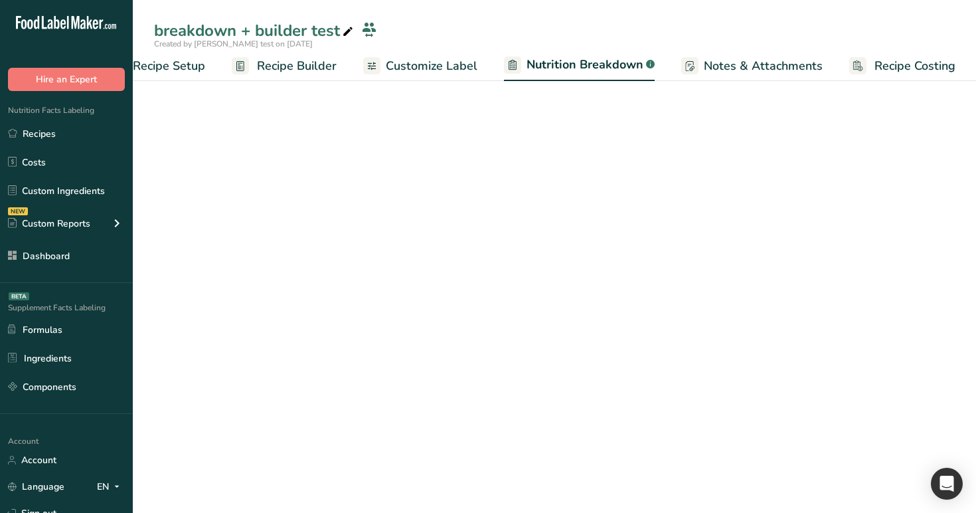
select select "Calories"
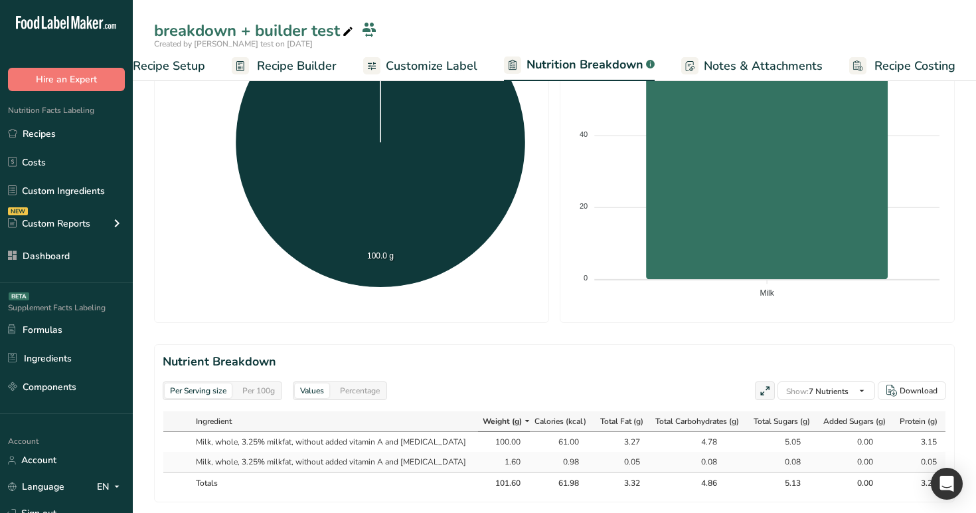
scroll to position [503, 0]
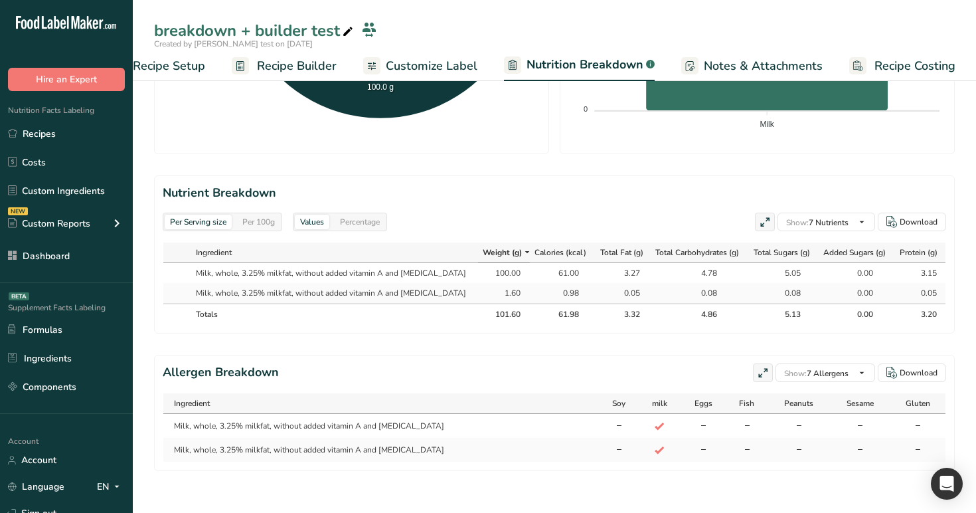
click at [281, 68] on span "Recipe Builder" at bounding box center [297, 66] width 80 height 18
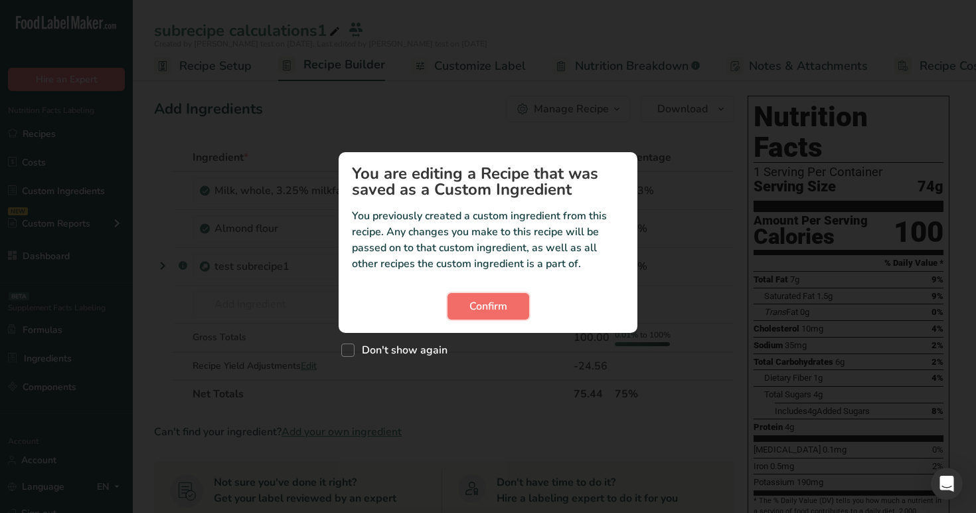
click at [480, 303] on span "Confirm" at bounding box center [489, 306] width 38 height 16
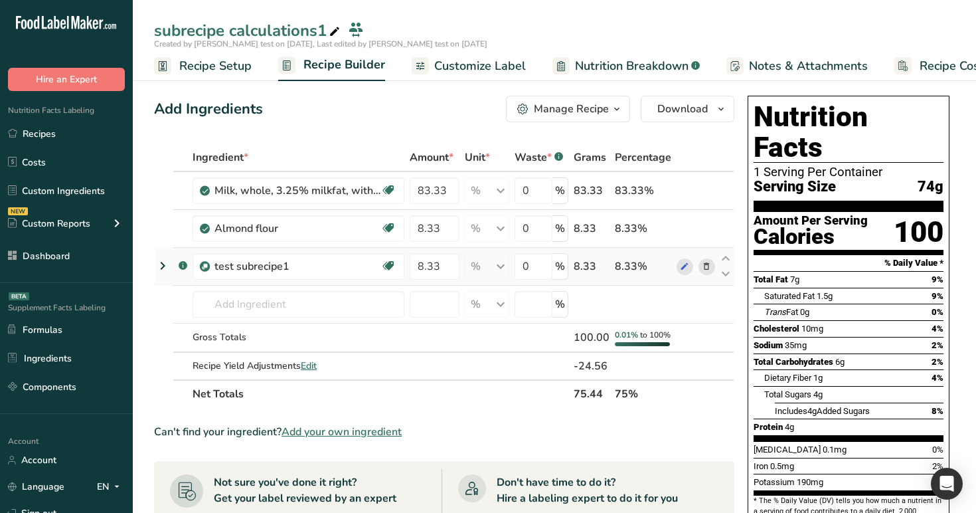
click at [705, 266] on icon at bounding box center [706, 267] width 9 height 14
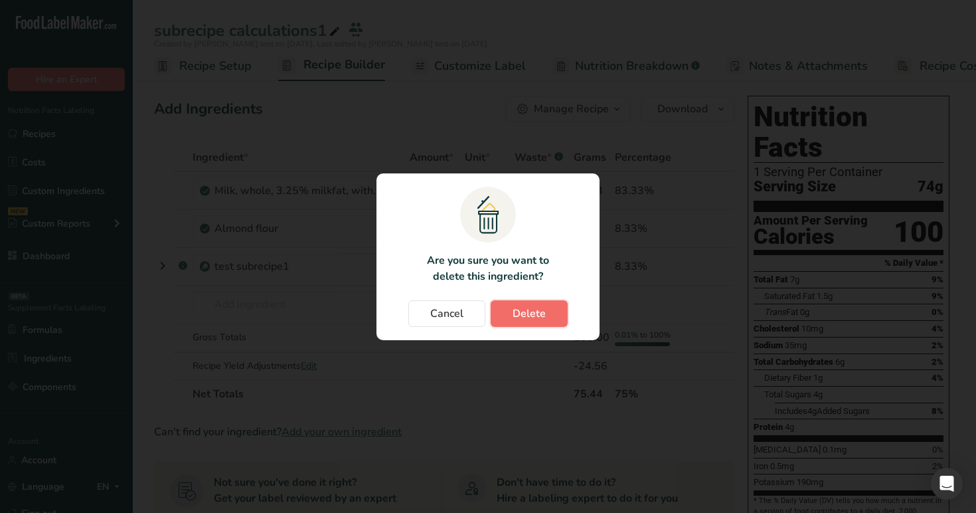
click at [543, 320] on span "Delete" at bounding box center [529, 313] width 33 height 16
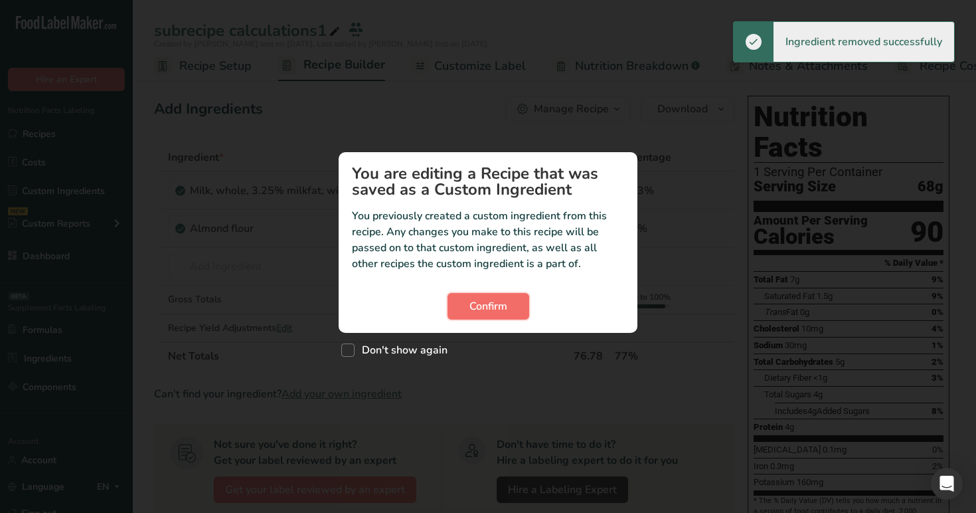
click at [480, 310] on span "Confirm" at bounding box center [489, 306] width 38 height 16
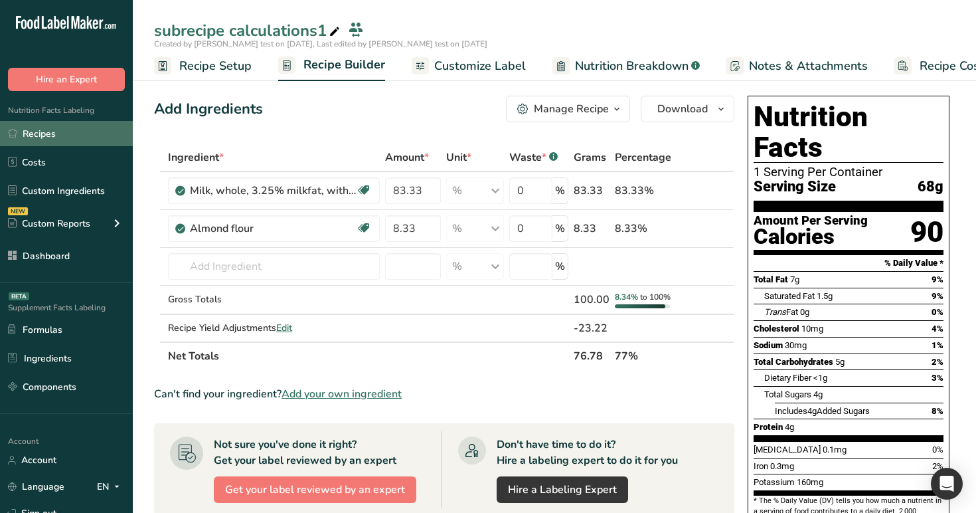
click at [86, 129] on link "Recipes" at bounding box center [66, 133] width 133 height 25
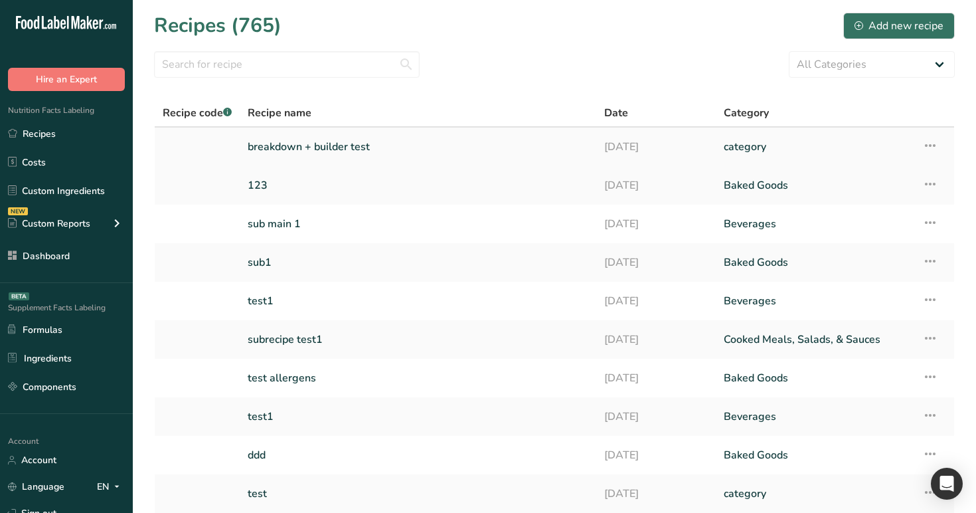
click at [348, 138] on link "breakdown + builder test" at bounding box center [418, 147] width 341 height 28
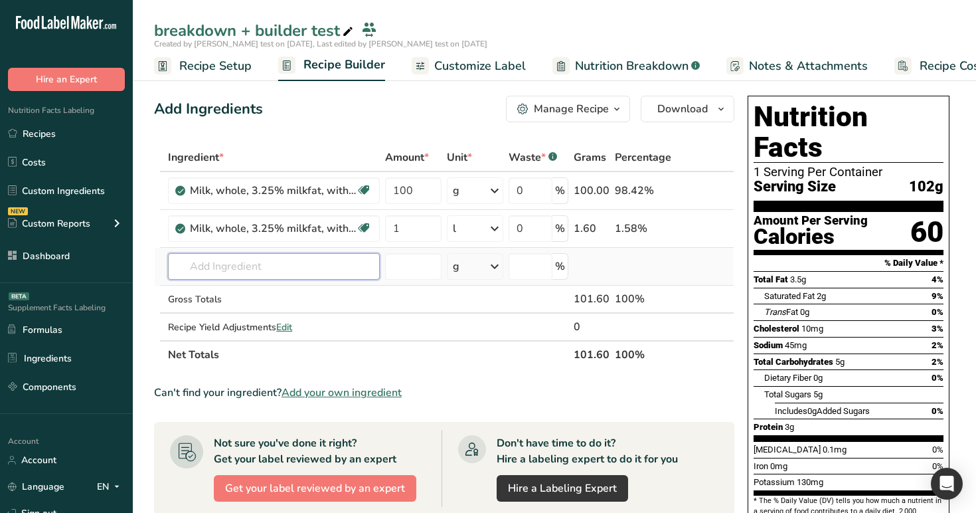
click at [308, 270] on input "text" at bounding box center [274, 266] width 212 height 27
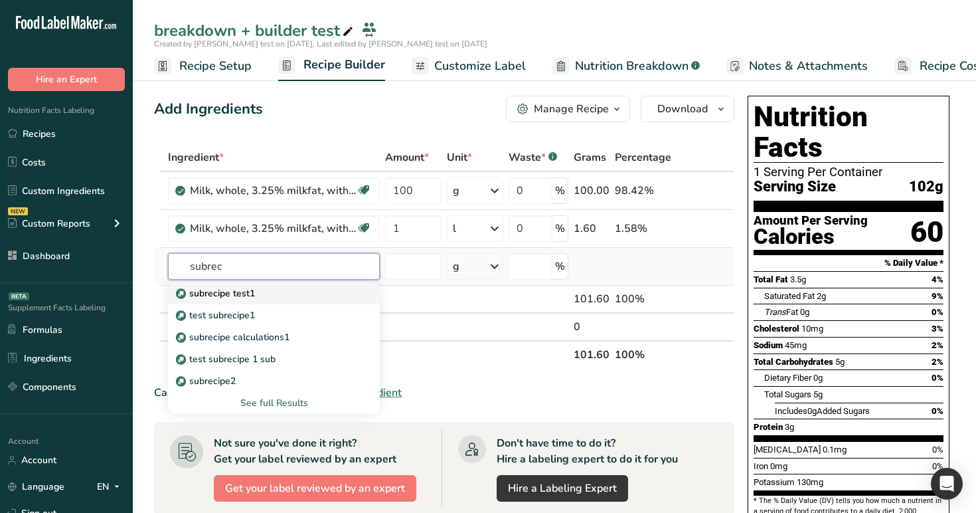
type input "subrec"
click at [286, 297] on div "subrecipe test1" at bounding box center [263, 293] width 169 height 14
type input "subrecipe test1"
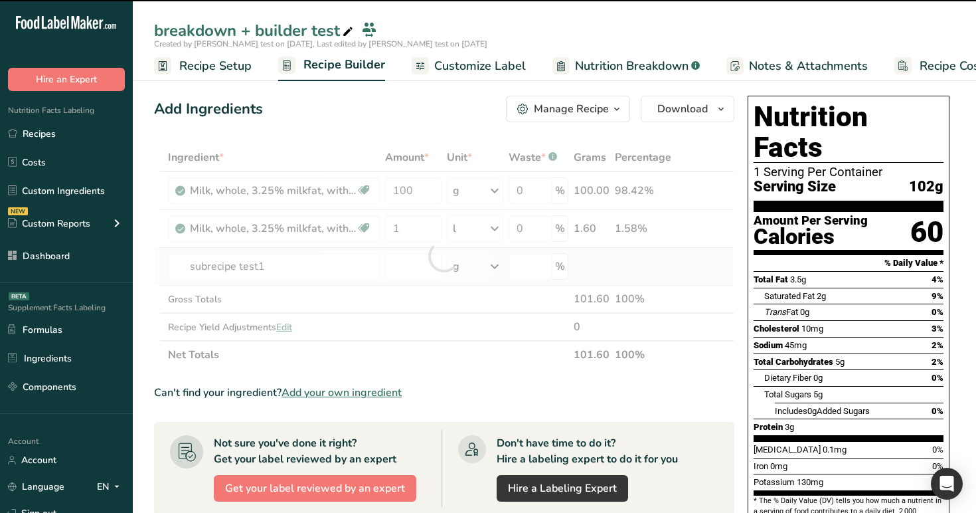
type input "0"
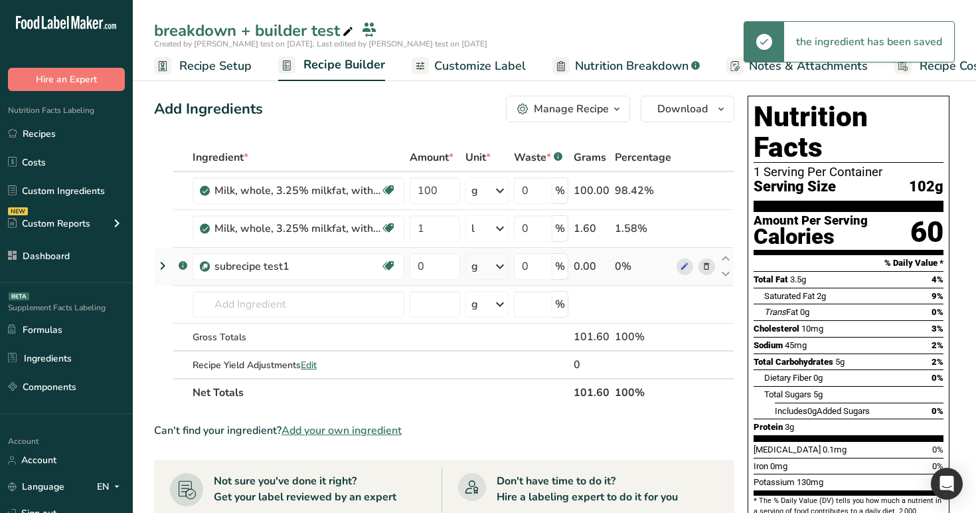
click at [164, 264] on icon at bounding box center [163, 266] width 16 height 24
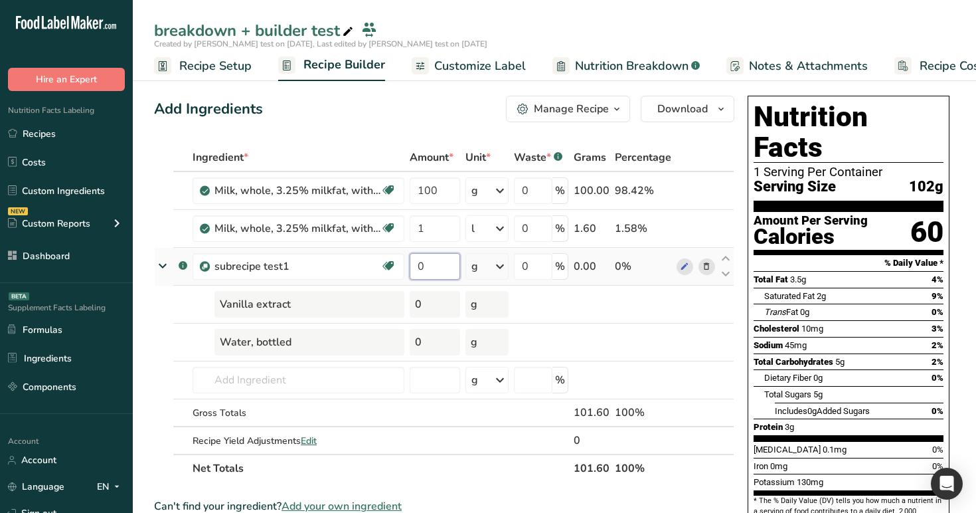
click at [436, 266] on input "0" at bounding box center [435, 266] width 50 height 27
type input "10"
click at [420, 116] on div "Add Ingredients Manage Recipe Delete Recipe Duplicate Recipe Scale Recipe Save …" at bounding box center [444, 109] width 580 height 27
click at [432, 307] on div "5.29" at bounding box center [435, 304] width 50 height 27
click at [201, 63] on span "Recipe Setup" at bounding box center [215, 66] width 72 height 18
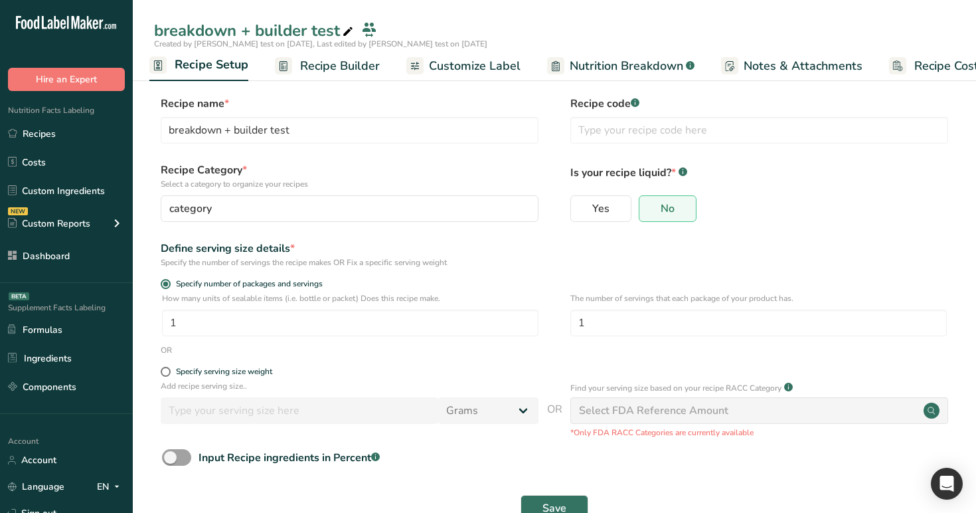
scroll to position [38, 0]
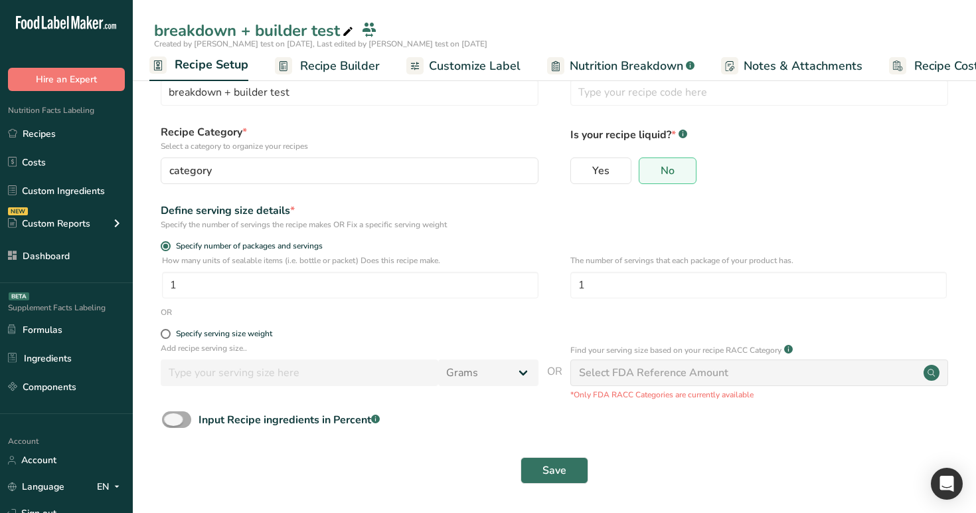
click at [183, 422] on span at bounding box center [176, 419] width 29 height 17
click at [171, 422] on input "Input Recipe ingredients in Percent .a-a{fill:#347362;}.b-a{fill:#fff;}" at bounding box center [166, 419] width 9 height 9
checkbox input "true"
click at [234, 479] on input "number" at bounding box center [516, 475] width 709 height 27
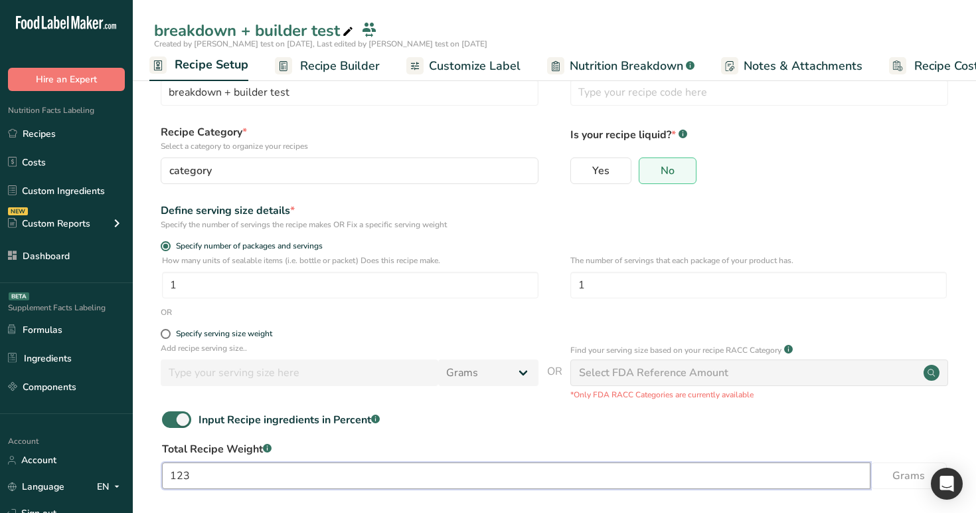
scroll to position [96, 0]
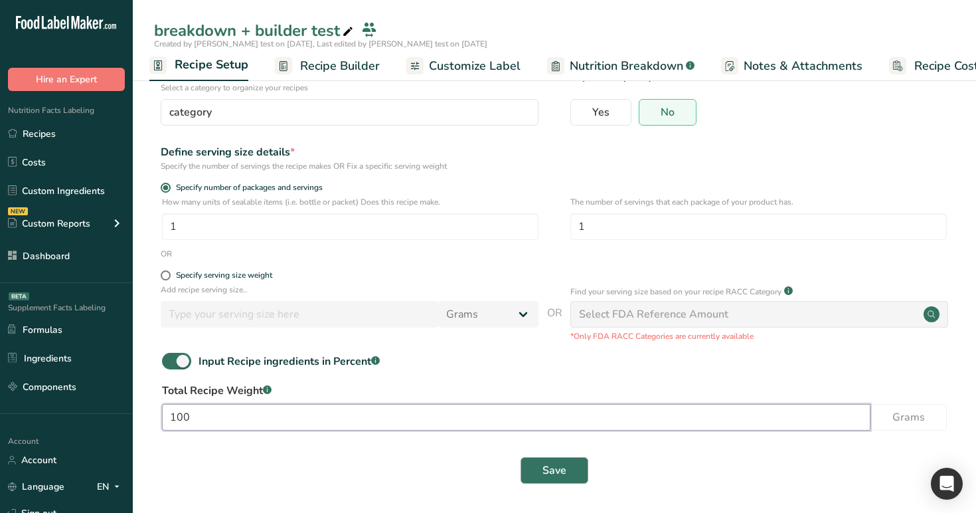
type input "100"
click at [549, 462] on span "Save" at bounding box center [555, 470] width 24 height 16
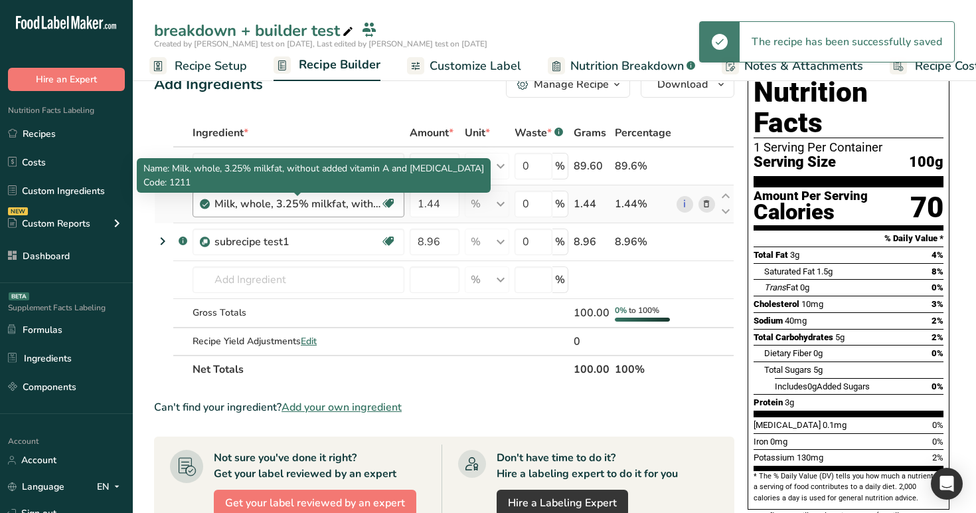
scroll to position [16, 0]
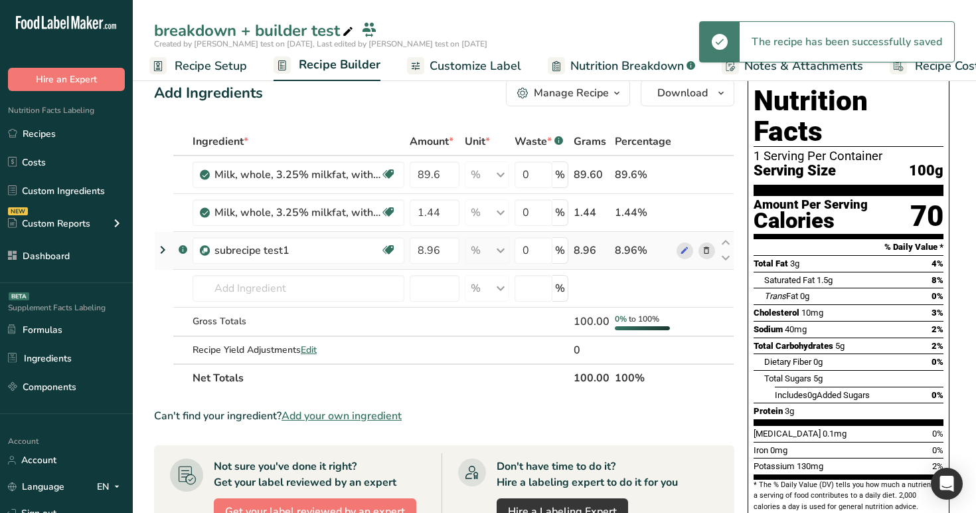
click at [157, 248] on icon at bounding box center [163, 250] width 16 height 24
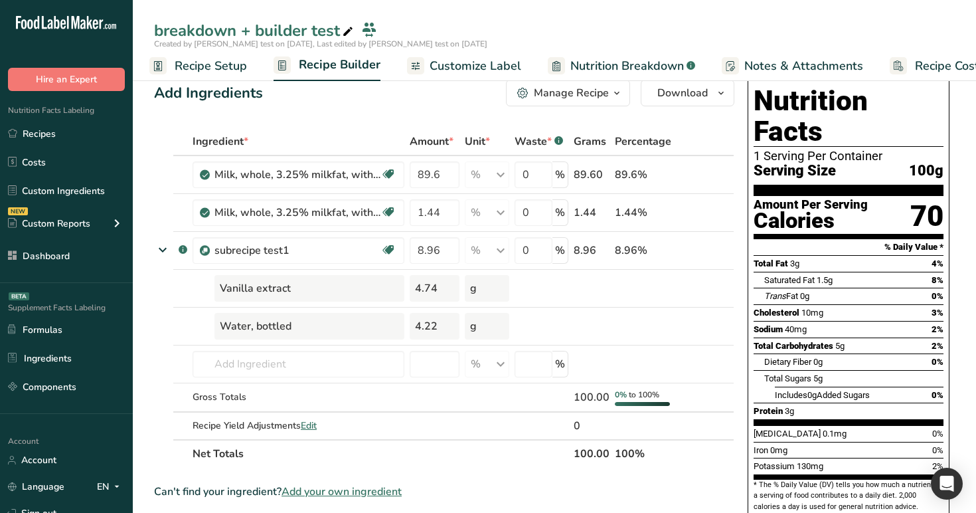
click at [630, 64] on span "Nutrition Breakdown" at bounding box center [627, 66] width 114 height 18
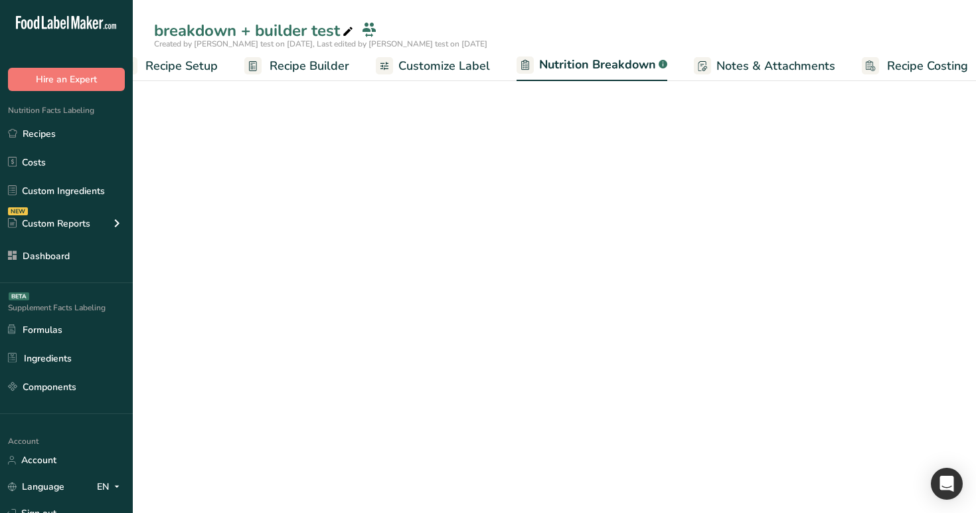
scroll to position [0, 46]
select select "Calories"
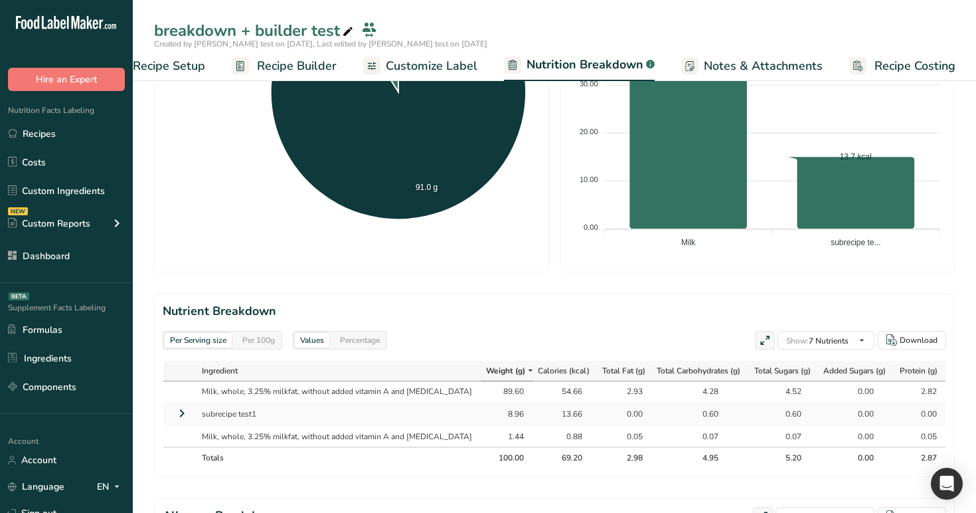
scroll to position [519, 0]
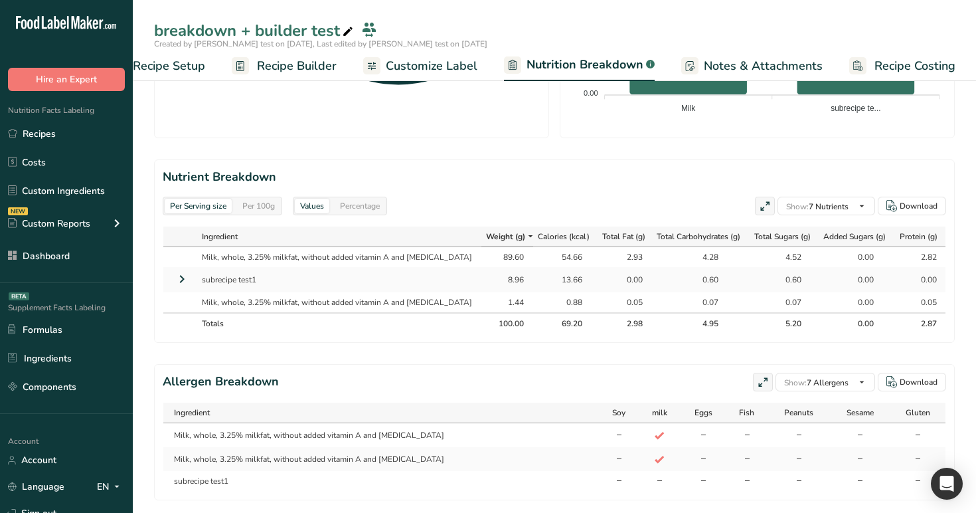
click at [187, 280] on icon at bounding box center [182, 279] width 16 height 24
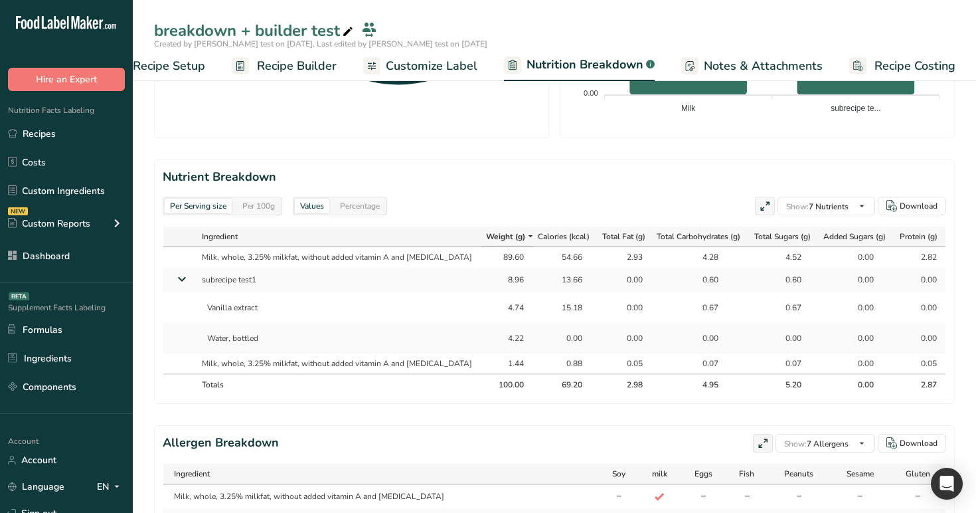
click at [187, 280] on icon at bounding box center [182, 279] width 24 height 16
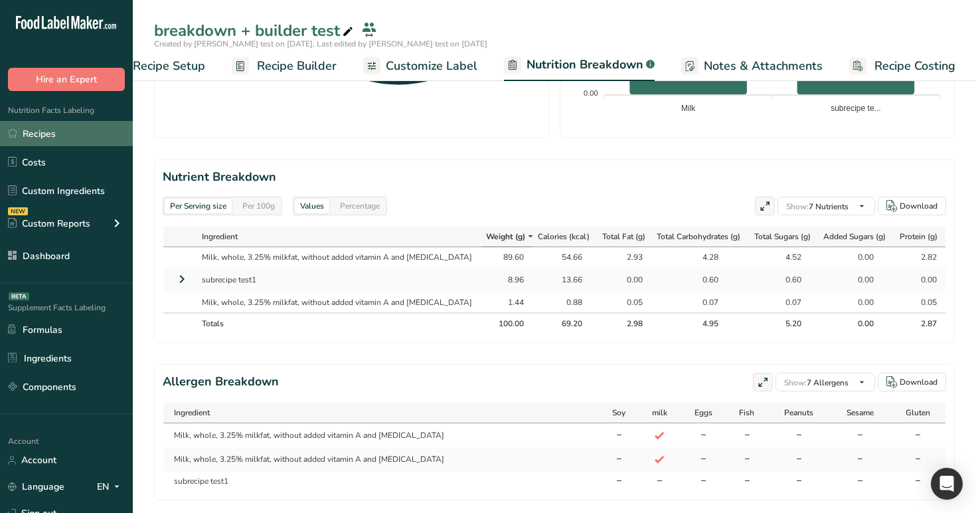
click at [67, 122] on link "Recipes" at bounding box center [66, 133] width 133 height 25
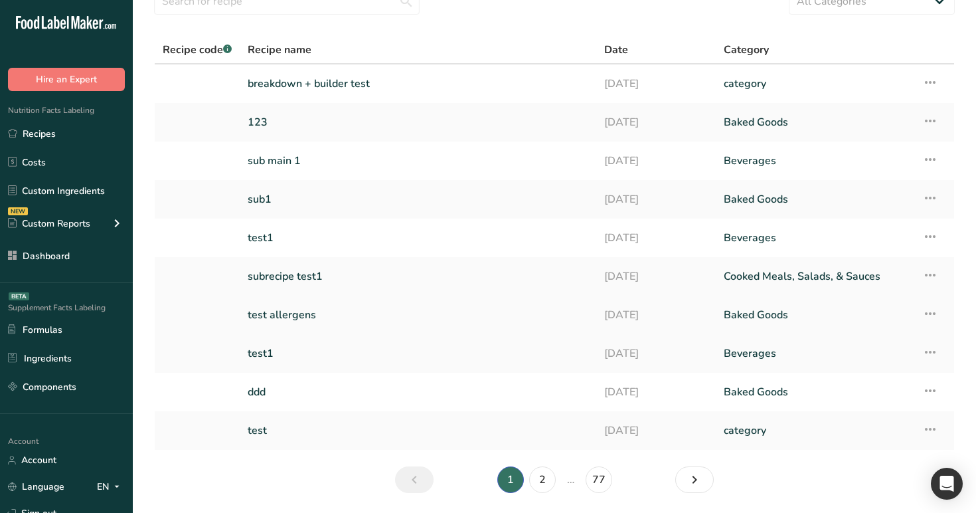
scroll to position [107, 0]
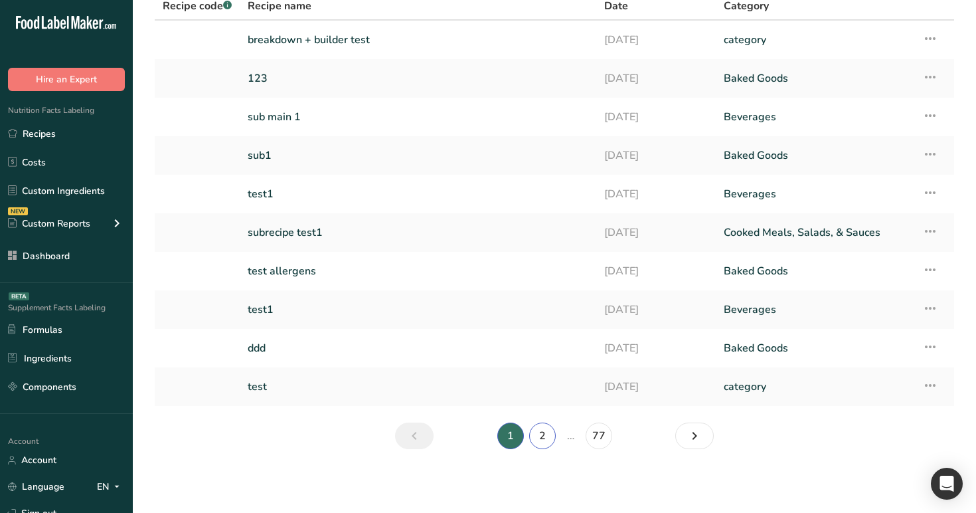
click at [545, 436] on link "2" at bounding box center [542, 435] width 27 height 27
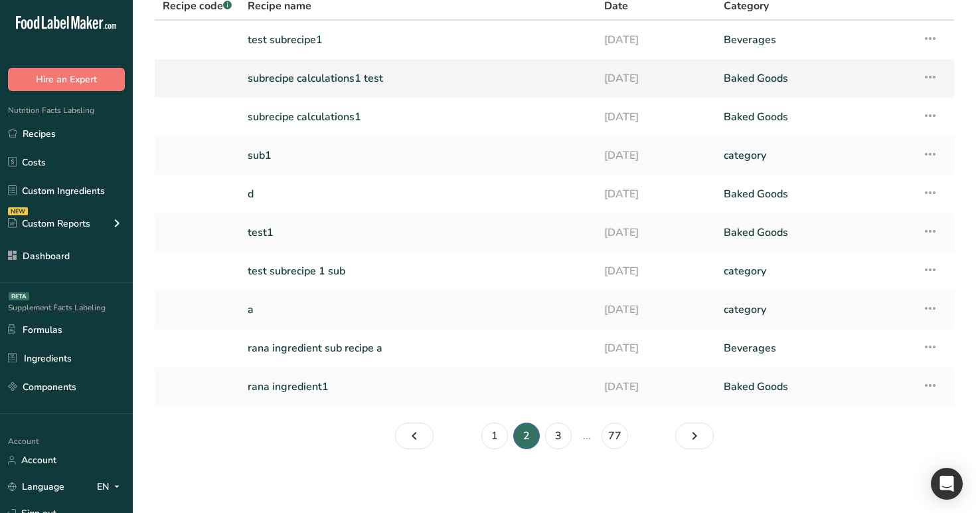
click at [333, 79] on link "subrecipe calculations1 test" at bounding box center [418, 78] width 341 height 28
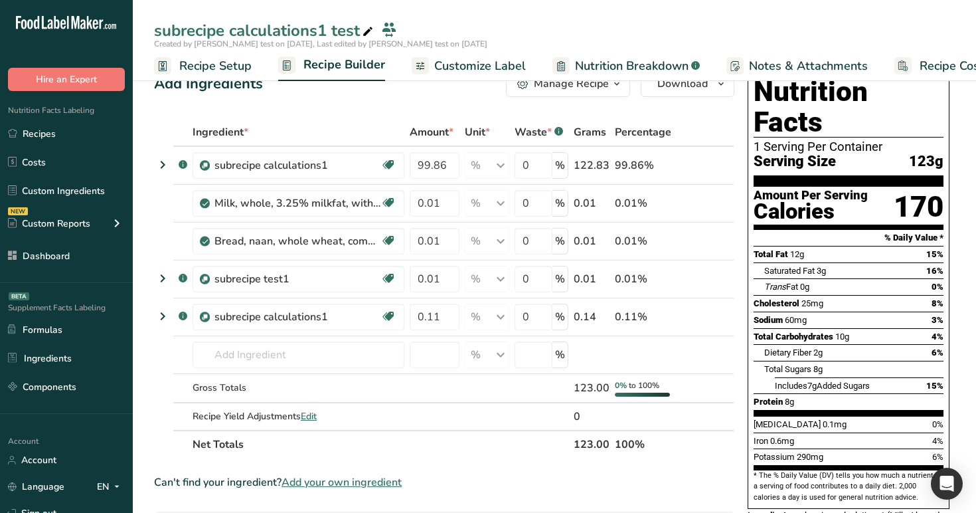
scroll to position [50, 0]
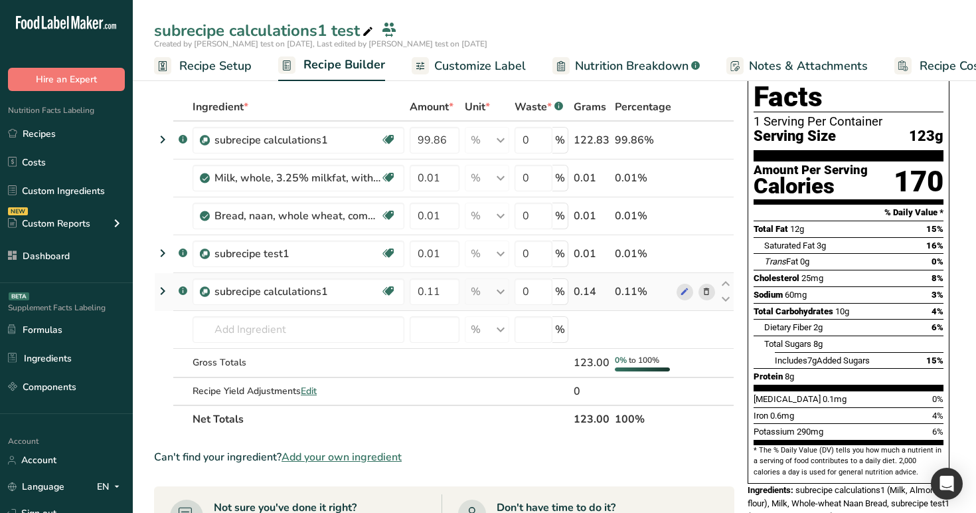
click at [703, 287] on icon at bounding box center [706, 292] width 9 height 14
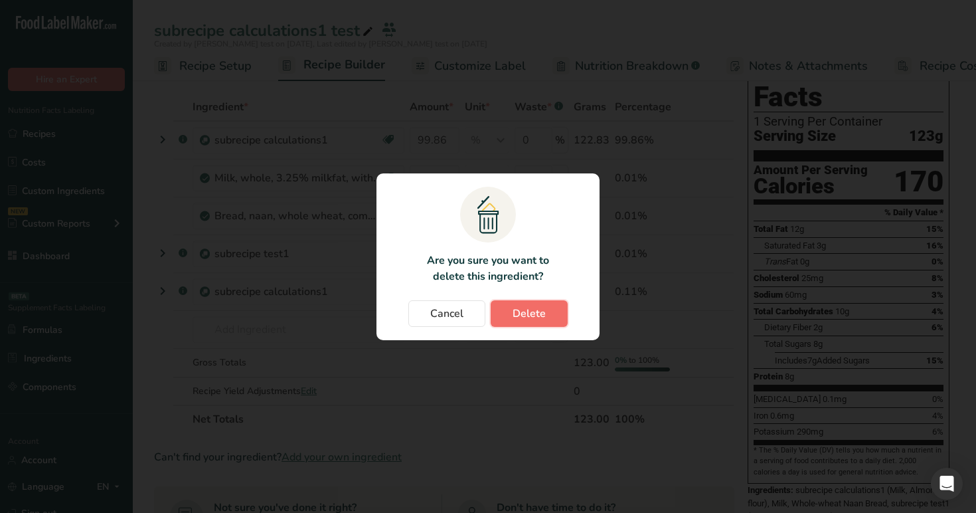
click at [535, 313] on span "Delete" at bounding box center [529, 313] width 33 height 16
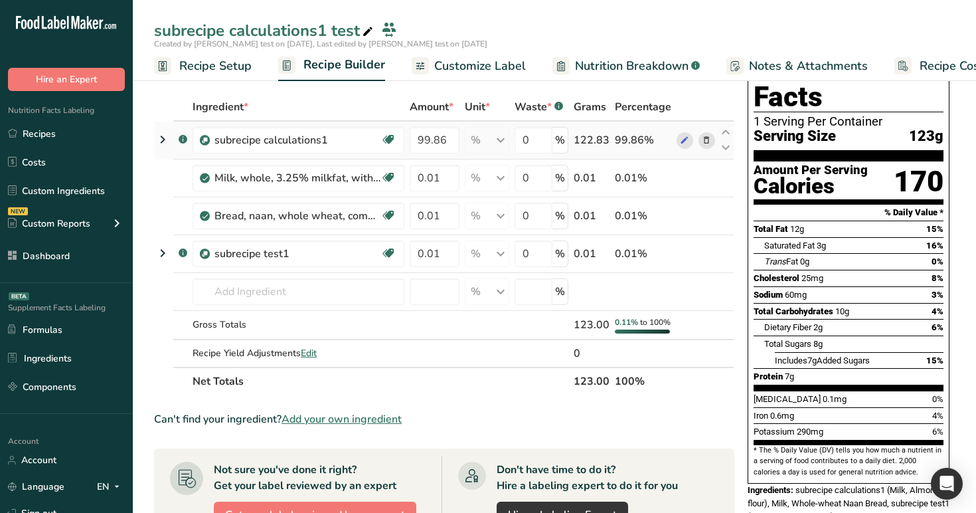
click at [160, 138] on icon at bounding box center [163, 140] width 16 height 24
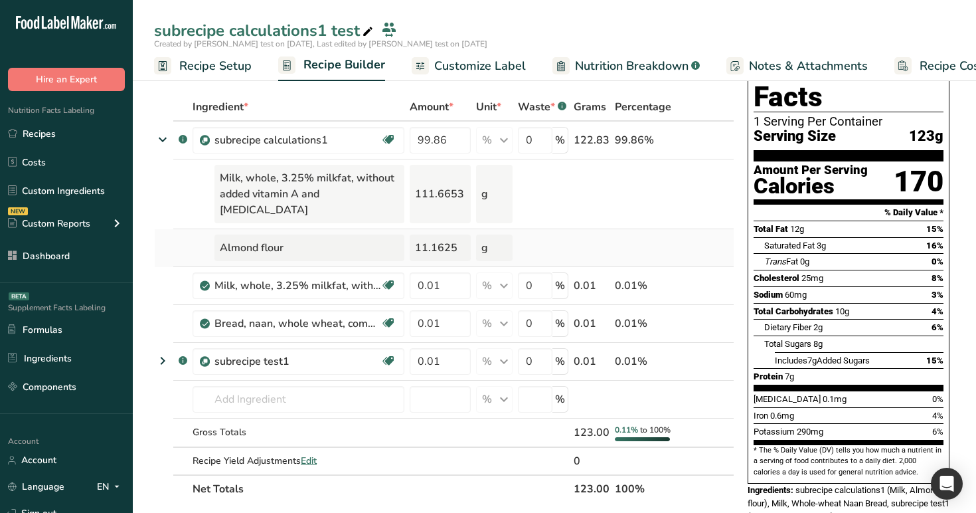
drag, startPoint x: 416, startPoint y: 187, endPoint x: 502, endPoint y: 232, distance: 96.8
click at [502, 232] on tbody ".a-a{fill:#347362;}.b-a{fill:#fff;} subrecipe calculations1 Essential for [MEDI…" at bounding box center [444, 298] width 579 height 353
click at [502, 234] on div "g" at bounding box center [494, 247] width 37 height 27
click at [646, 60] on span "Nutrition Breakdown" at bounding box center [632, 66] width 114 height 18
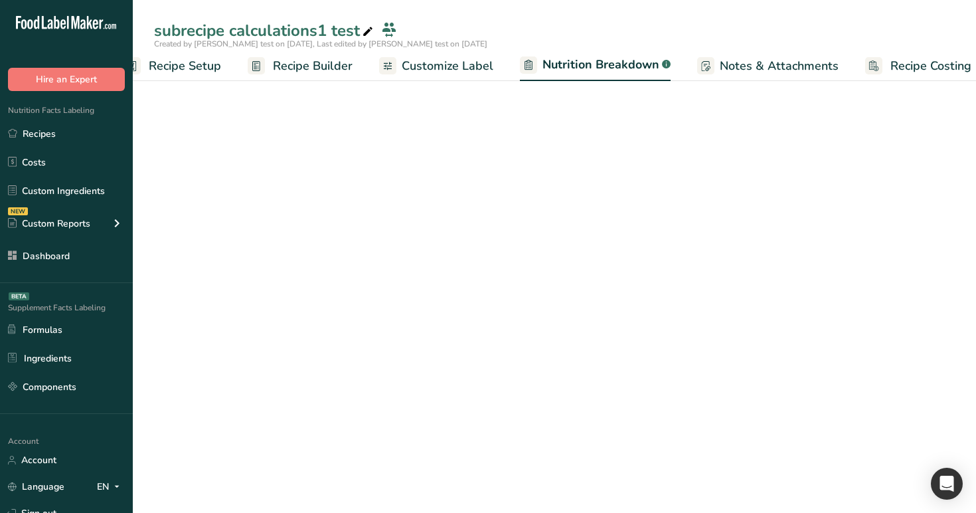
select select "Calories"
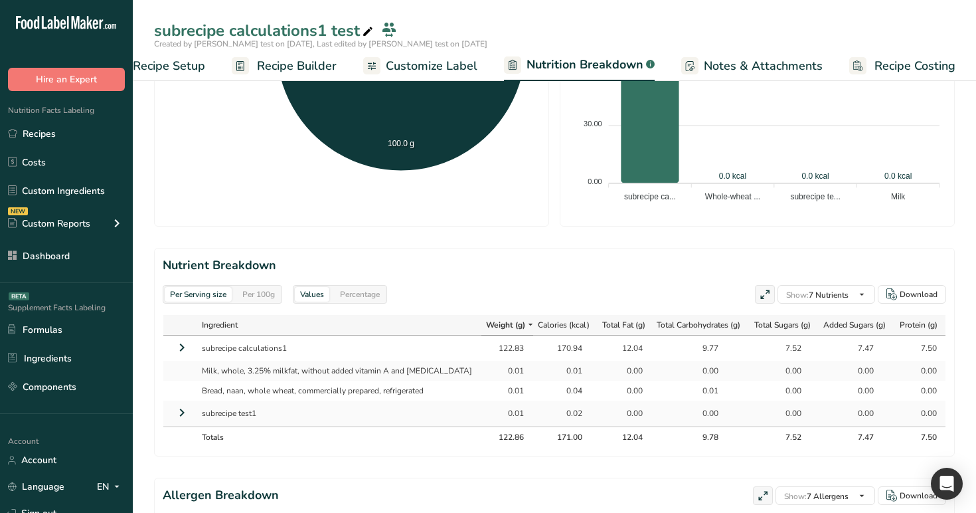
scroll to position [462, 0]
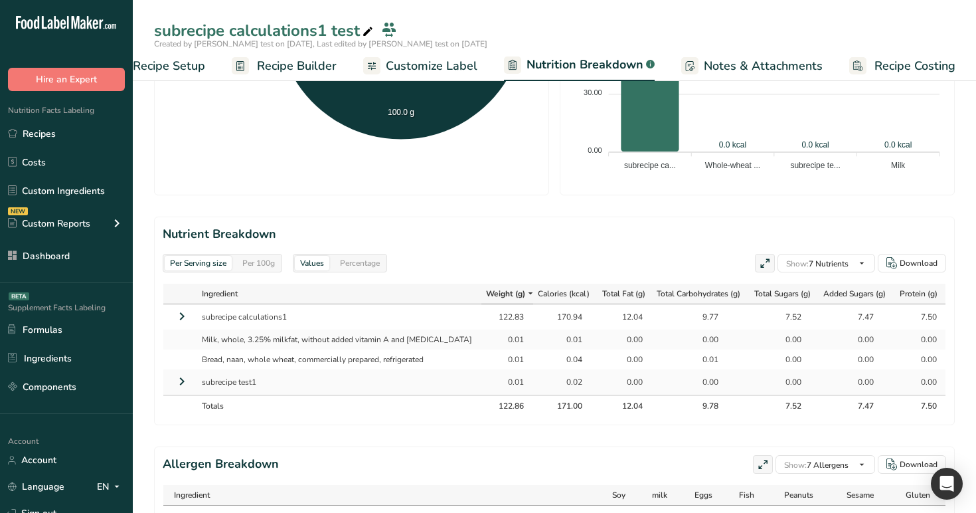
click at [173, 312] on td at bounding box center [179, 316] width 33 height 25
click at [176, 314] on icon at bounding box center [182, 316] width 16 height 24
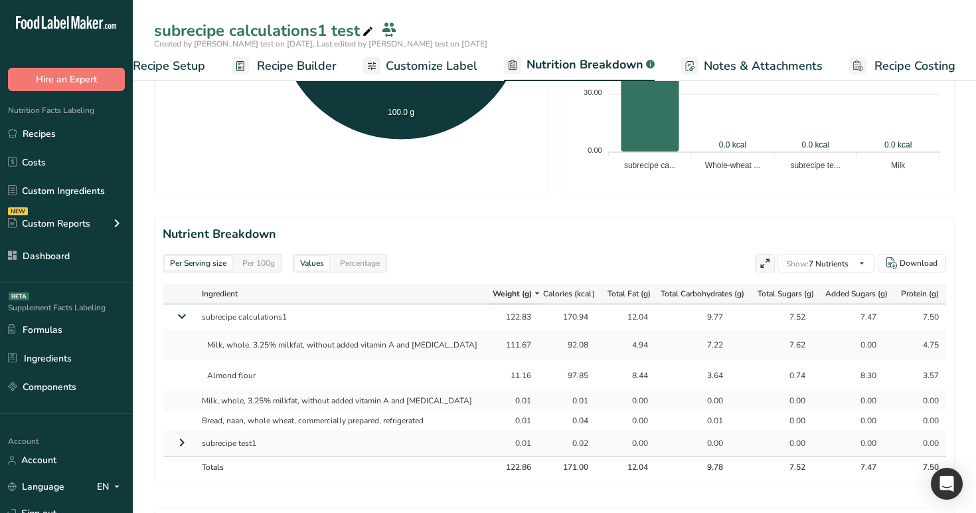
drag, startPoint x: 515, startPoint y: 375, endPoint x: 475, endPoint y: 309, distance: 77.2
click at [475, 309] on tbody "subrecipe calculations1 122.83 170.94 12.04 9.77 7.52 7.47 7.50 Milk, whole, 3.…" at bounding box center [555, 379] width 784 height 151
click at [489, 309] on td "122.83" at bounding box center [514, 316] width 51 height 25
click at [296, 67] on span "Recipe Builder" at bounding box center [297, 66] width 80 height 18
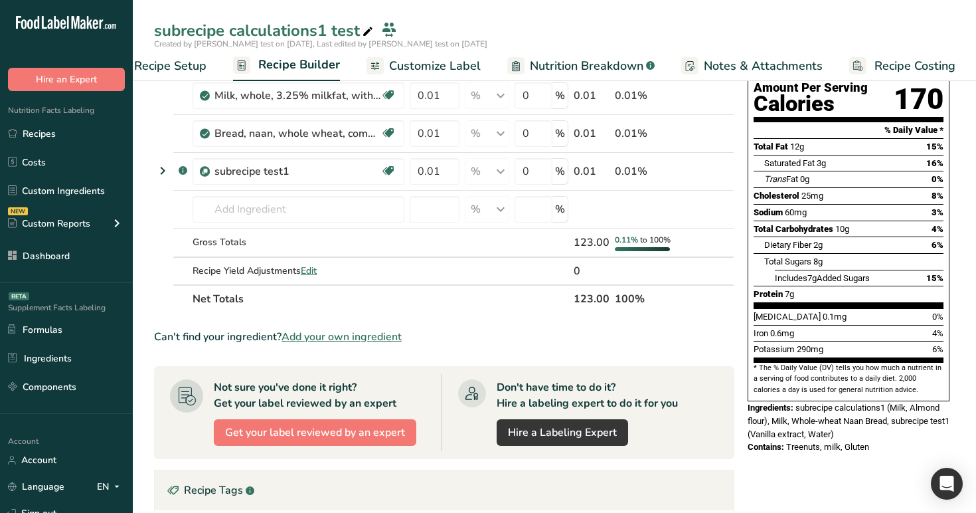
scroll to position [57, 0]
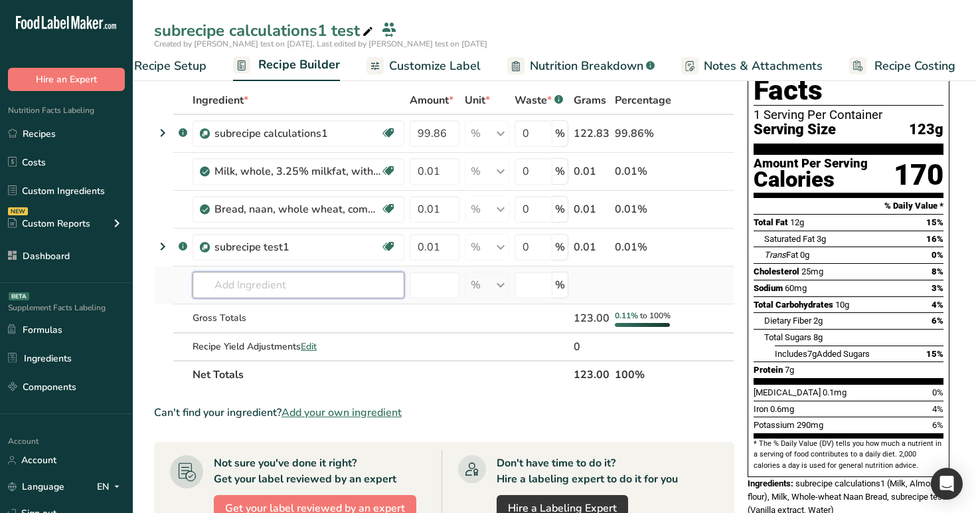
click at [258, 292] on input "text" at bounding box center [299, 285] width 212 height 27
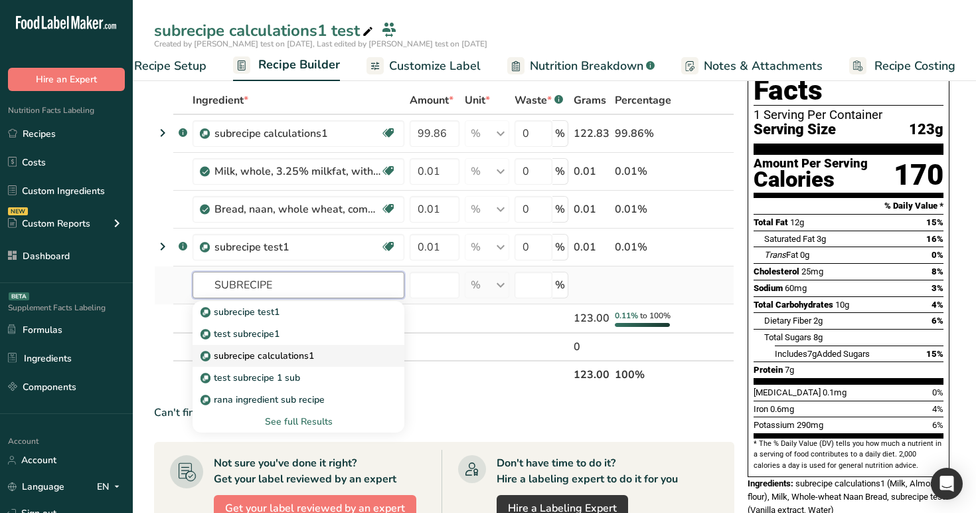
type input "SUBRECIPE"
click at [262, 350] on p "subrecipe calculations1" at bounding box center [258, 356] width 111 height 14
type input "subrecipe calculations1"
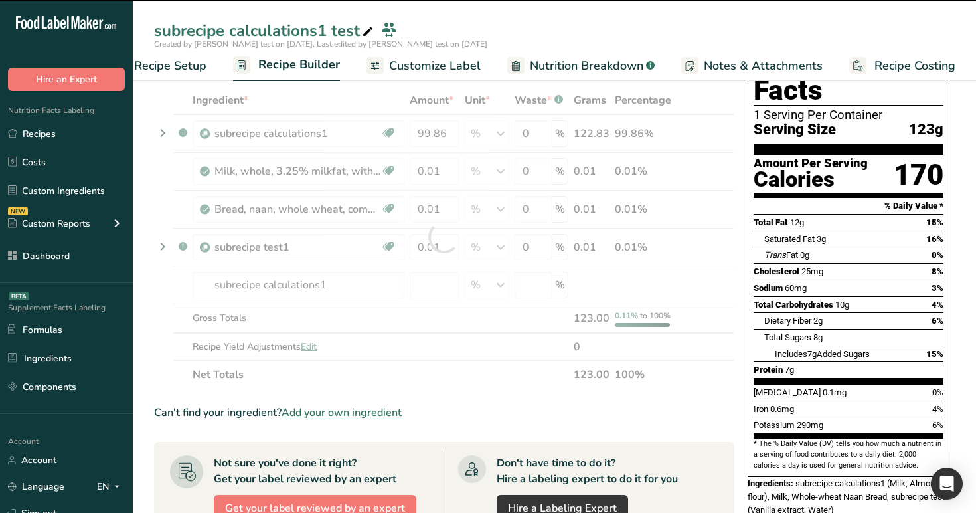
type input "0"
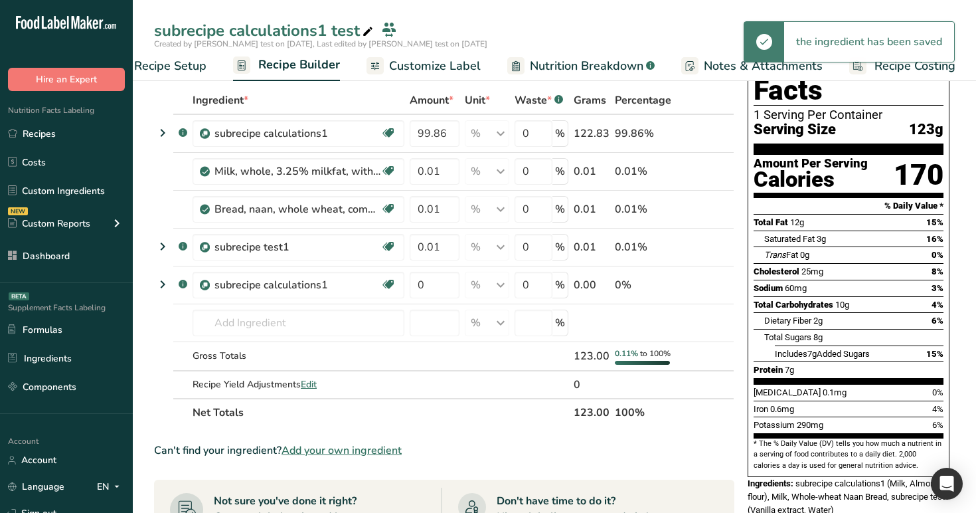
click at [200, 70] on span "Recipe Setup" at bounding box center [170, 66] width 72 height 18
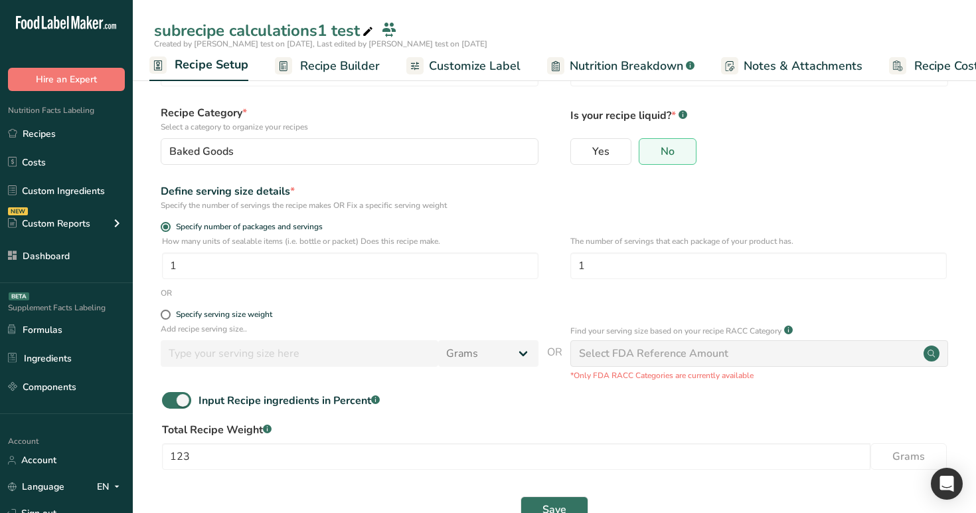
scroll to position [96, 0]
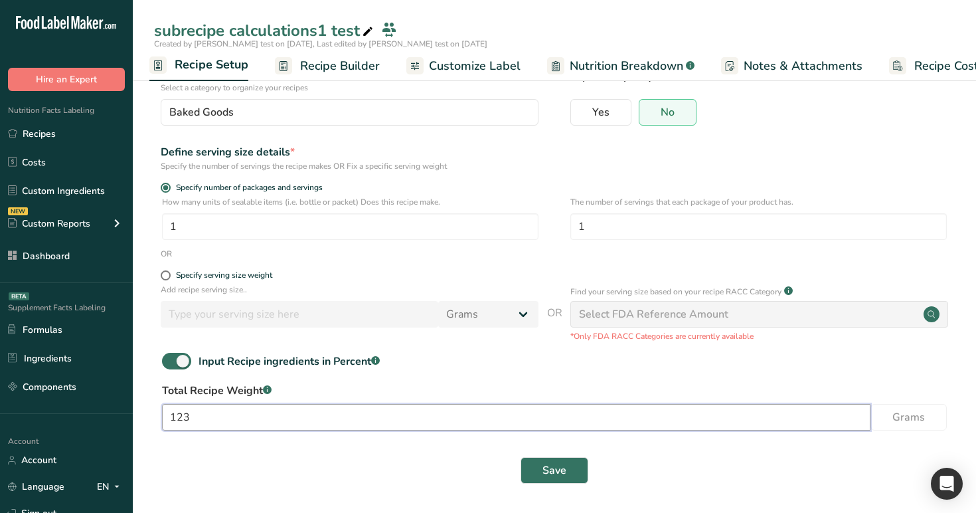
click at [207, 416] on input "123" at bounding box center [516, 417] width 709 height 27
type input "124"
click at [557, 481] on button "Save" at bounding box center [555, 470] width 68 height 27
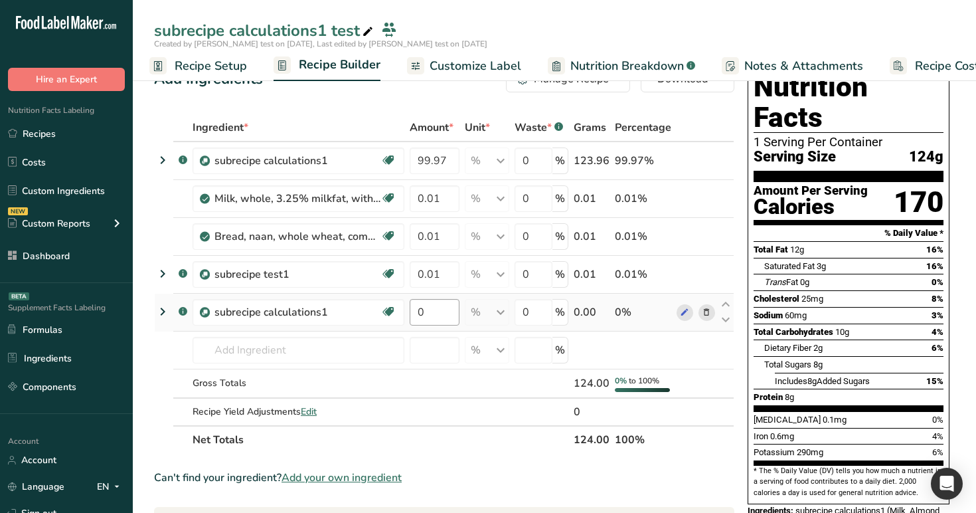
scroll to position [4, 0]
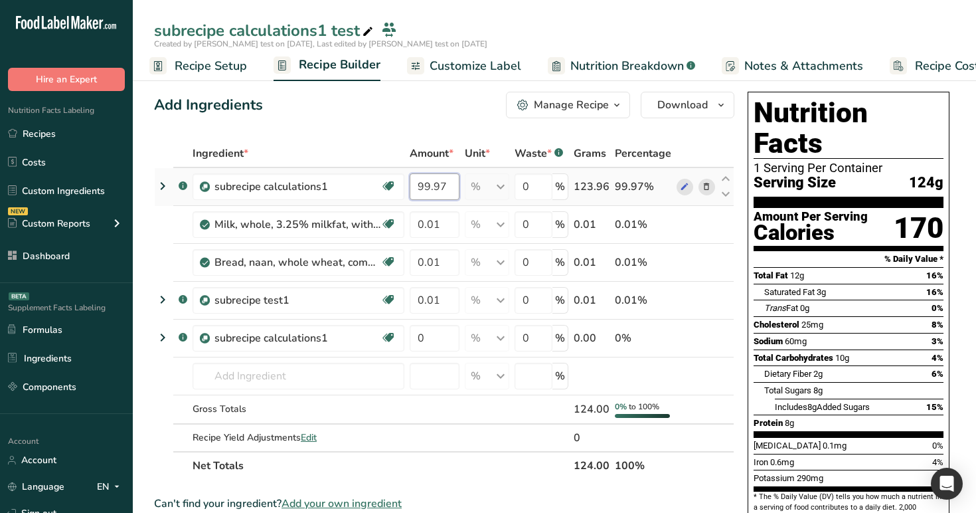
click at [428, 186] on input "99.97" at bounding box center [435, 186] width 50 height 27
type input "98.97"
click at [436, 336] on div "Ingredient * Amount * Unit * Waste * .a-a{fill:#347362;}.b-a{fill:#fff;} Grams …" at bounding box center [444, 309] width 580 height 340
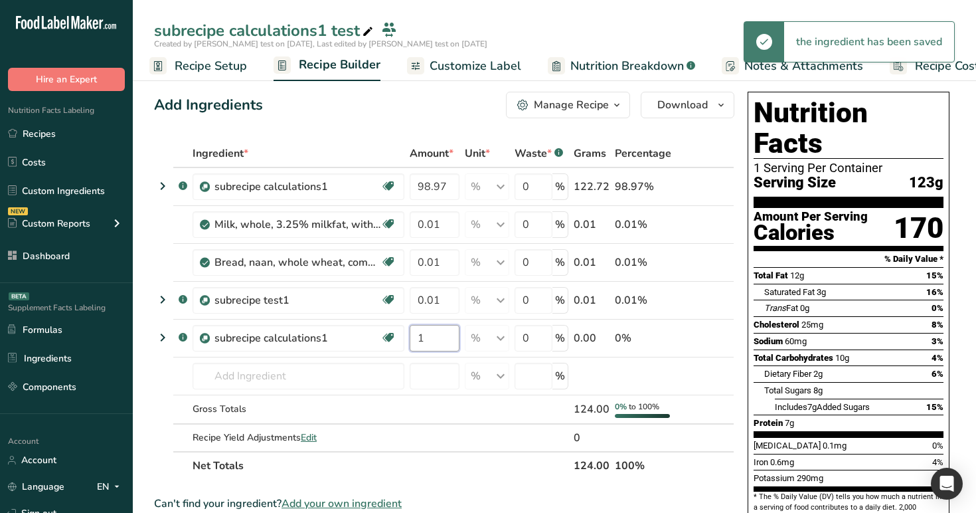
type input "1"
click at [159, 189] on icon at bounding box center [163, 186] width 16 height 24
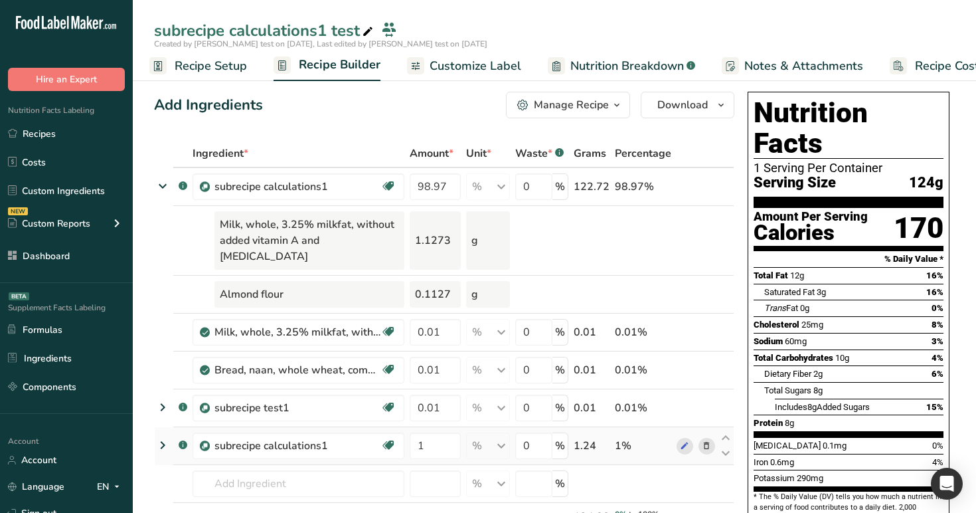
click at [159, 433] on icon at bounding box center [163, 445] width 16 height 24
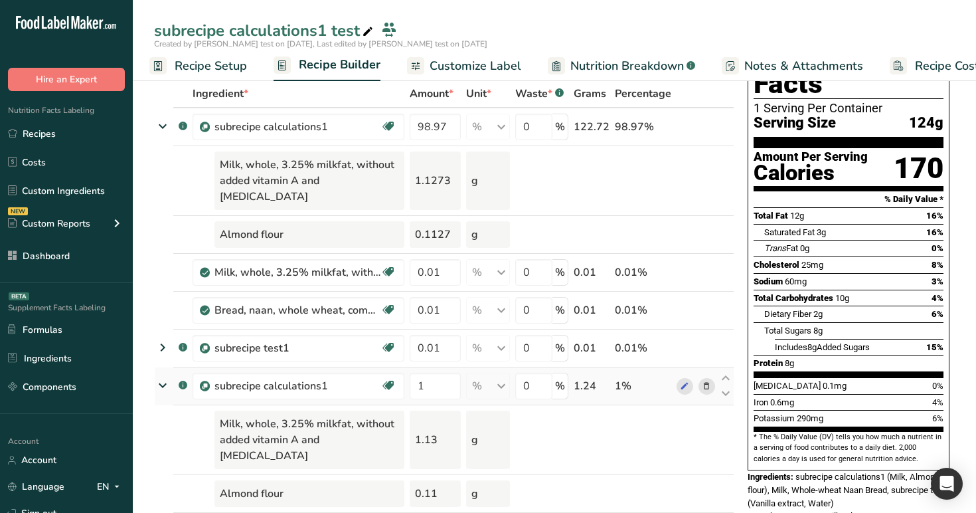
scroll to position [60, 0]
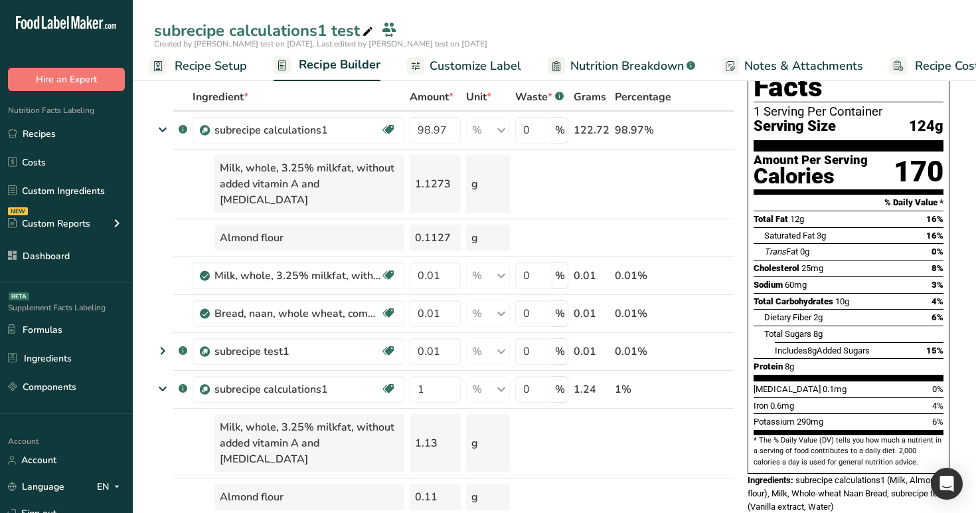
click at [584, 66] on span "Nutrition Breakdown" at bounding box center [627, 66] width 114 height 18
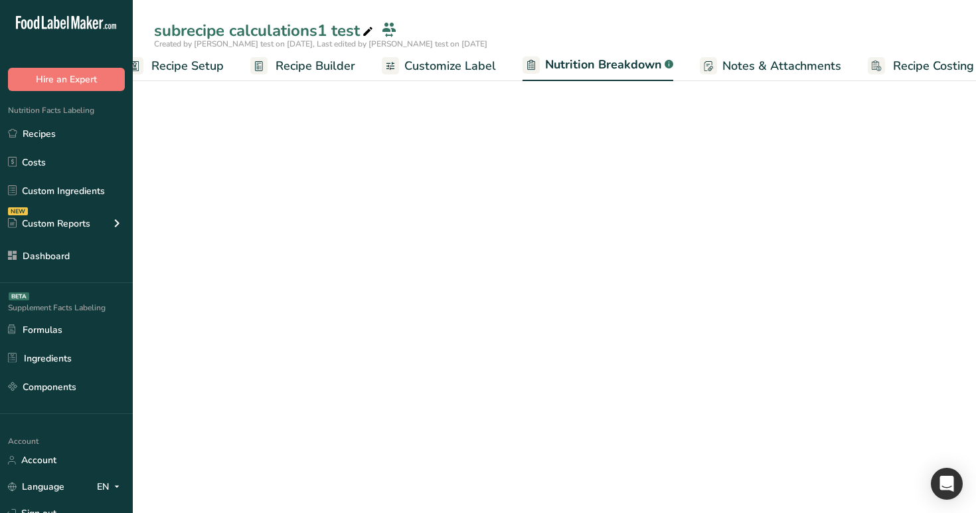
scroll to position [0, 45]
select select "Calories"
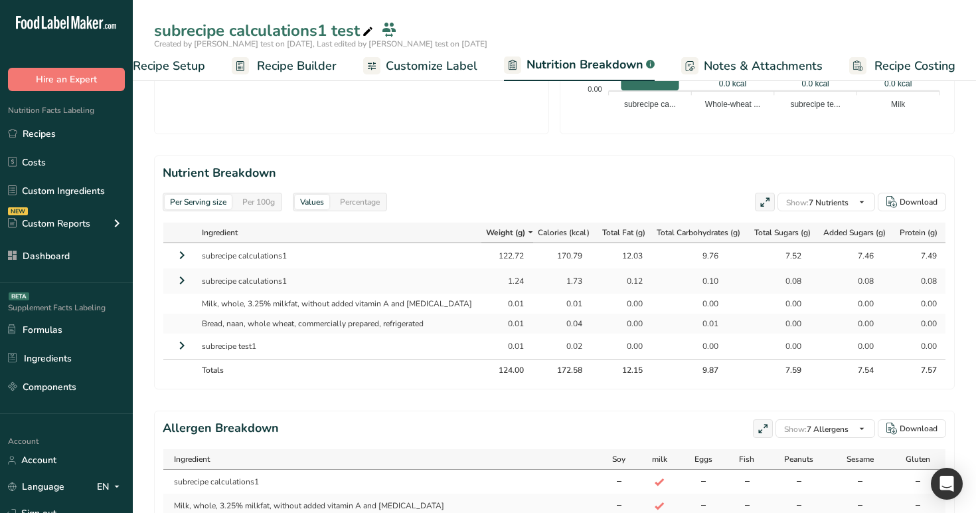
scroll to position [535, 0]
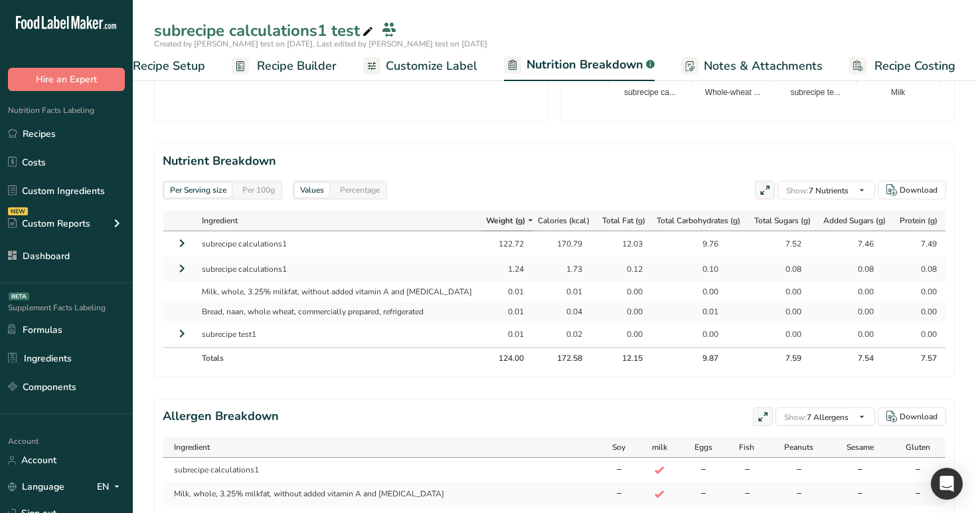
click at [178, 243] on icon at bounding box center [182, 243] width 16 height 24
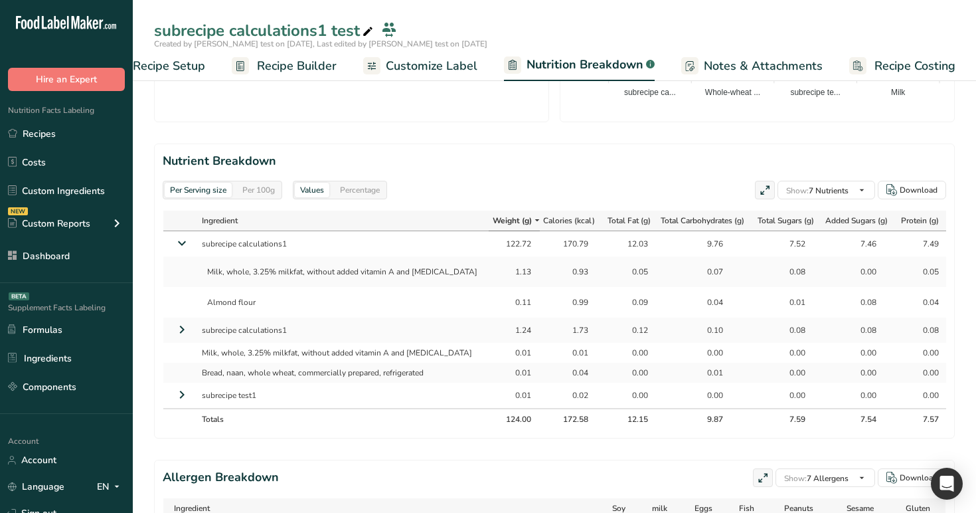
click at [183, 326] on icon at bounding box center [182, 329] width 16 height 24
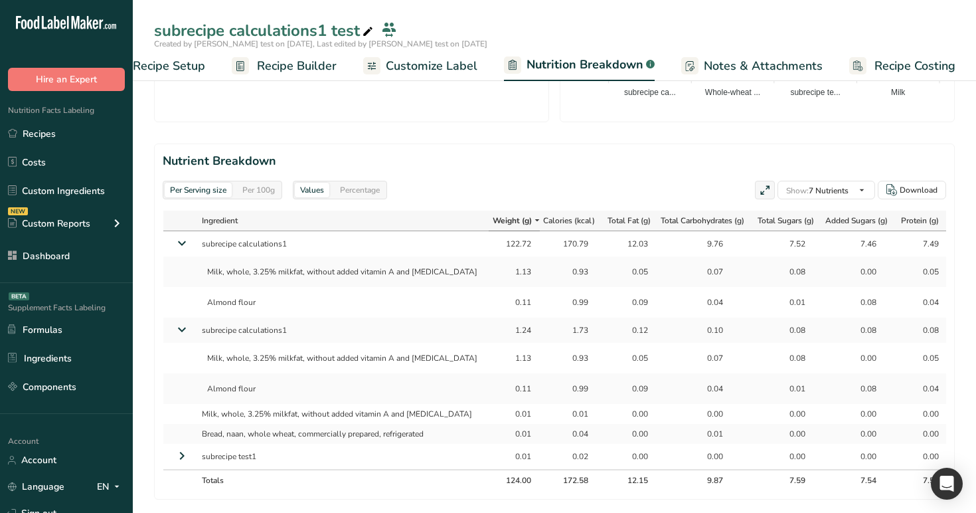
click at [291, 68] on span "Recipe Builder" at bounding box center [297, 66] width 80 height 18
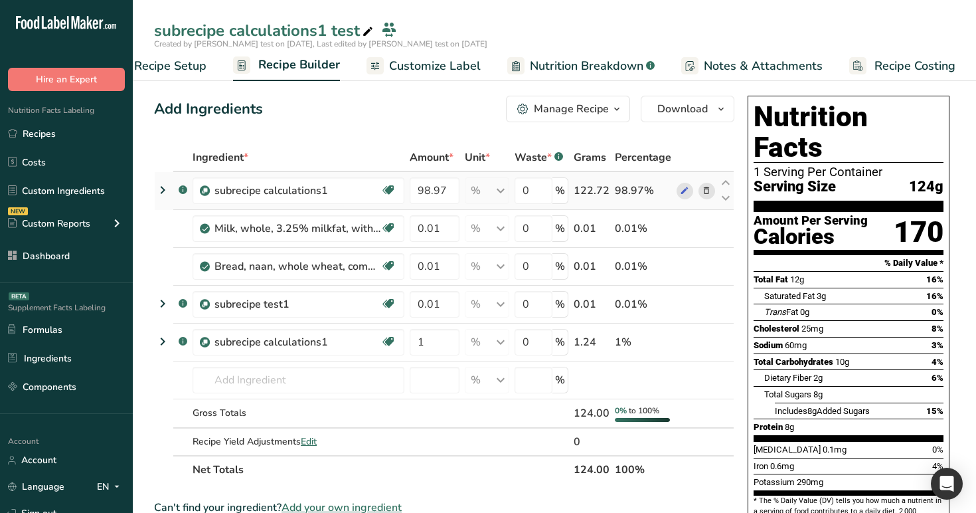
click at [160, 189] on icon at bounding box center [163, 190] width 16 height 24
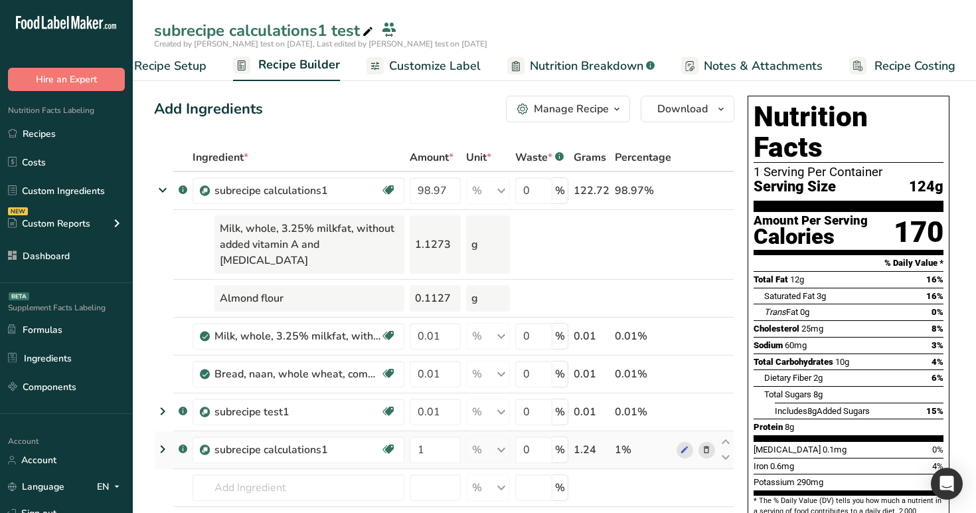
click at [161, 437] on icon at bounding box center [163, 449] width 16 height 24
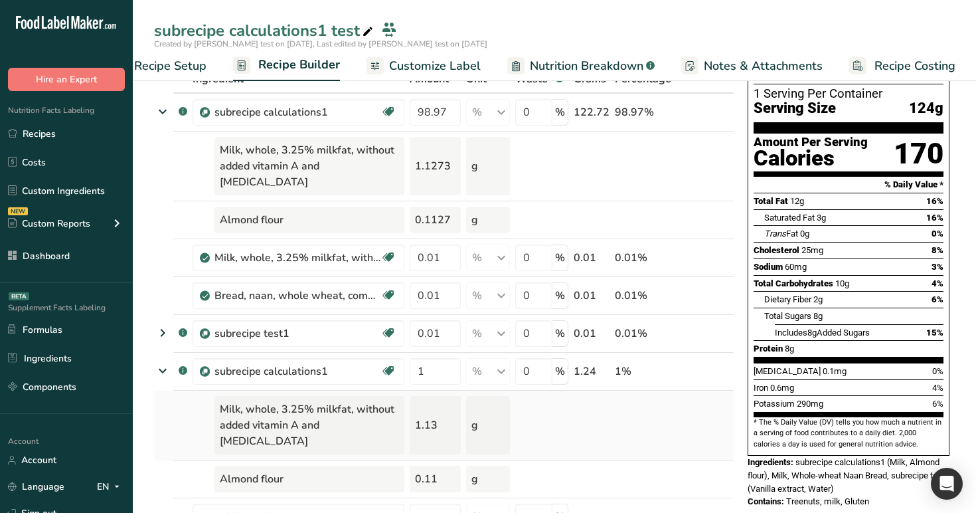
scroll to position [72, 0]
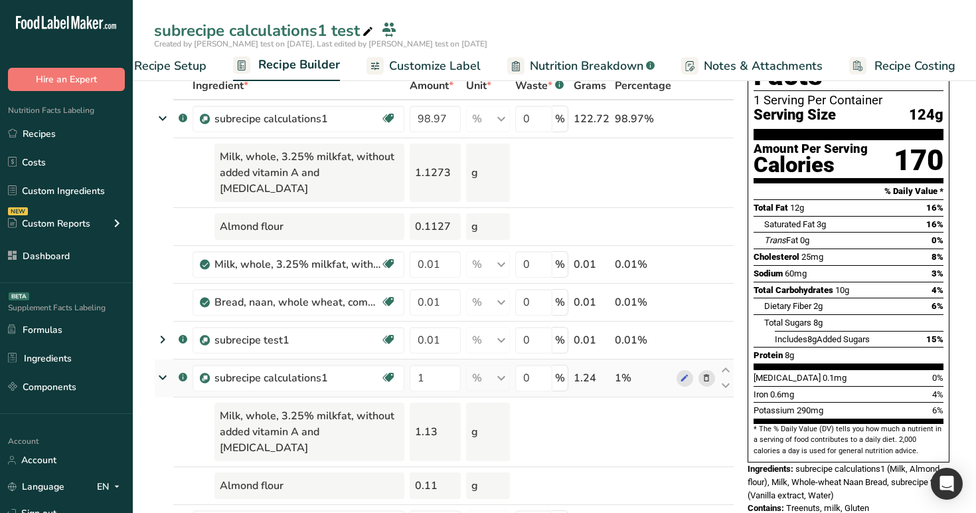
click at [705, 371] on icon at bounding box center [706, 378] width 9 height 14
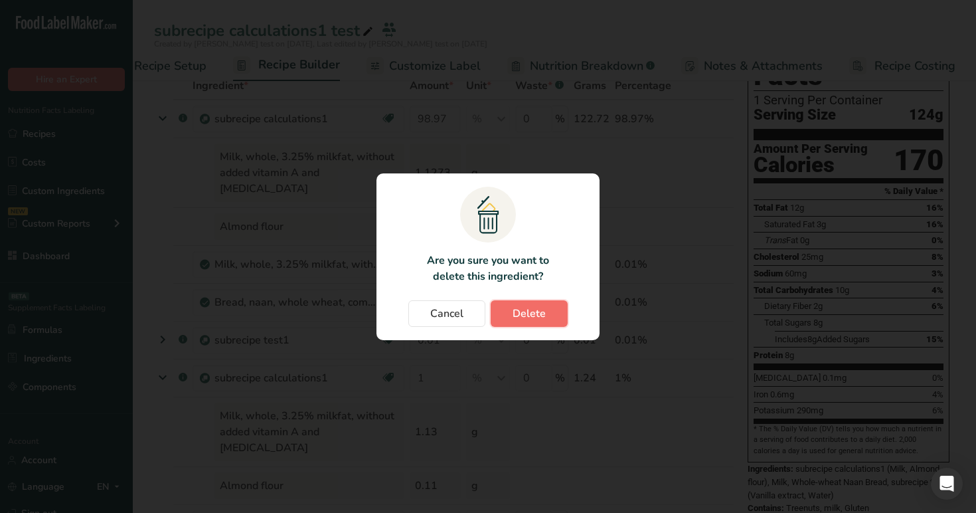
click at [546, 313] on button "Delete" at bounding box center [529, 313] width 77 height 27
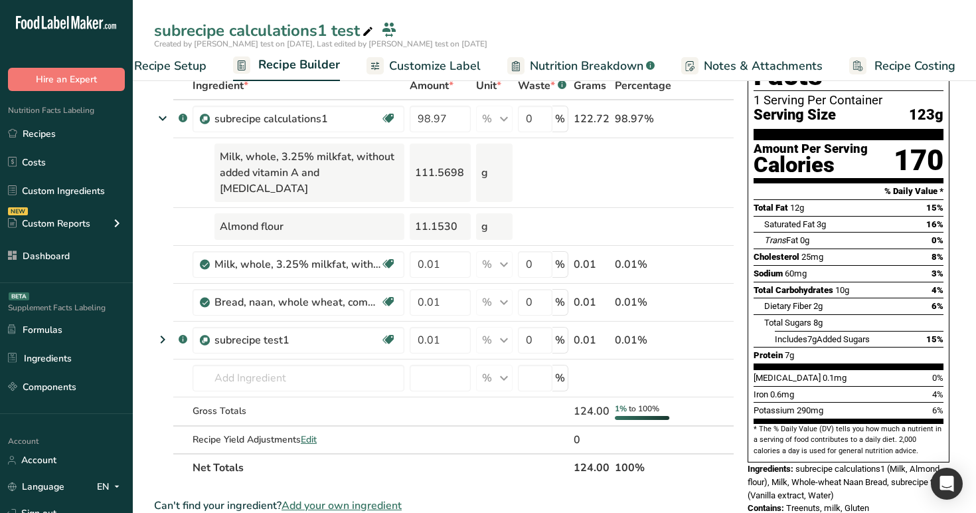
click at [575, 62] on span "Nutrition Breakdown" at bounding box center [587, 66] width 114 height 18
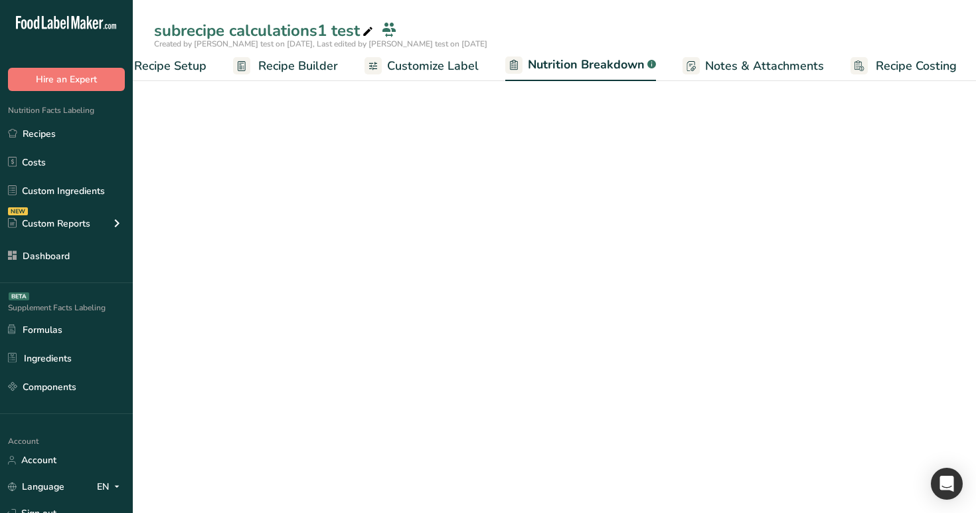
scroll to position [0, 46]
select select "Calories"
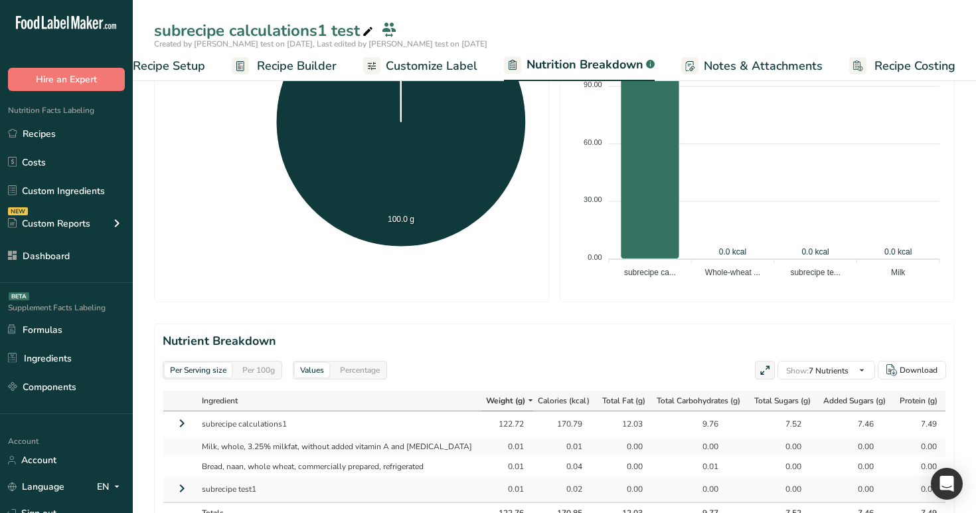
scroll to position [513, 0]
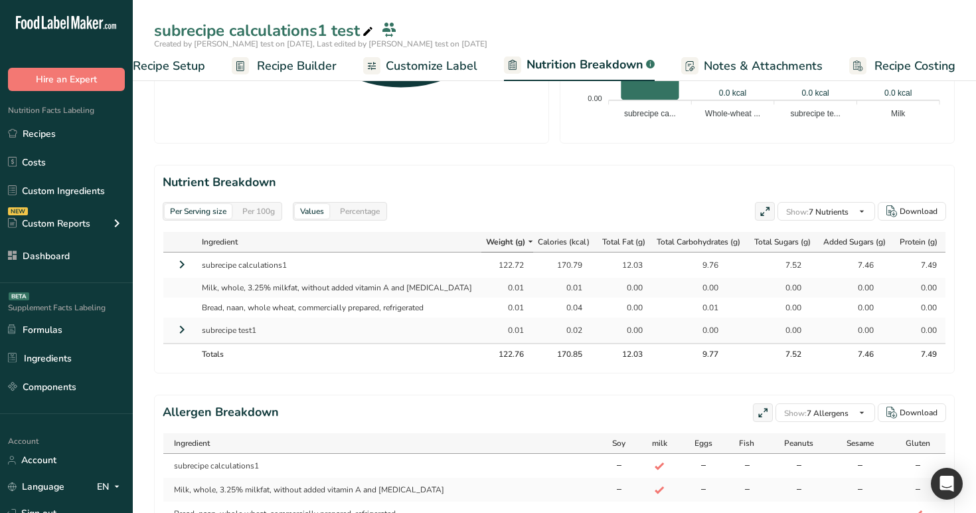
click at [179, 267] on icon at bounding box center [182, 264] width 16 height 24
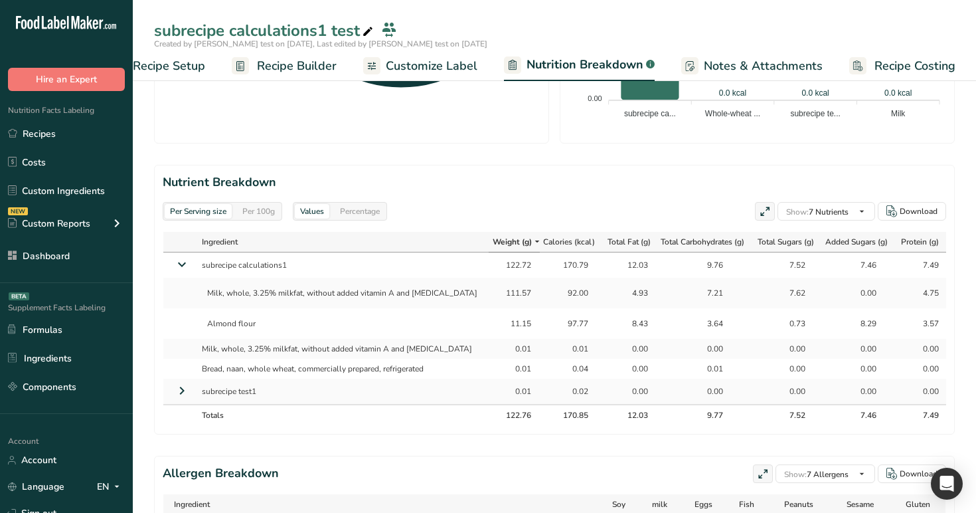
drag, startPoint x: 475, startPoint y: 269, endPoint x: 518, endPoint y: 269, distance: 43.2
click at [518, 269] on td "122.72" at bounding box center [514, 264] width 51 height 25
click at [75, 138] on link "Recipes" at bounding box center [66, 133] width 133 height 25
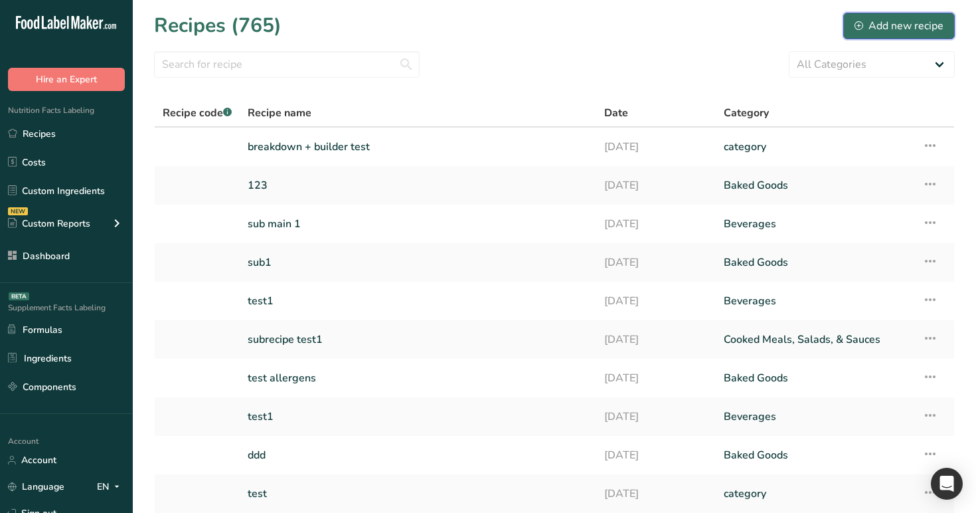
click at [899, 29] on div "Add new recipe" at bounding box center [899, 26] width 89 height 16
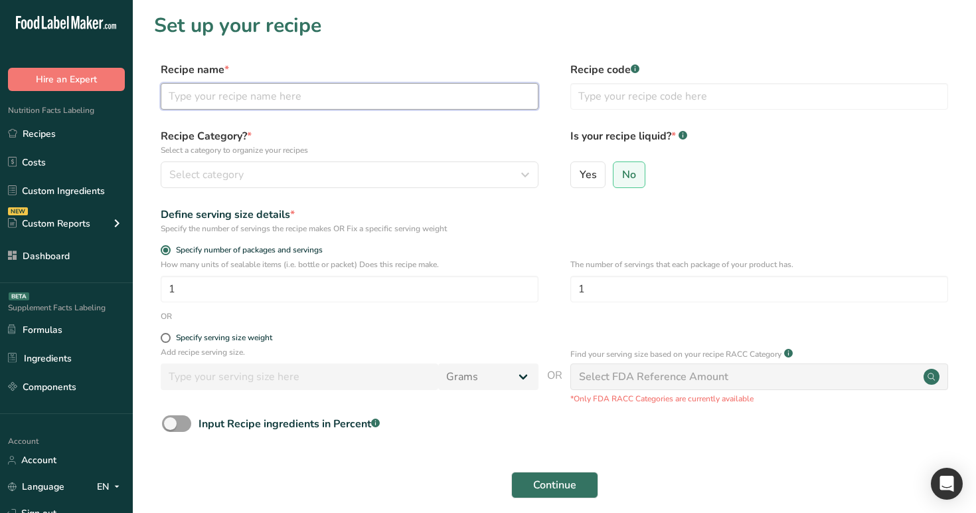
click at [325, 104] on input "text" at bounding box center [350, 96] width 378 height 27
type input "t"
type input "sss"
click at [233, 189] on div "Recipe Category? * Select a category to organize your recipes Select category S…" at bounding box center [554, 162] width 801 height 68
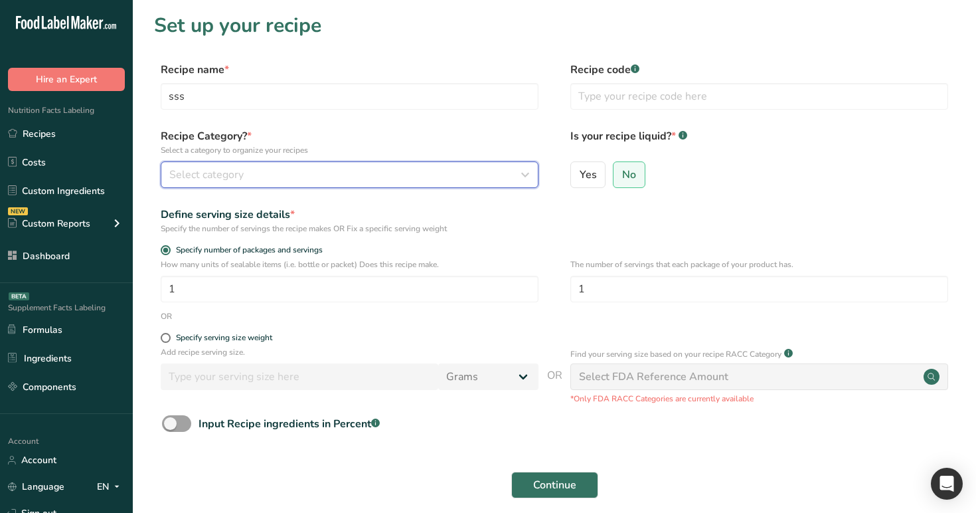
click at [234, 185] on button "Select category" at bounding box center [350, 174] width 378 height 27
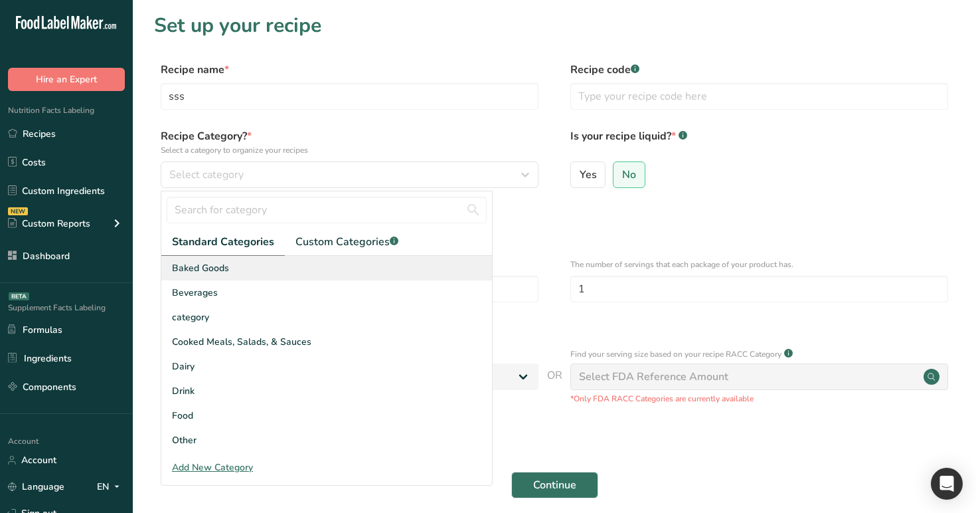
click at [238, 280] on div "Baked Goods" at bounding box center [326, 268] width 331 height 25
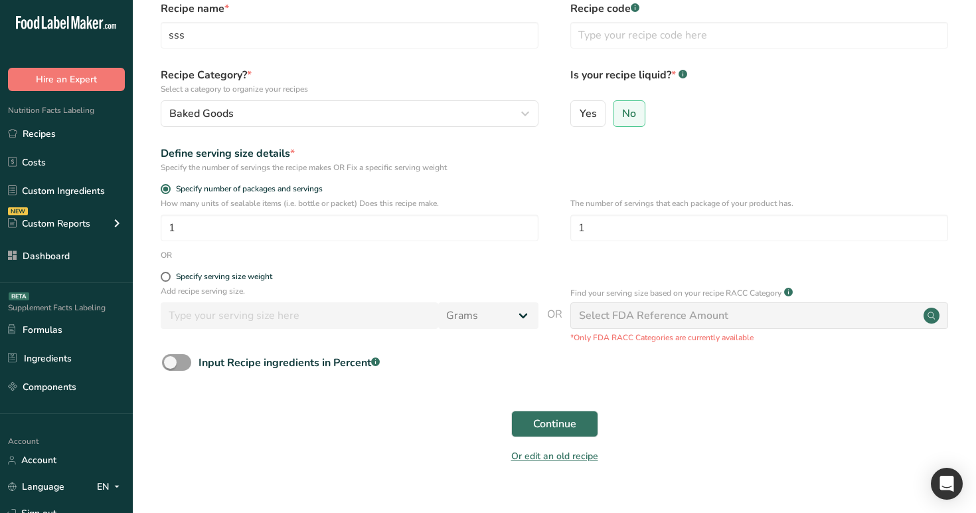
scroll to position [84, 0]
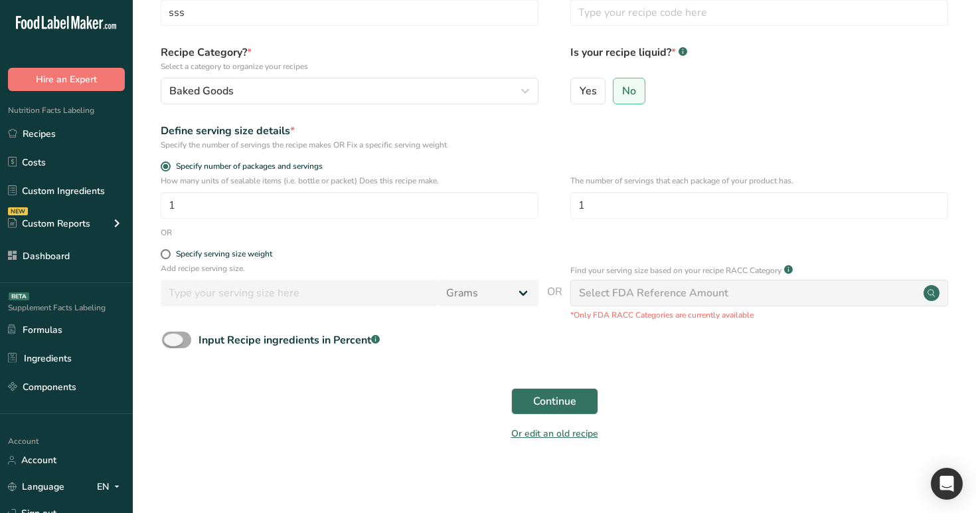
click at [316, 339] on div "Input Recipe ingredients in Percent .a-a{fill:#347362;}.b-a{fill:#fff;}" at bounding box center [289, 340] width 181 height 16
click at [171, 339] on input "Input Recipe ingredients in Percent .a-a{fill:#347362;}.b-a{fill:#fff;}" at bounding box center [166, 339] width 9 height 9
checkbox input "true"
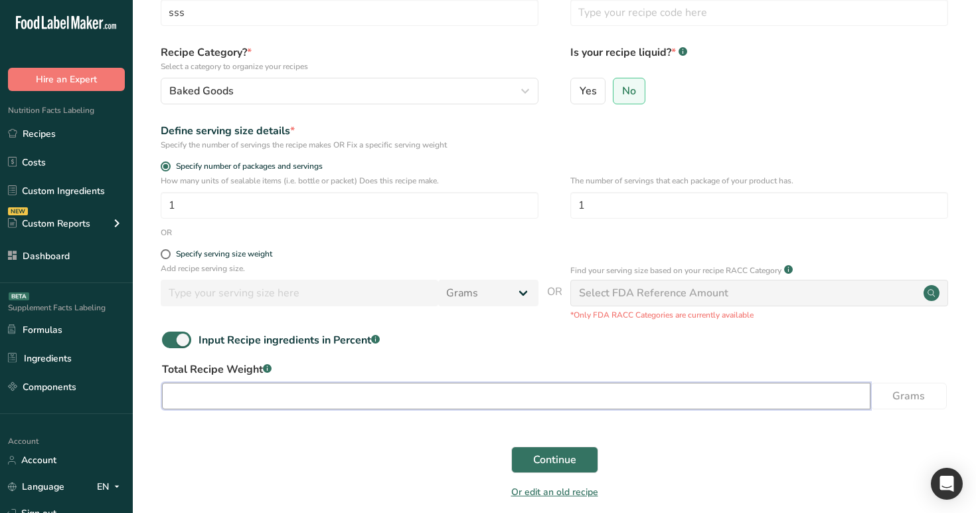
click at [325, 392] on input "number" at bounding box center [516, 396] width 709 height 27
type input "100"
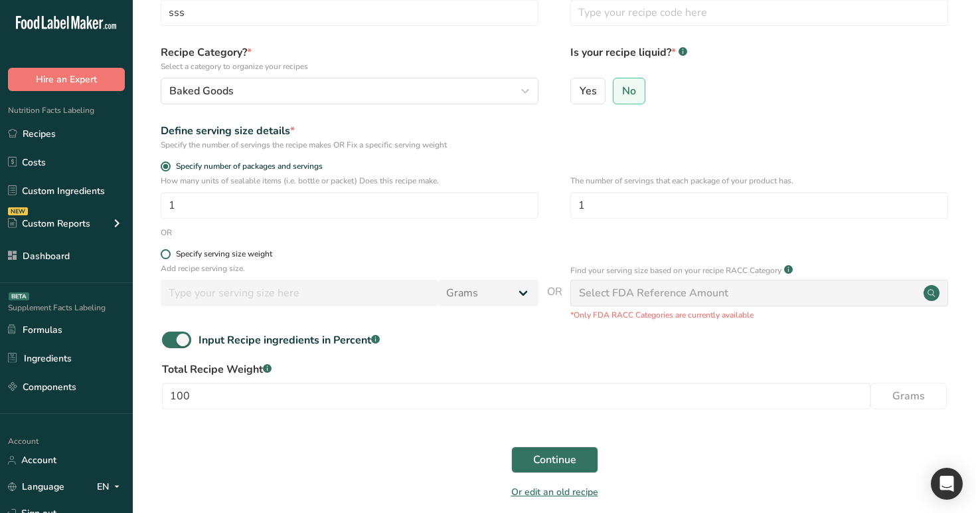
click at [212, 257] on div "Specify serving size weight" at bounding box center [224, 254] width 96 height 10
click at [169, 257] on input "Specify serving size weight" at bounding box center [165, 254] width 9 height 9
radio input "true"
radio input "false"
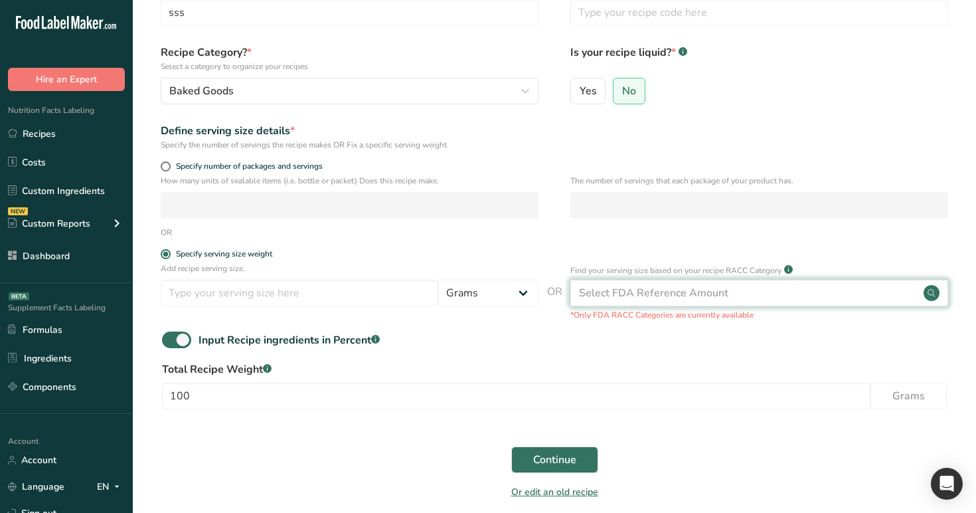
click at [689, 300] on div "Select FDA Reference Amount" at bounding box center [653, 293] width 149 height 16
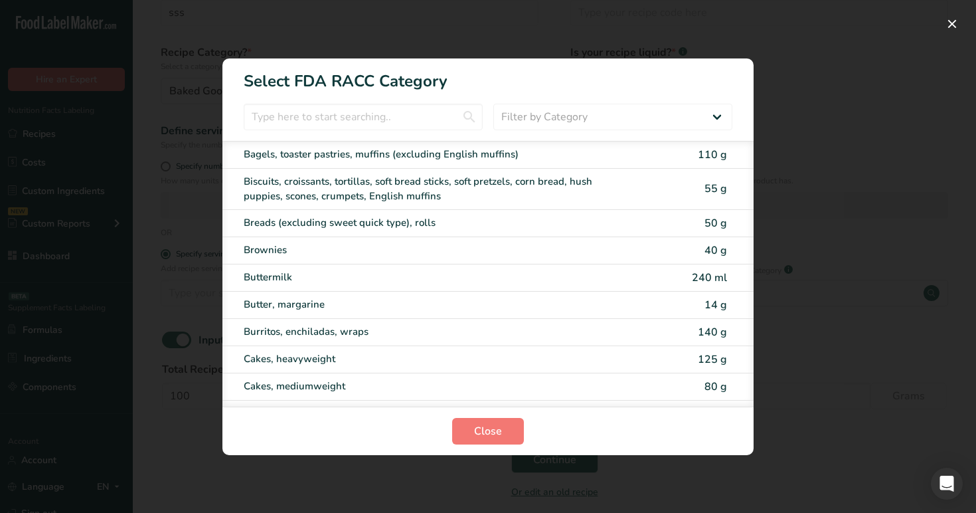
click at [666, 339] on div "Burritos, enchiladas, wraps" at bounding box center [466, 331] width 444 height 15
type input "140"
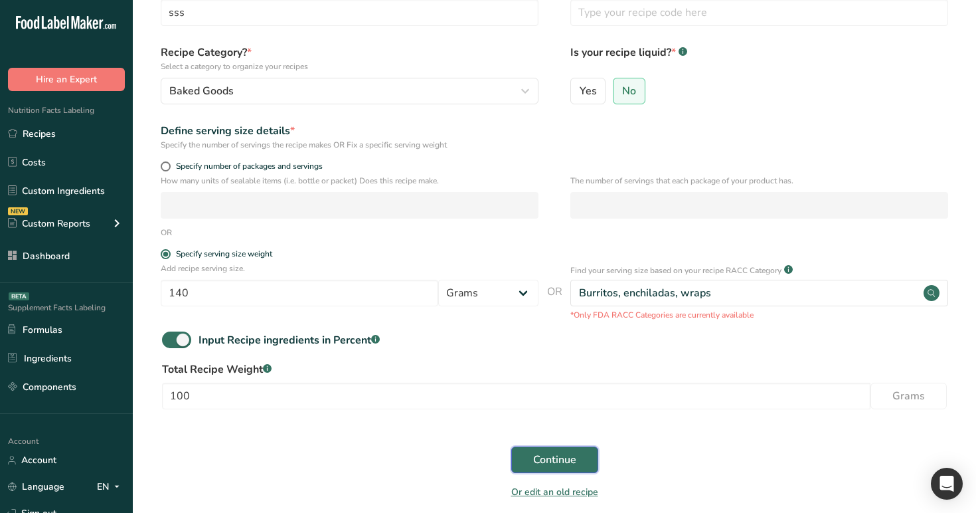
click at [564, 461] on span "Continue" at bounding box center [554, 460] width 43 height 16
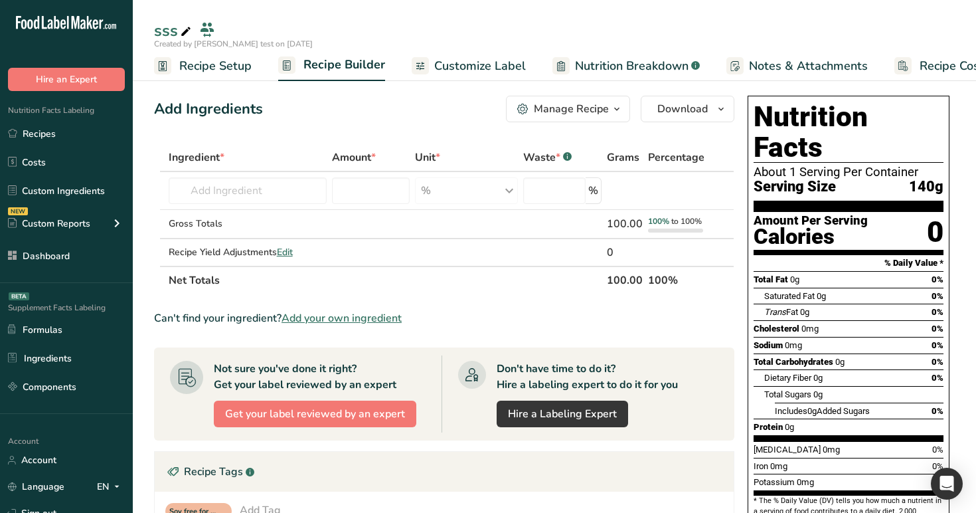
click at [220, 62] on span "Recipe Setup" at bounding box center [215, 66] width 72 height 18
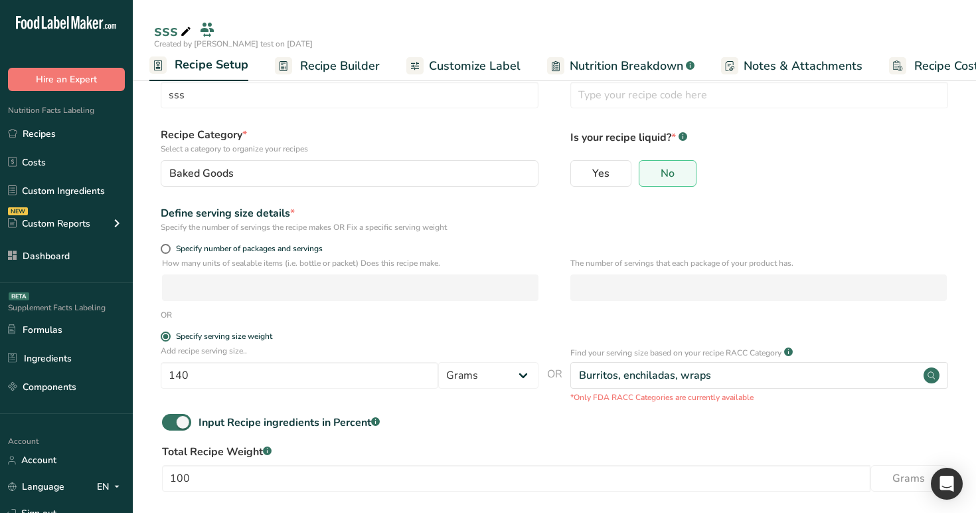
scroll to position [96, 0]
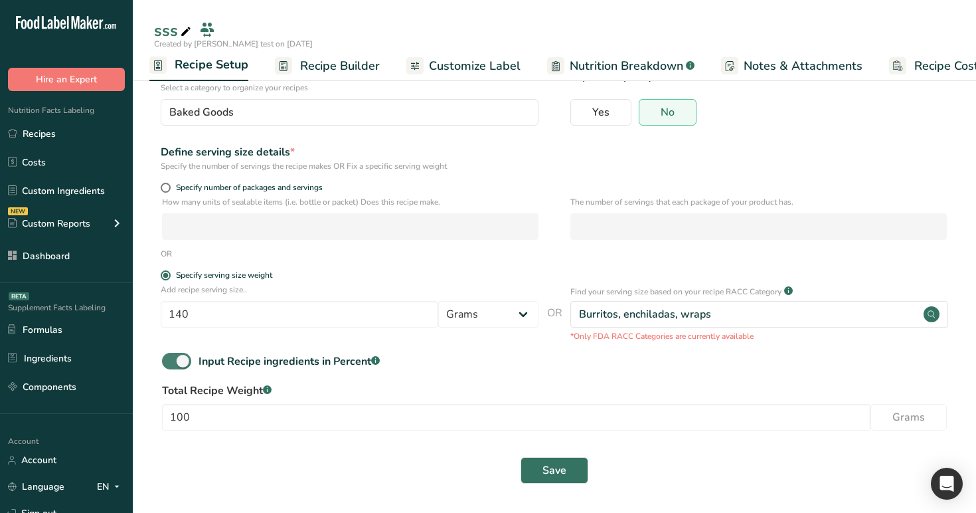
click at [177, 366] on span at bounding box center [176, 361] width 29 height 17
click at [171, 365] on input "Input Recipe ingredients in Percent .a-a{fill:#347362;}.b-a{fill:#fff;}" at bounding box center [166, 361] width 9 height 9
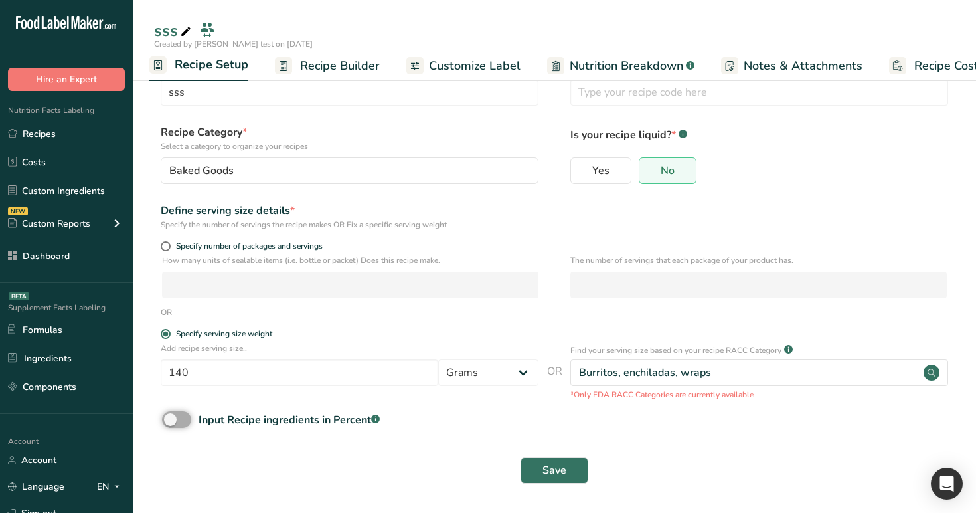
scroll to position [38, 0]
click at [187, 420] on span at bounding box center [176, 419] width 29 height 17
click at [171, 420] on input "Input Recipe ingredients in Percent .a-a{fill:#347362;}.b-a{fill:#fff;}" at bounding box center [166, 419] width 9 height 9
checkbox input "true"
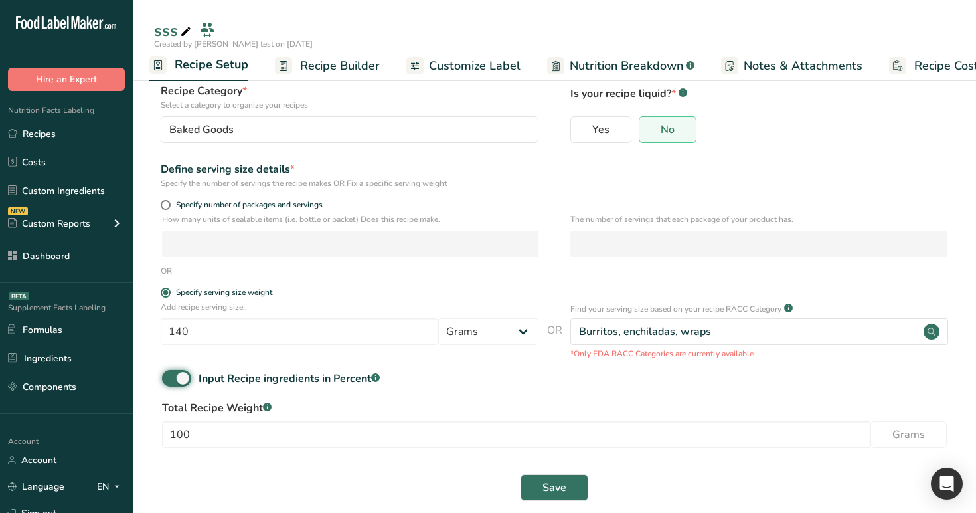
scroll to position [96, 0]
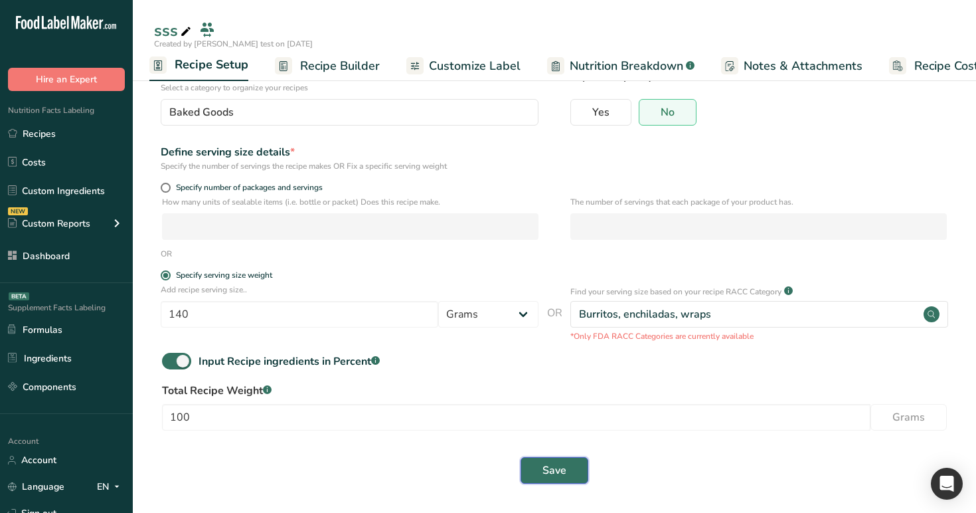
click at [560, 462] on span "Save" at bounding box center [555, 470] width 24 height 16
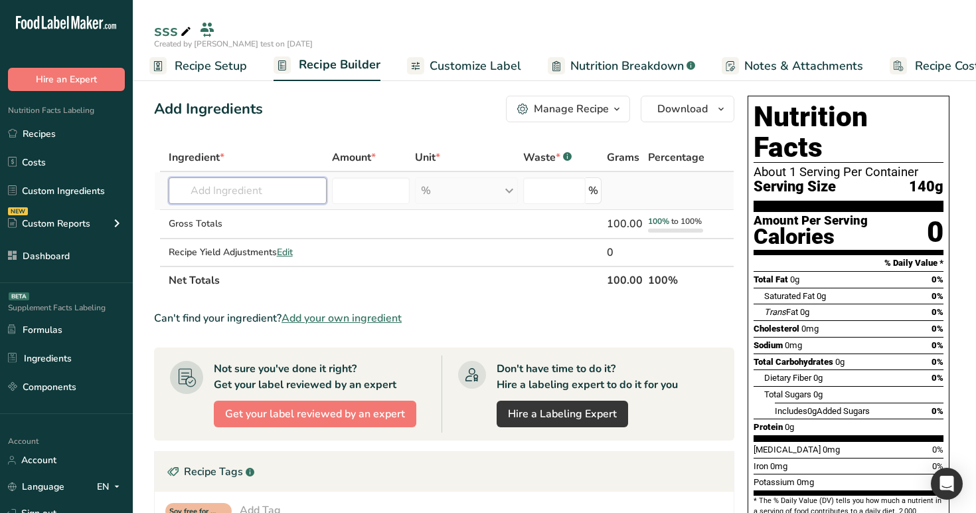
click at [282, 203] on input "text" at bounding box center [248, 190] width 159 height 27
click at [286, 198] on input "text" at bounding box center [248, 190] width 159 height 27
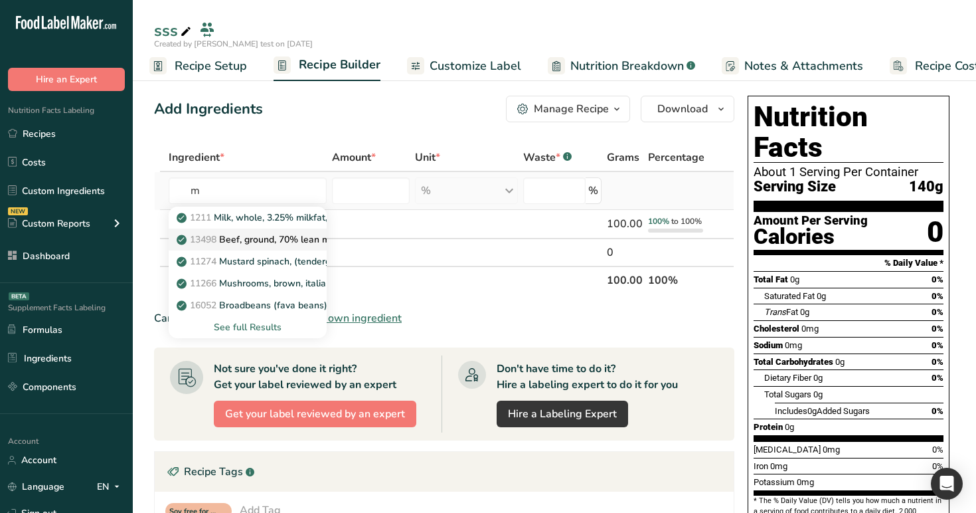
click at [273, 245] on p "13498 Beef, ground, 70% lean meat / 30% fat, raw" at bounding box center [293, 239] width 228 height 14
type input "Beef, ground, 70% lean meat / 30% fat, raw"
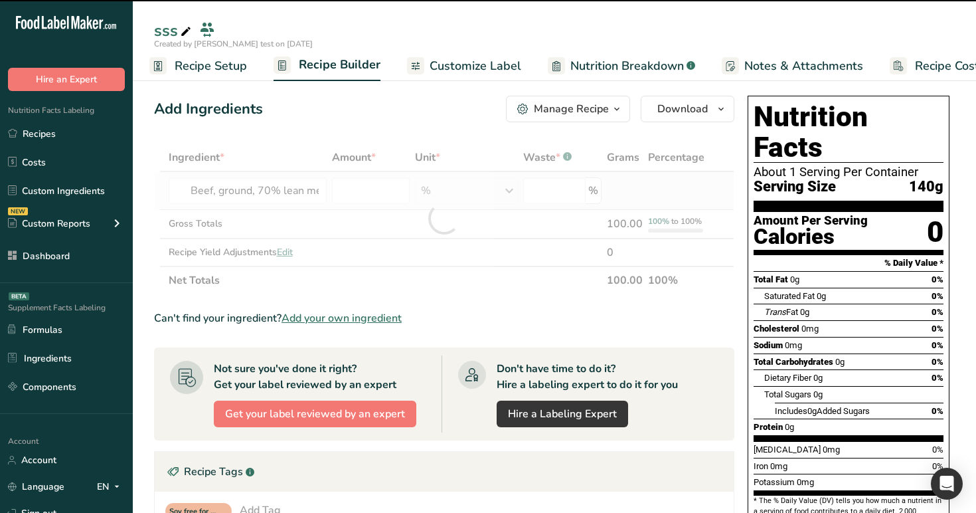
type input "0"
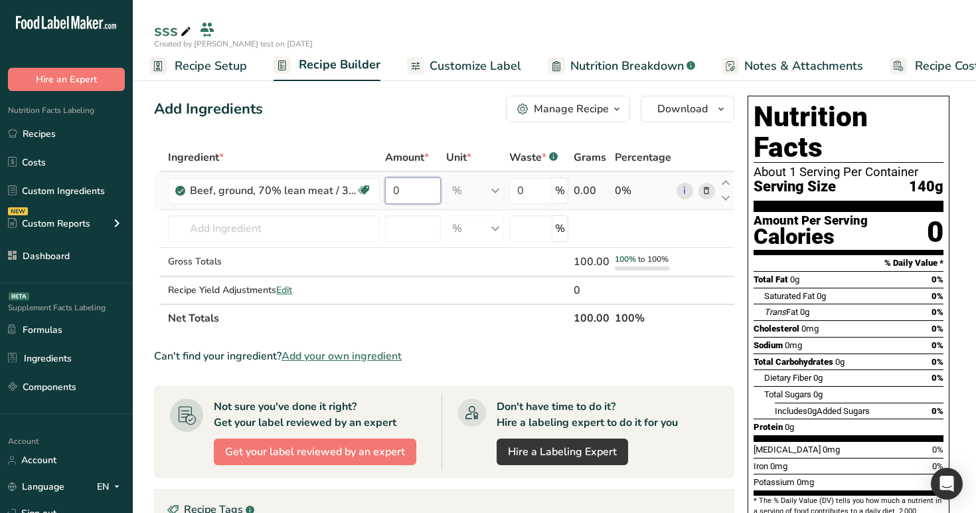
click at [409, 187] on input "0" at bounding box center [413, 190] width 56 height 27
click at [416, 120] on div "Add Ingredients Manage Recipe Delete Recipe Duplicate Recipe Scale Recipe Save …" at bounding box center [444, 109] width 580 height 27
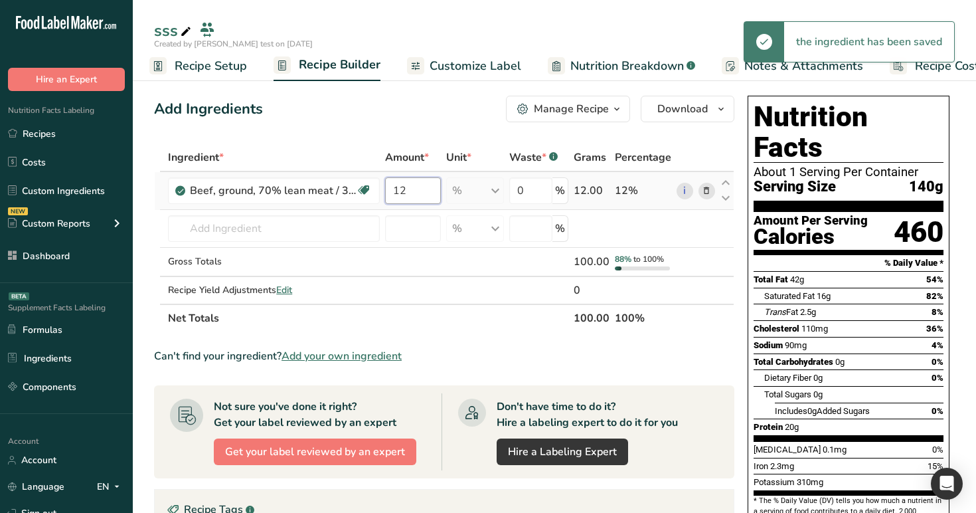
click at [416, 194] on input "12" at bounding box center [413, 190] width 56 height 27
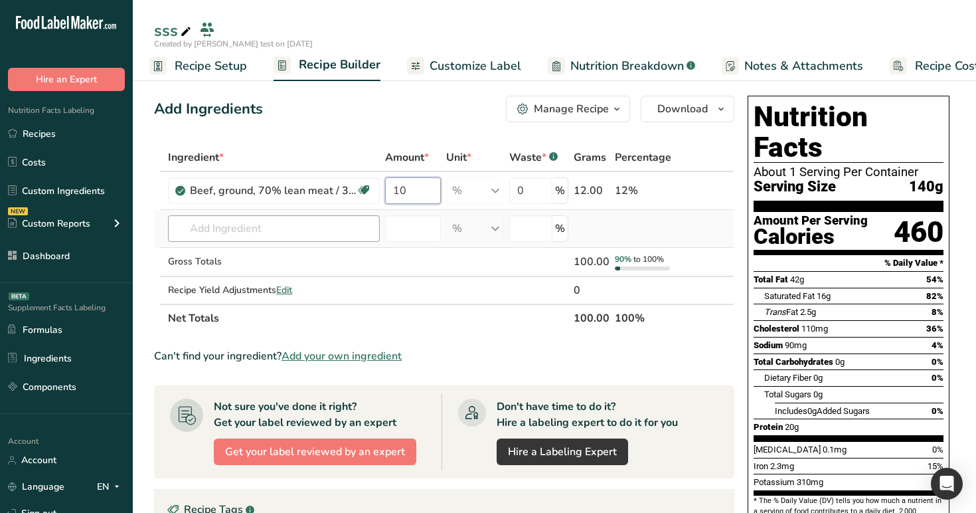
type input "10"
click at [319, 236] on div "Ingredient * Amount * Unit * Waste * .a-a{fill:#347362;}.b-a{fill:#fff;} Grams …" at bounding box center [444, 237] width 580 height 189
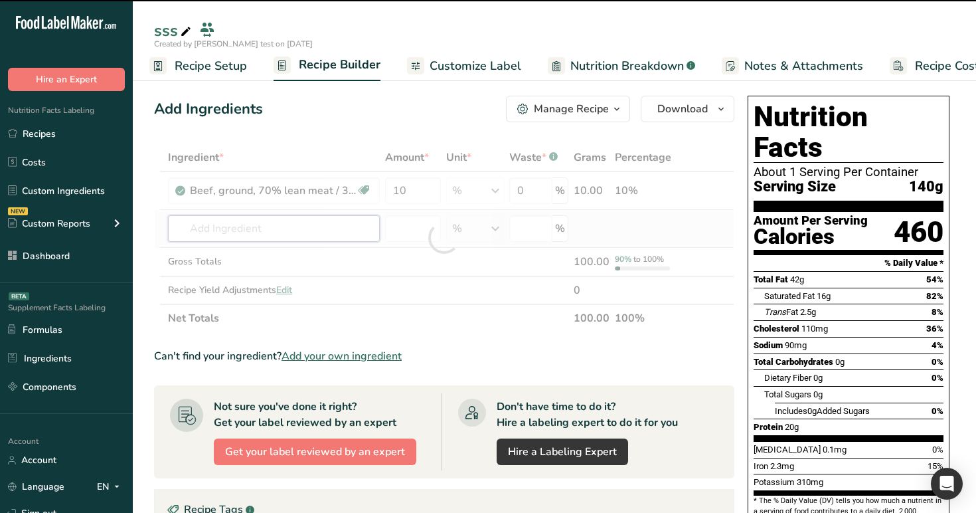
type input "w"
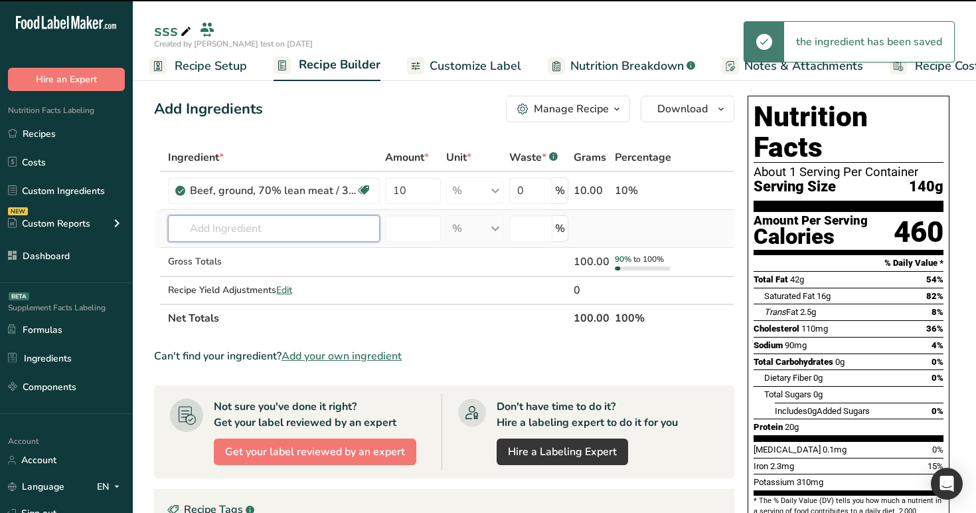
type input "a"
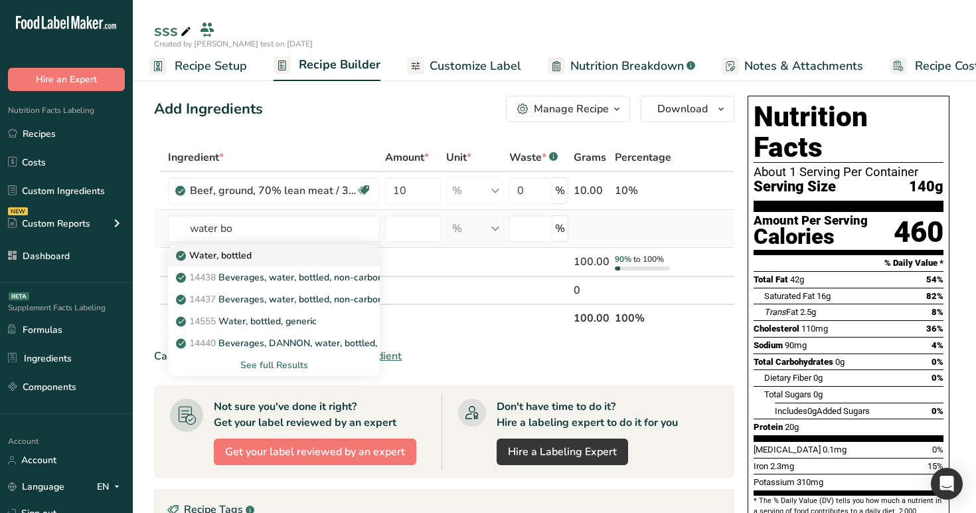
click at [268, 246] on link "Water, bottled" at bounding box center [274, 255] width 212 height 22
type input "Water, bottled"
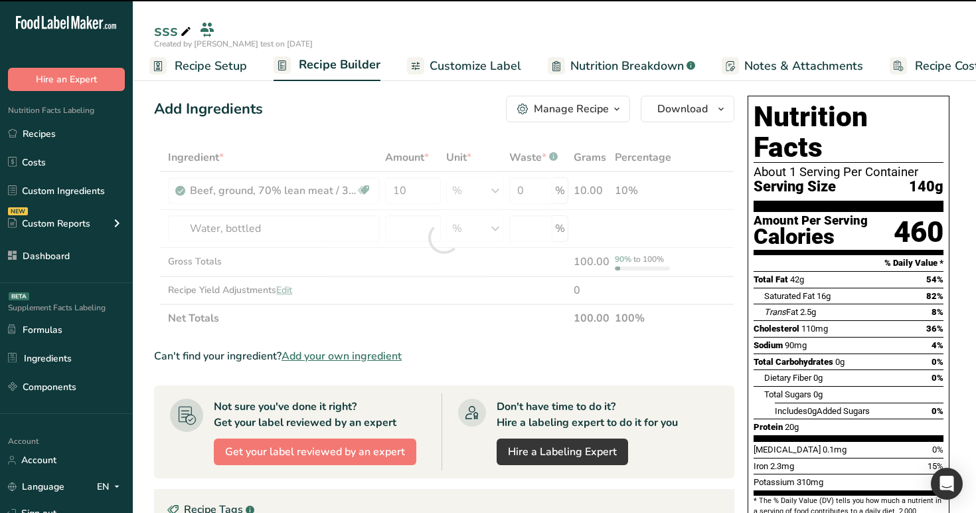
type input "0"
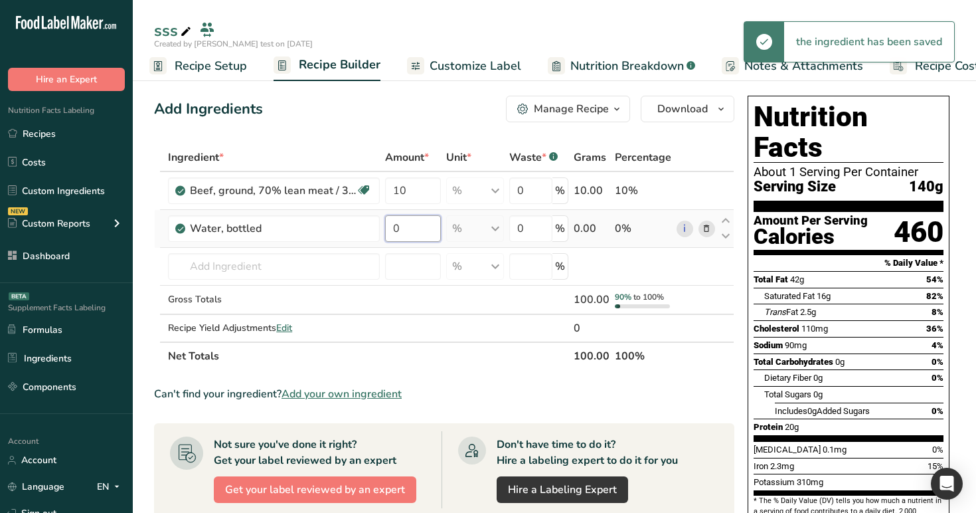
click at [412, 234] on input "0" at bounding box center [413, 228] width 56 height 27
type input "0"
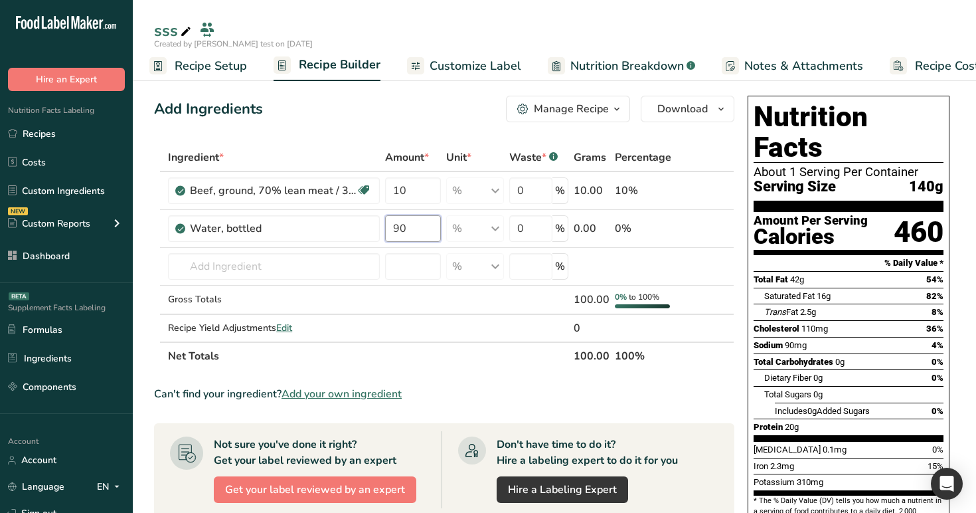
type input "90"
click at [393, 151] on div "Ingredient * Amount * Unit * Waste * .a-a{fill:#347362;}.b-a{fill:#fff;} Grams …" at bounding box center [444, 256] width 580 height 226
click at [587, 114] on div "Manage Recipe" at bounding box center [571, 109] width 75 height 16
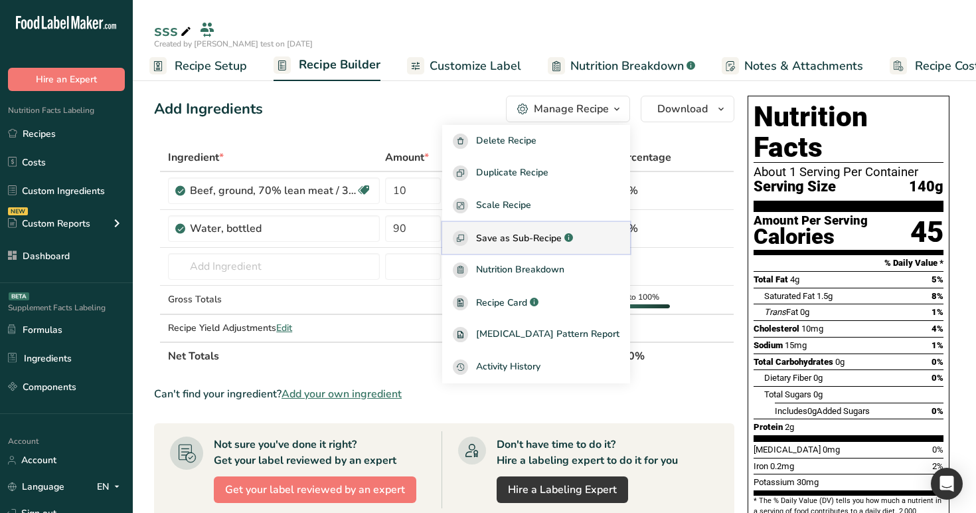
click at [559, 242] on span "Save as Sub-Recipe" at bounding box center [519, 238] width 86 height 14
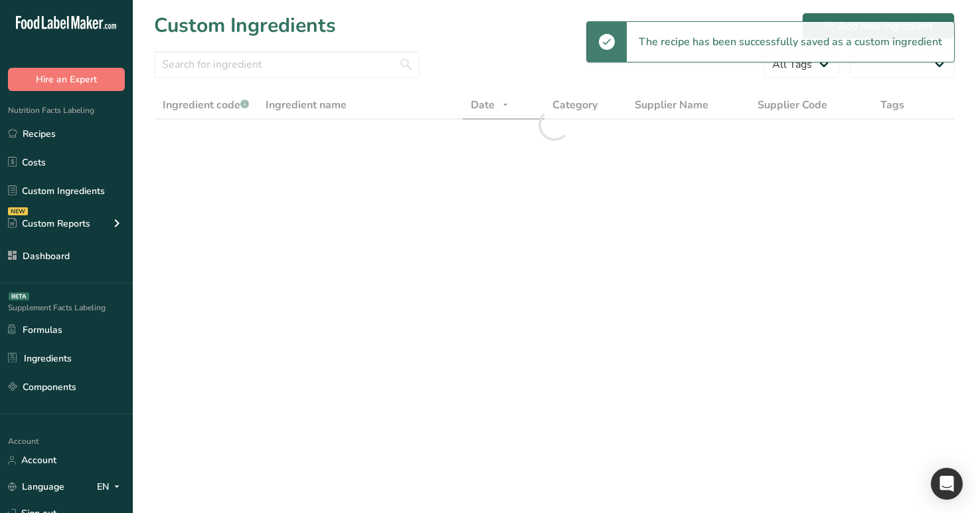
select select "30"
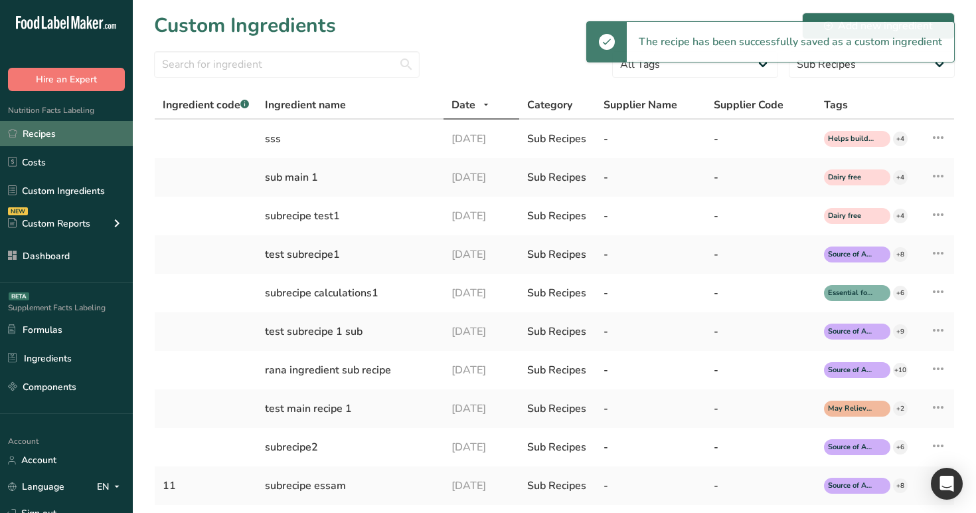
click at [86, 127] on link "Recipes" at bounding box center [66, 133] width 133 height 25
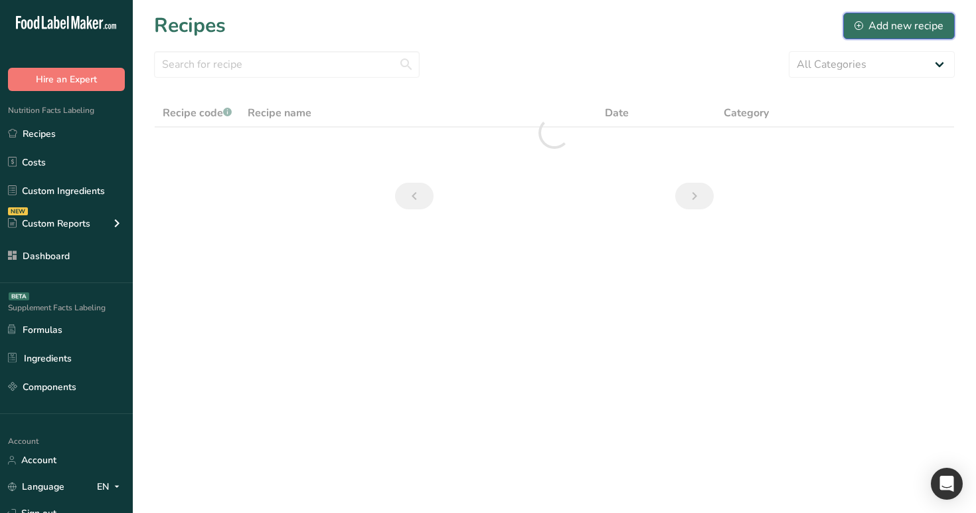
click at [895, 20] on div "Add new recipe" at bounding box center [899, 26] width 89 height 16
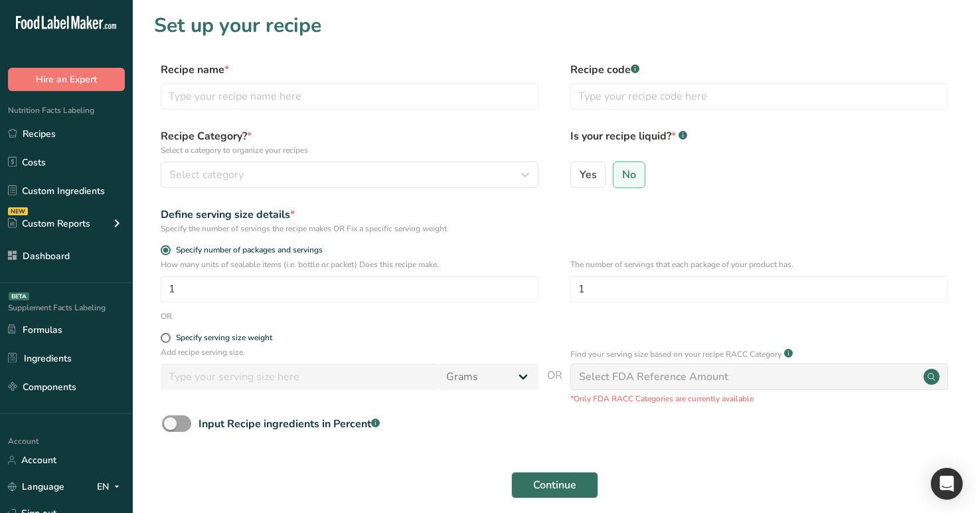
click at [468, 110] on div "Recipe name * Recipe code .a-a{fill:#347362;}.b-a{fill:#fff;}" at bounding box center [554, 90] width 801 height 56
click at [469, 100] on input "text" at bounding box center [350, 96] width 378 height 27
type input "a"
type input "mmm"
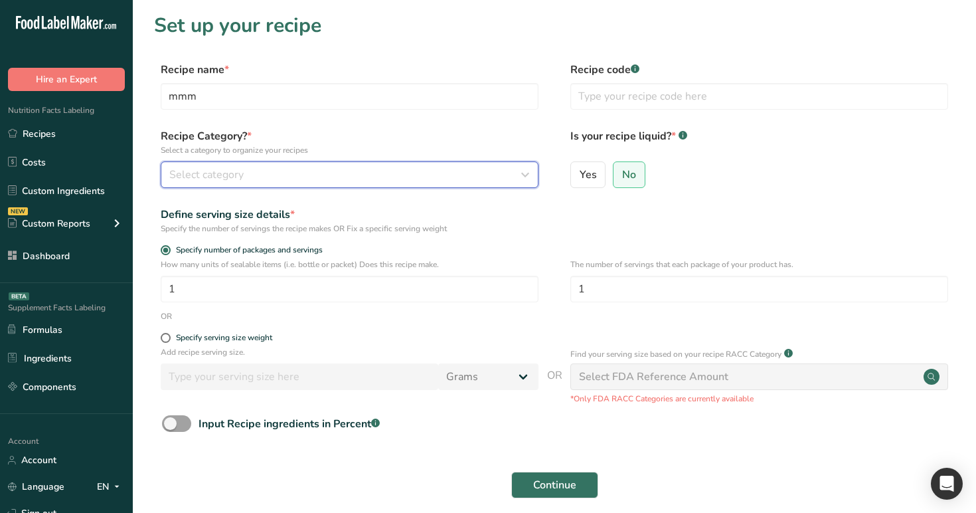
click at [436, 175] on div "Select category" at bounding box center [345, 175] width 353 height 16
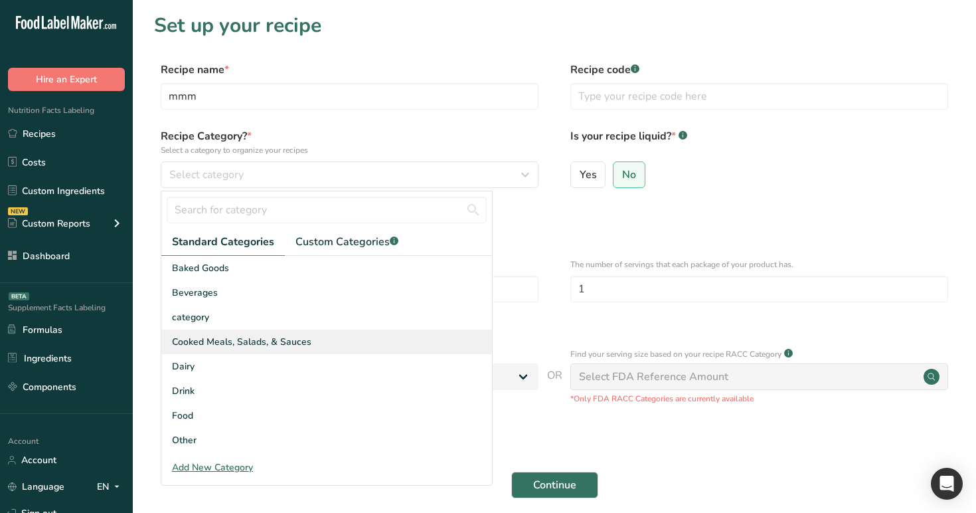
click at [357, 338] on div "Cooked Meals, Salads, & Sauces" at bounding box center [326, 341] width 331 height 25
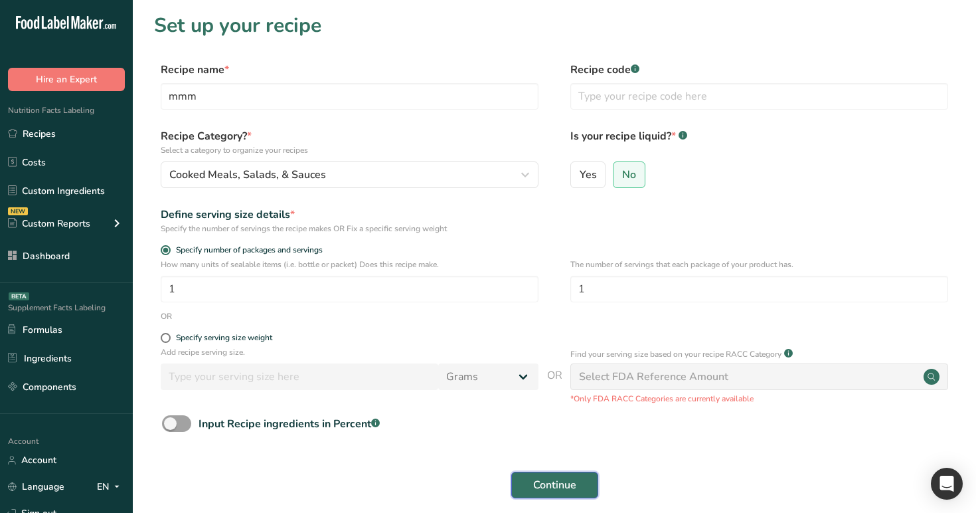
click at [574, 494] on button "Continue" at bounding box center [554, 485] width 87 height 27
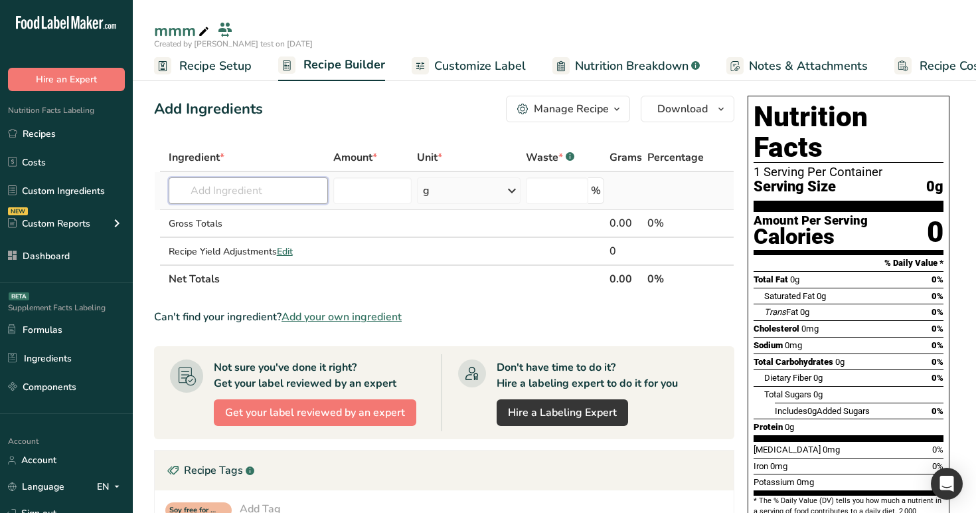
click at [276, 191] on input "text" at bounding box center [249, 190] width 160 height 27
type input "sss"
click at [271, 215] on div "sss" at bounding box center [238, 218] width 118 height 14
type input "sss"
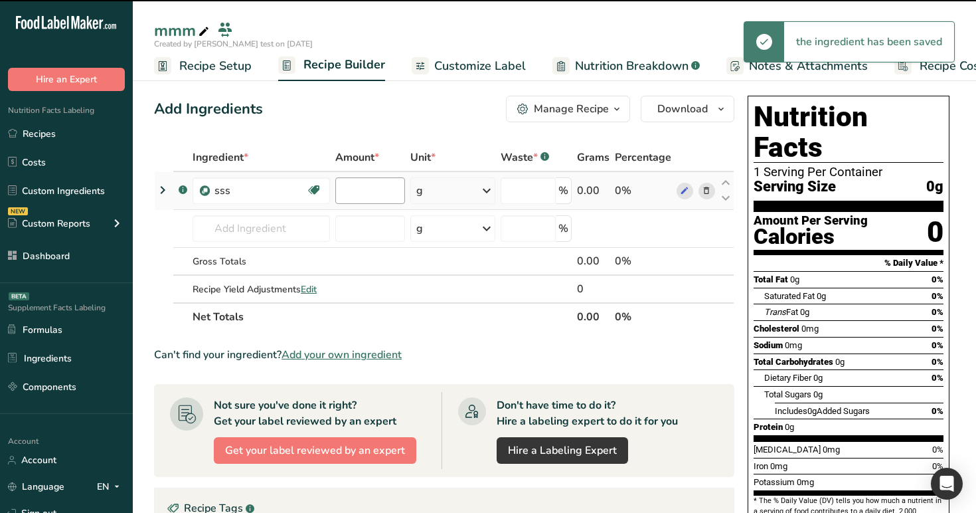
type input "0"
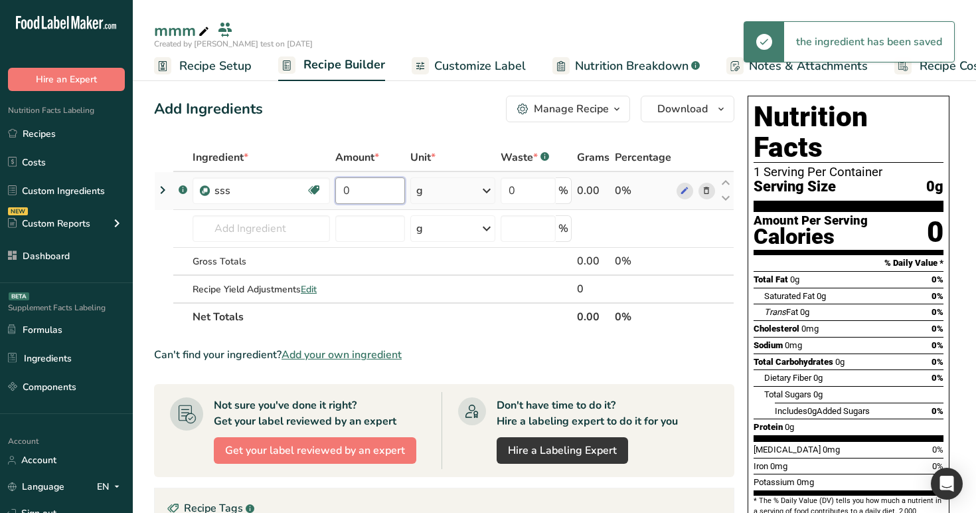
click at [377, 195] on input "0" at bounding box center [370, 190] width 70 height 27
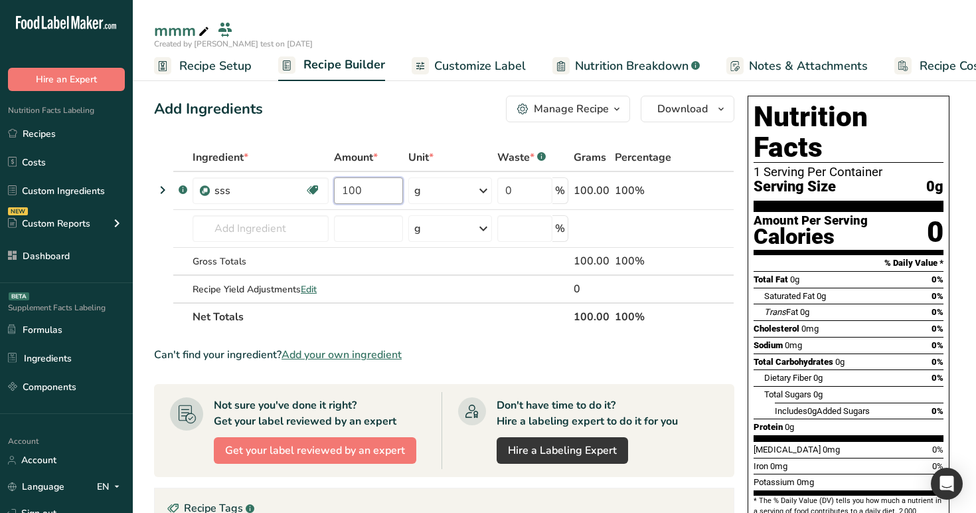
type input "100"
click at [337, 89] on section "Add Ingredients Manage Recipe Delete Recipe Duplicate Recipe Scale Recipe Save …" at bounding box center [554, 467] width 843 height 796
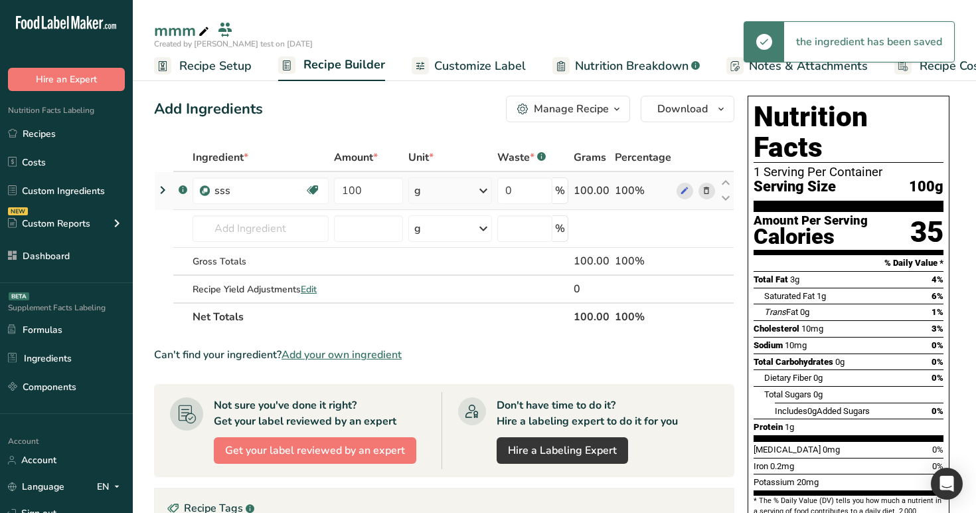
click at [161, 191] on icon at bounding box center [163, 190] width 16 height 24
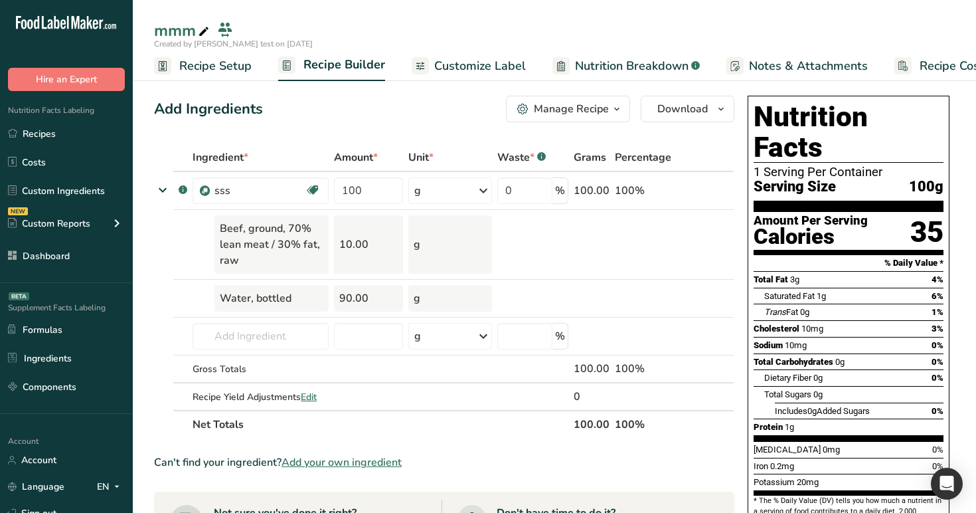
click at [201, 58] on span "Recipe Setup" at bounding box center [215, 66] width 72 height 18
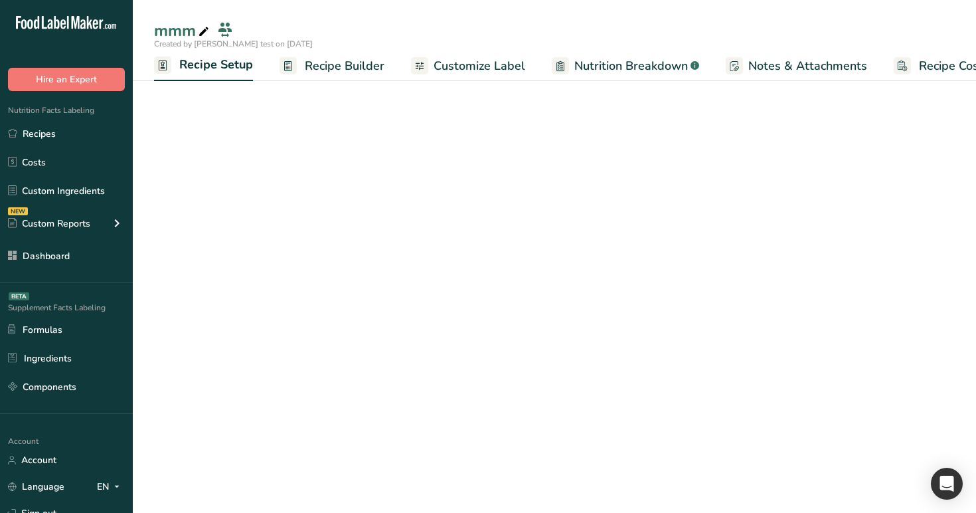
scroll to position [0, 5]
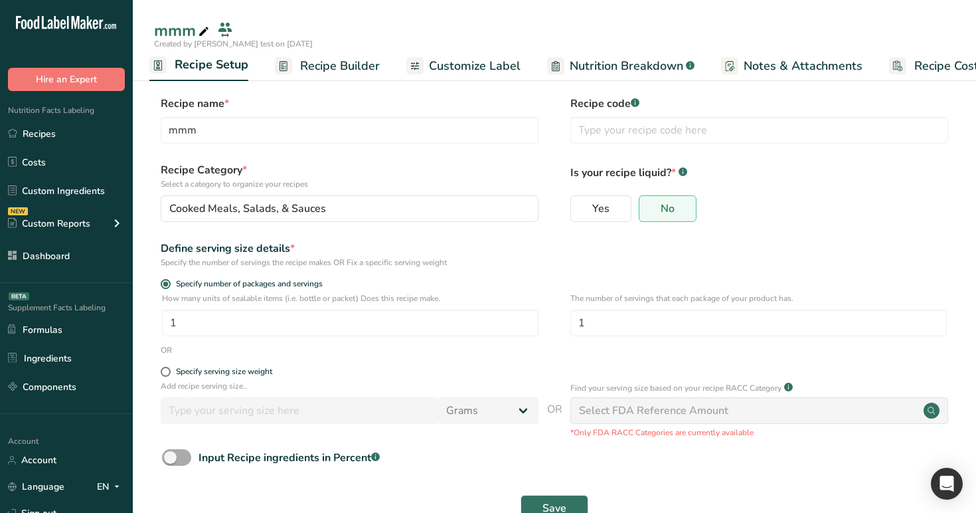
click at [181, 464] on span at bounding box center [176, 457] width 29 height 17
click at [171, 462] on input "Input Recipe ingredients in Percent .a-a{fill:#347362;}.b-a{fill:#fff;}" at bounding box center [166, 457] width 9 height 9
checkbox input "true"
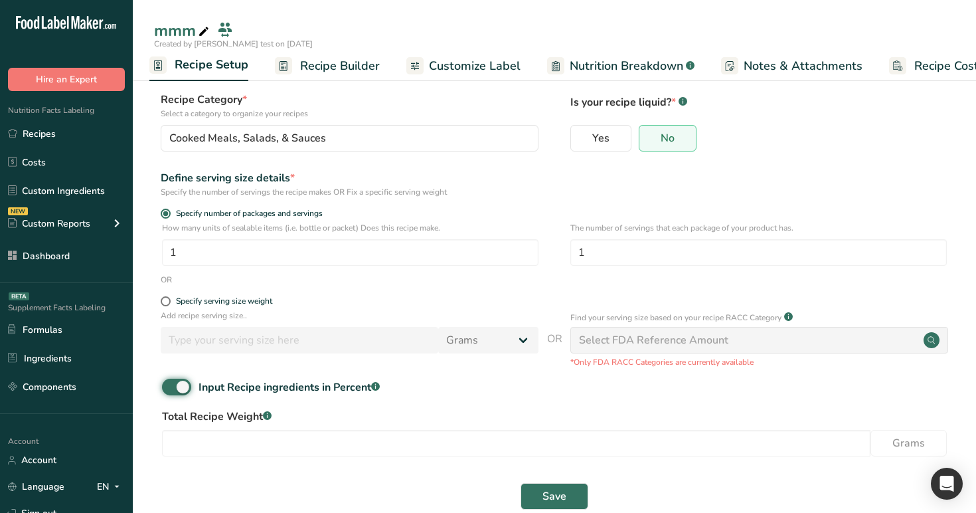
scroll to position [96, 0]
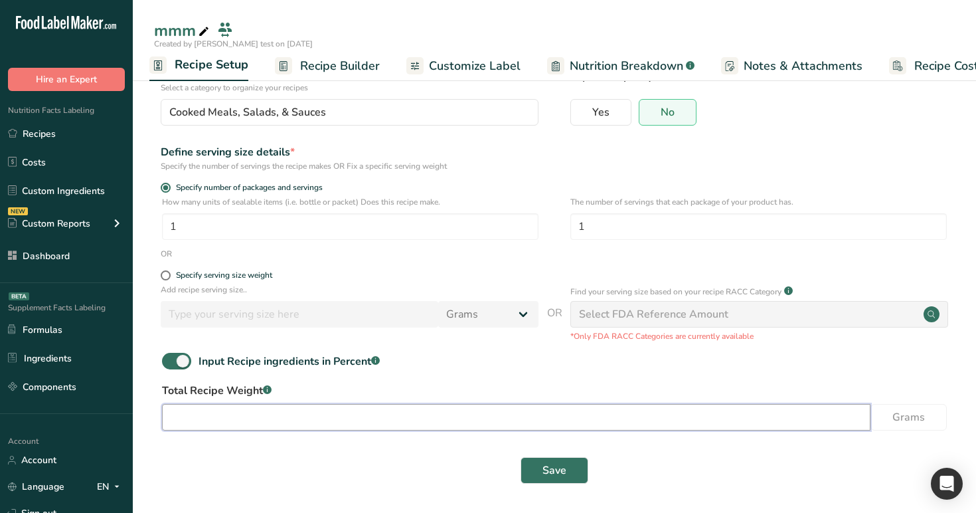
click at [242, 416] on input "number" at bounding box center [516, 417] width 709 height 27
type input "100"
click at [570, 466] on button "Save" at bounding box center [555, 470] width 68 height 27
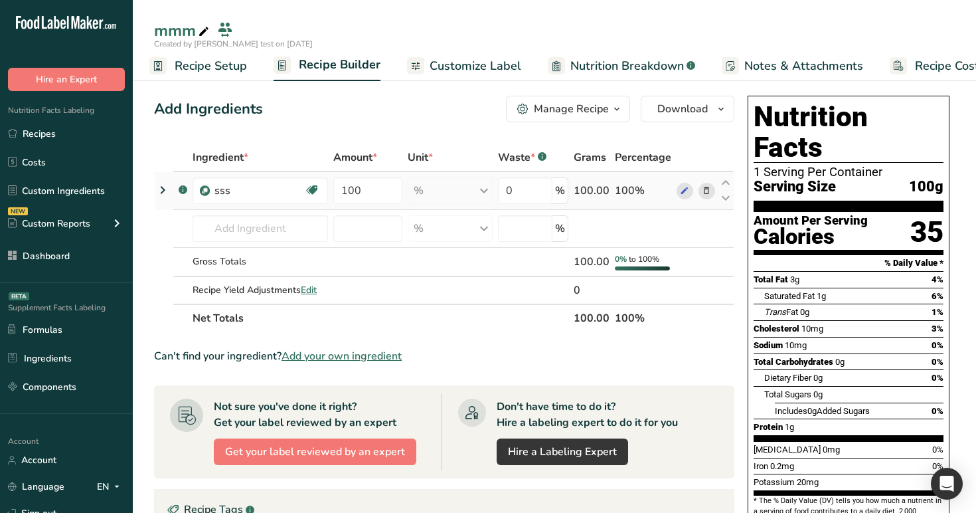
click at [164, 187] on icon at bounding box center [163, 190] width 16 height 24
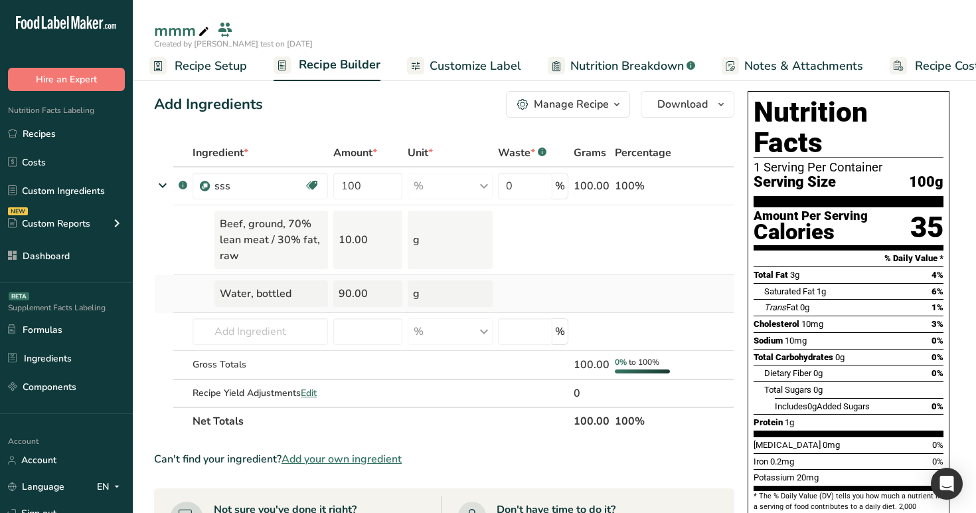
scroll to position [5, 0]
click at [227, 327] on input "text" at bounding box center [260, 330] width 135 height 27
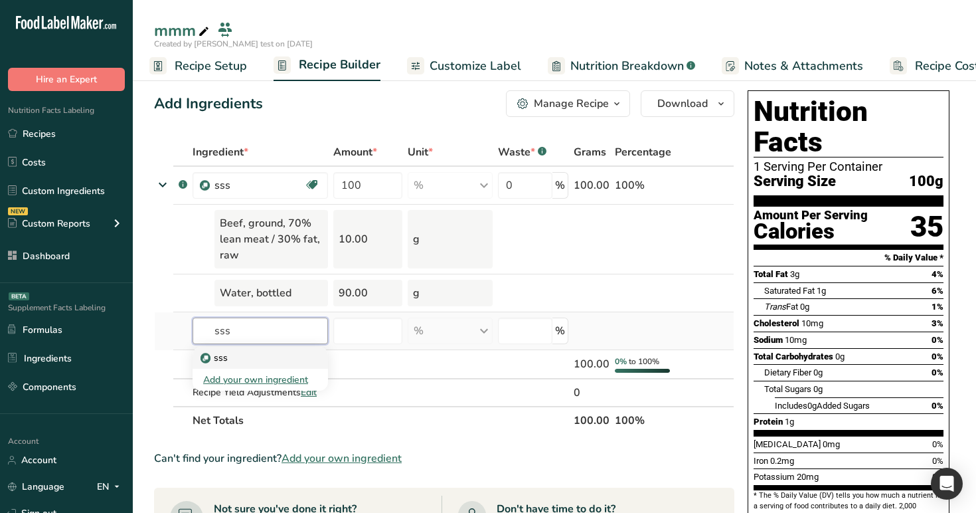
type input "sss"
click at [239, 361] on div "sss" at bounding box center [249, 358] width 93 height 14
type input "sss"
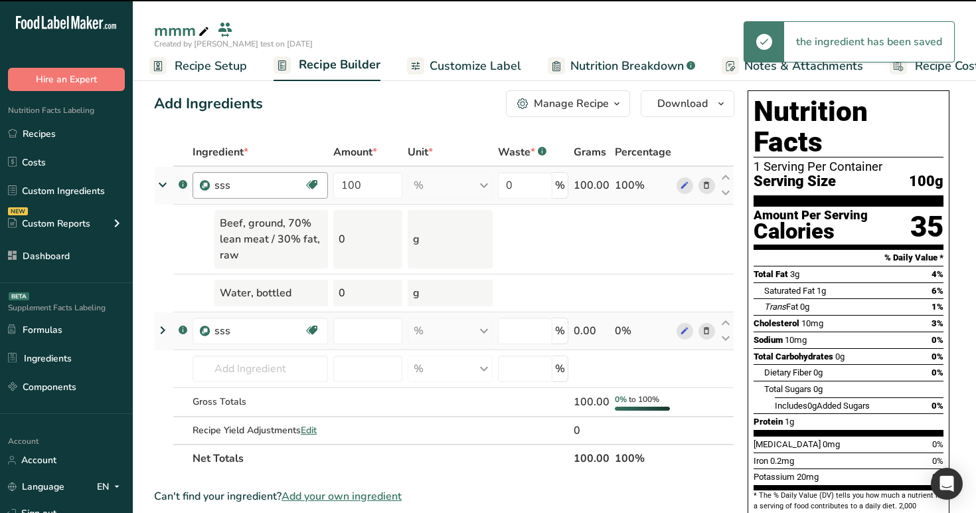
type input "0"
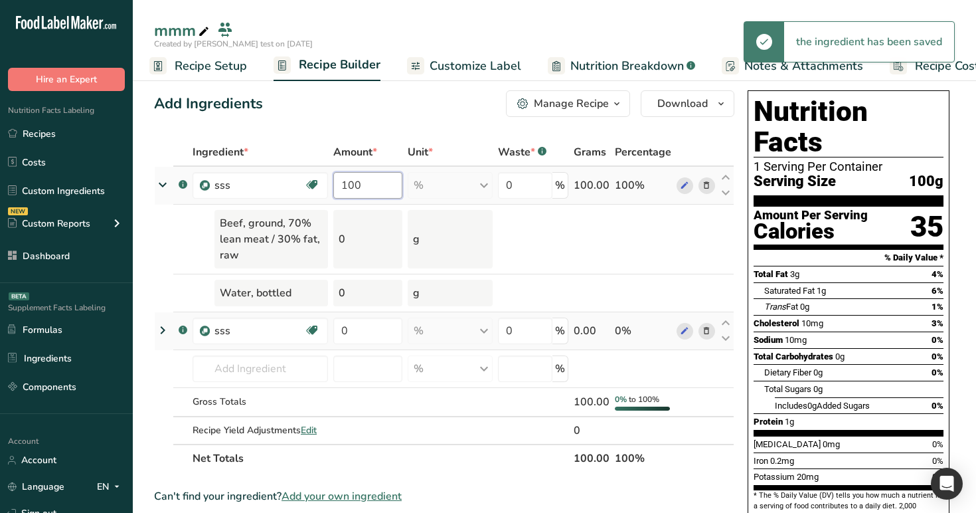
click at [368, 191] on input "100" at bounding box center [367, 185] width 69 height 27
type input "1"
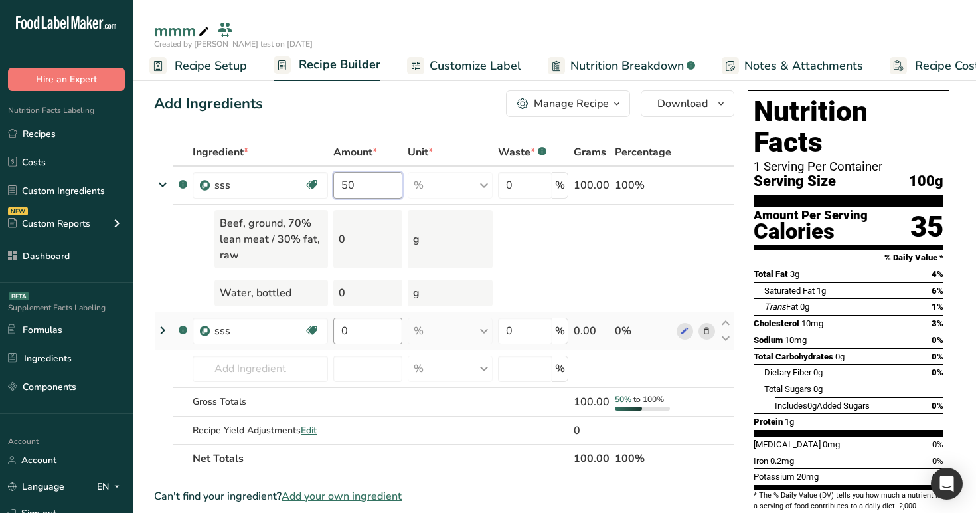
type input "50"
click at [376, 333] on div "Ingredient * Amount * Unit * Waste * .a-a{fill:#347362;}.b-a{fill:#fff;} Grams …" at bounding box center [444, 305] width 580 height 334
type input "50"
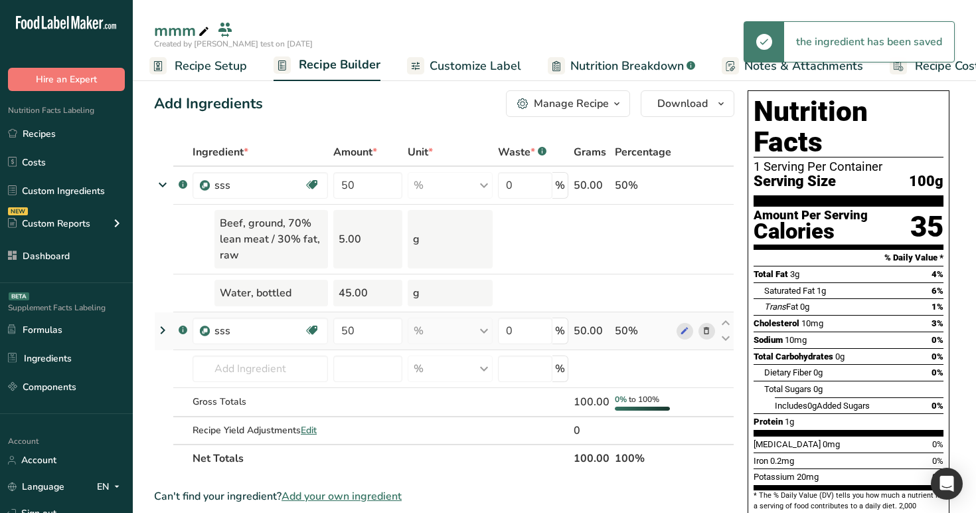
click at [161, 328] on icon at bounding box center [163, 330] width 16 height 24
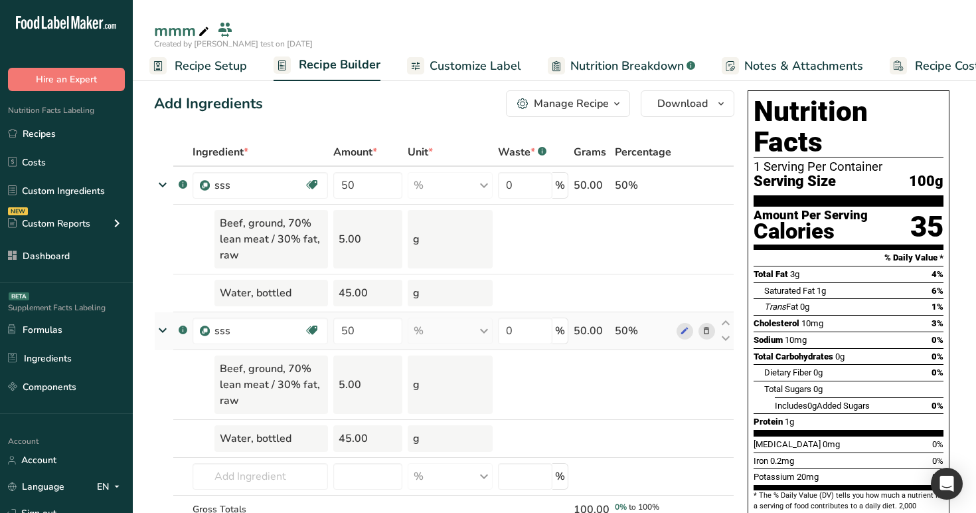
click at [706, 333] on icon at bounding box center [706, 331] width 9 height 14
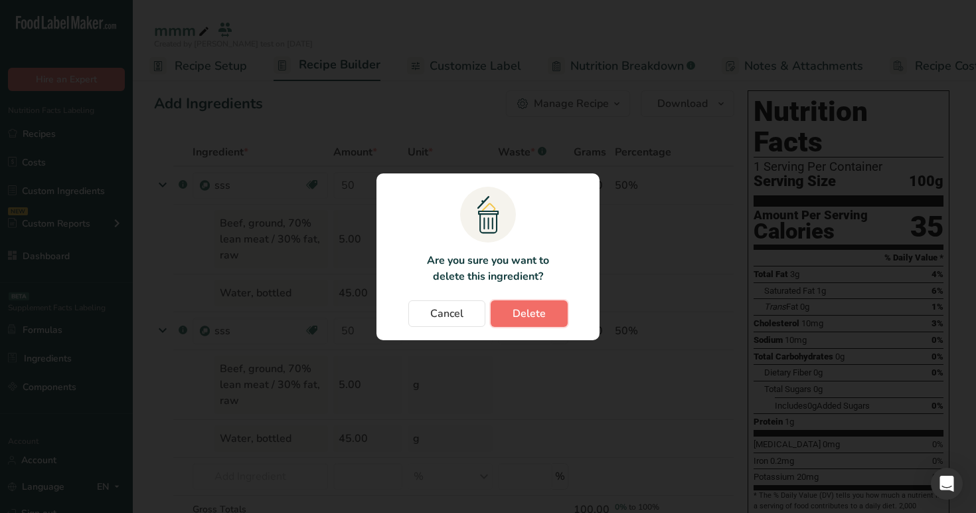
click at [553, 318] on button "Delete" at bounding box center [529, 313] width 77 height 27
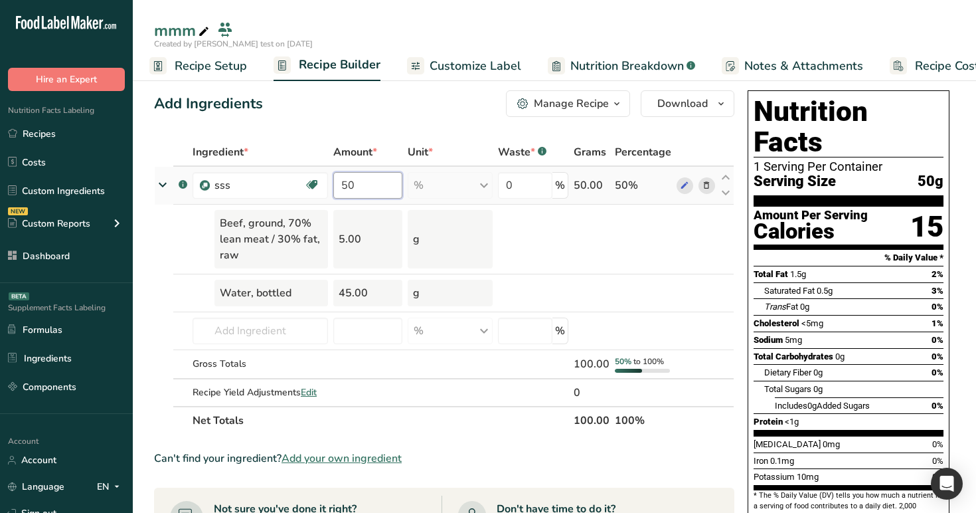
click at [371, 187] on input "50" at bounding box center [367, 185] width 69 height 27
type input "5"
type input "100"
click at [387, 110] on div "Add Ingredients Manage Recipe Delete Recipe Duplicate Recipe Scale Recipe Save …" at bounding box center [444, 103] width 580 height 27
click at [497, 63] on span "Customize Label" at bounding box center [476, 66] width 92 height 18
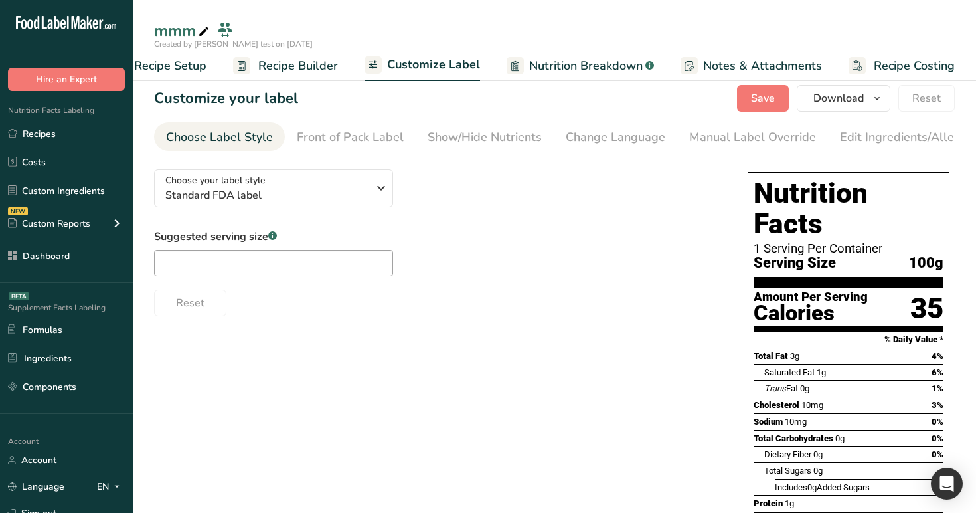
click at [596, 57] on span "Nutrition Breakdown" at bounding box center [586, 66] width 114 height 18
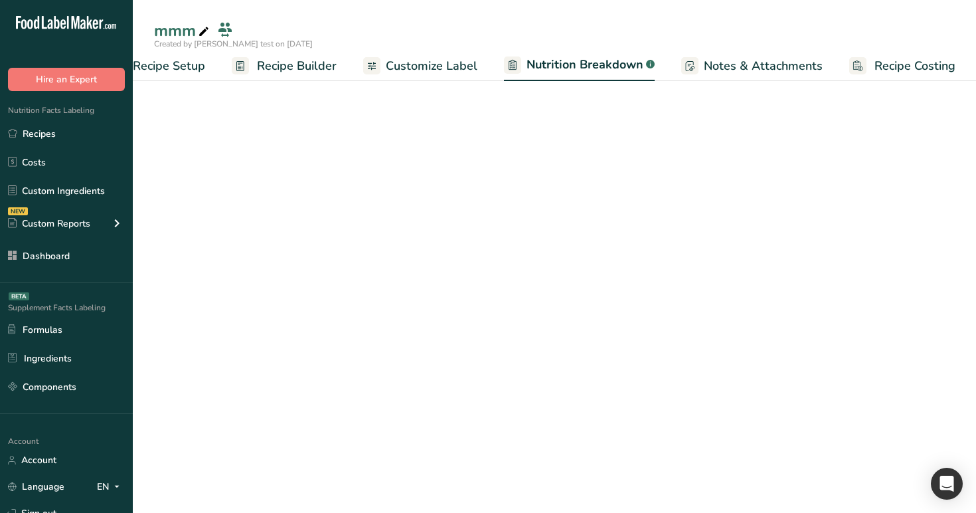
select select "Calories"
